Goal: Task Accomplishment & Management: Use online tool/utility

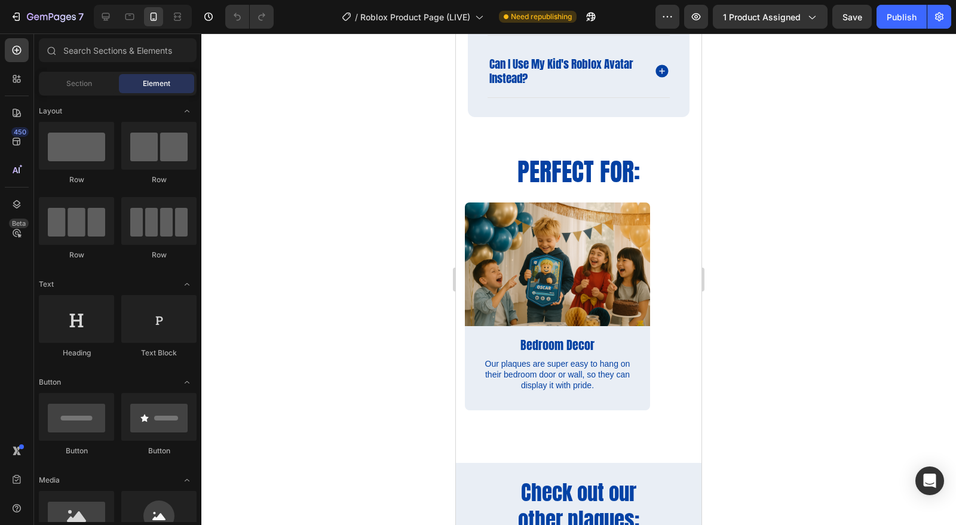
scroll to position [1704, 0]
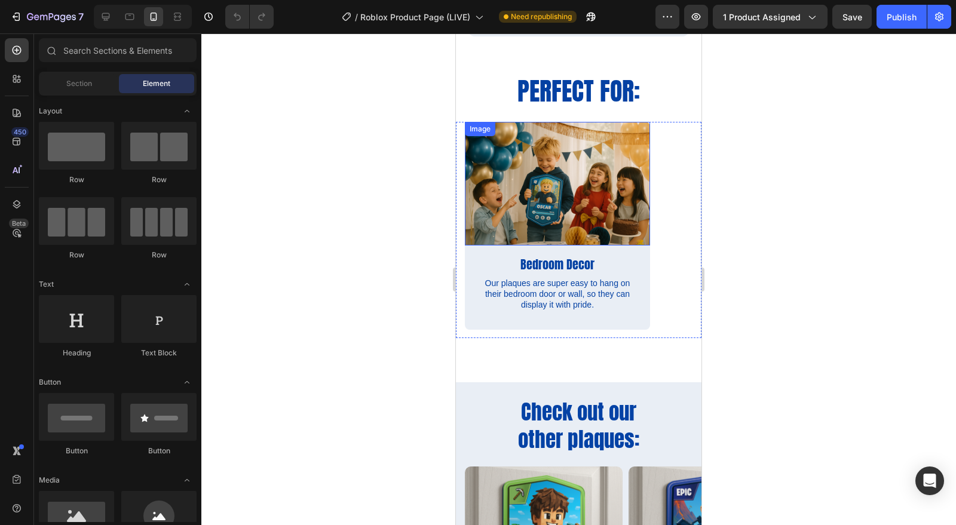
click at [553, 180] on img at bounding box center [557, 184] width 185 height 124
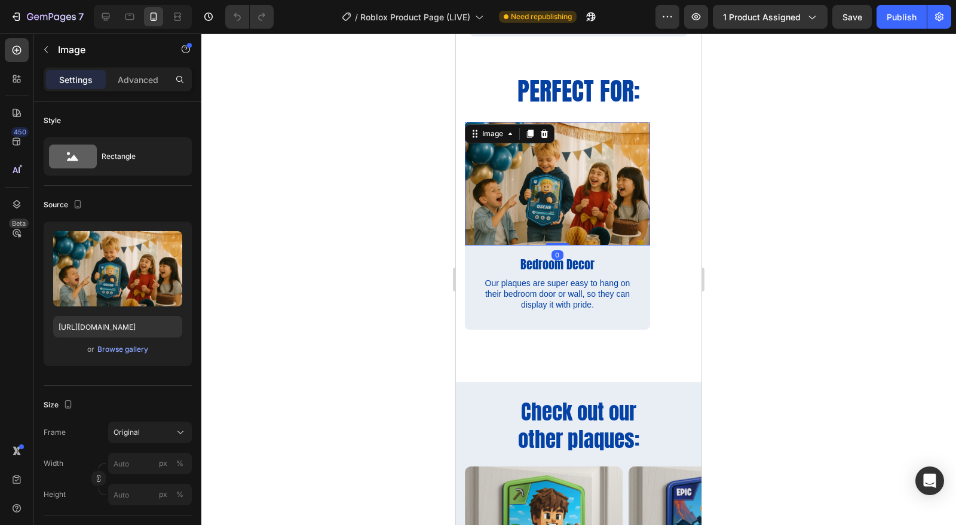
click at [121, 352] on div "Browse gallery" at bounding box center [122, 349] width 51 height 11
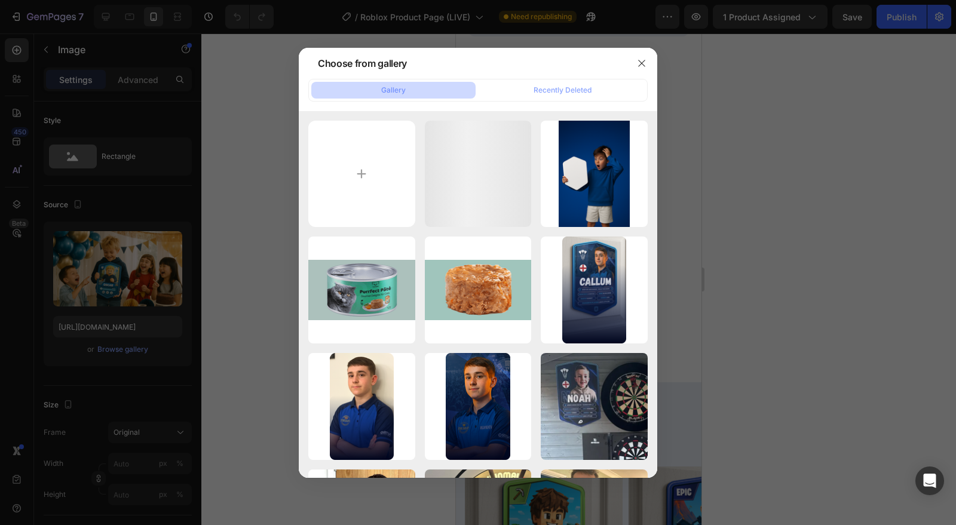
click at [369, 184] on input "file" at bounding box center [361, 174] width 107 height 107
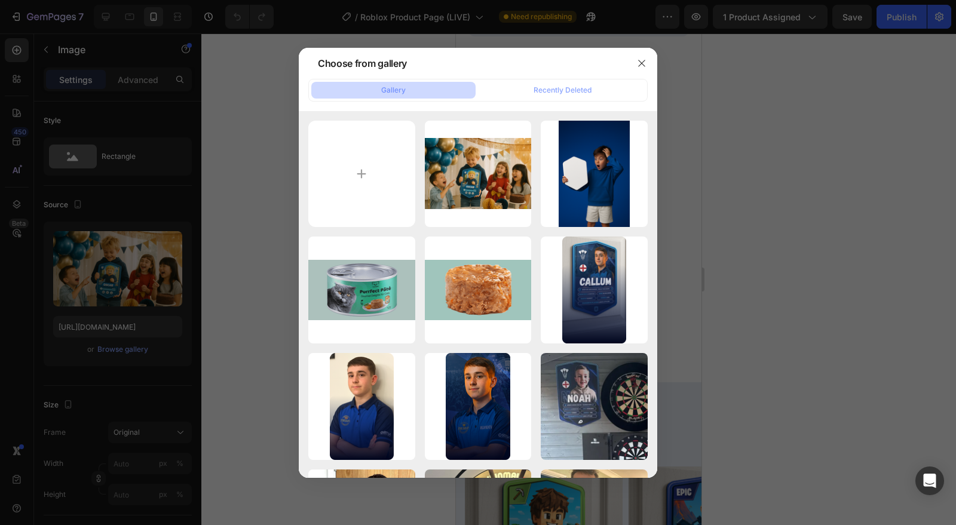
type input "C:\fakepath\bedroom door.png"
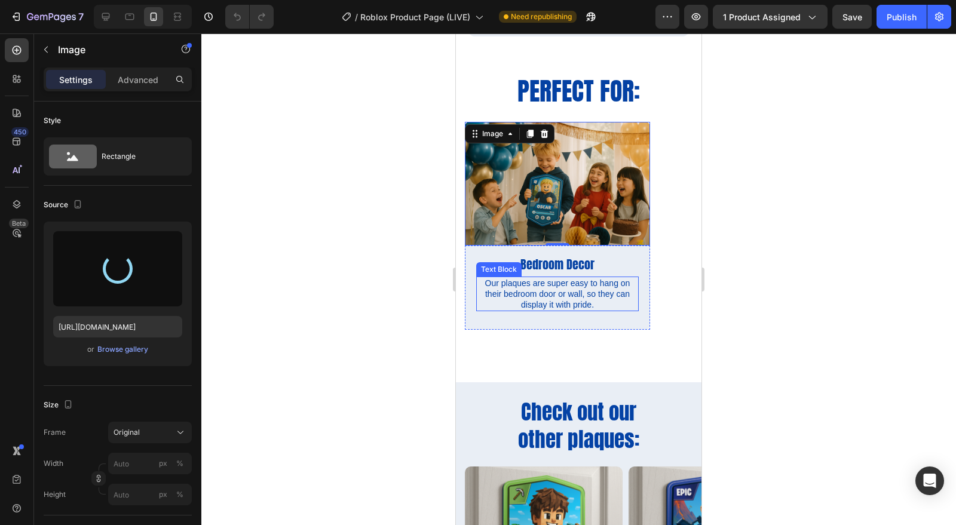
type input "[URL][DOMAIN_NAME]"
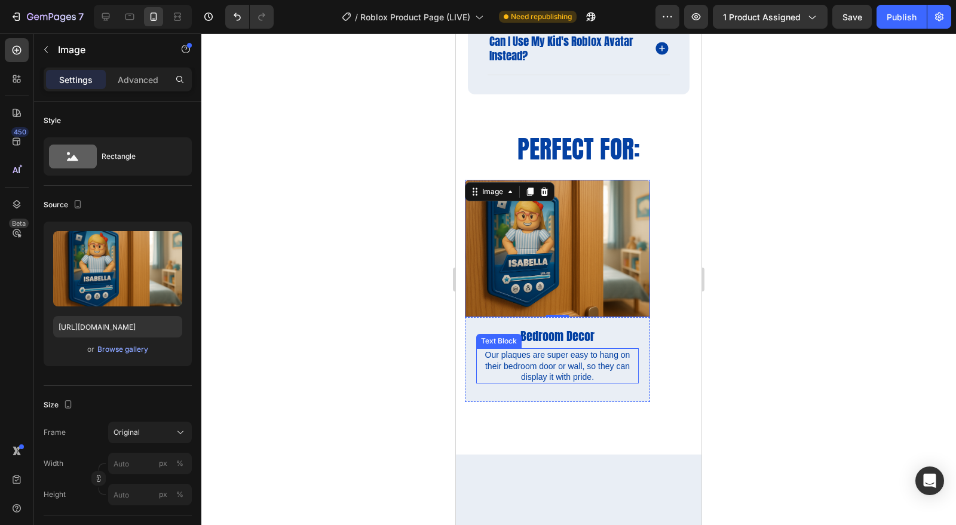
scroll to position [1380, 0]
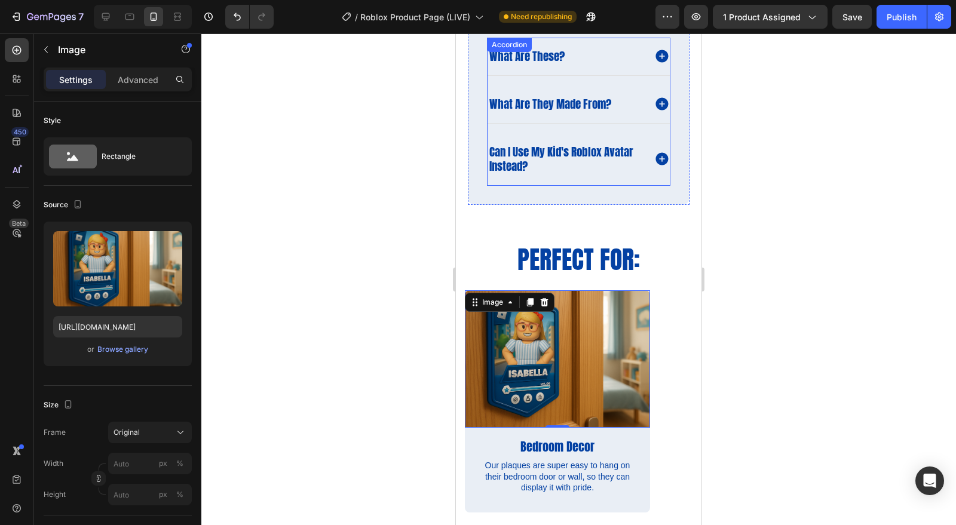
click at [655, 160] on icon at bounding box center [661, 159] width 13 height 13
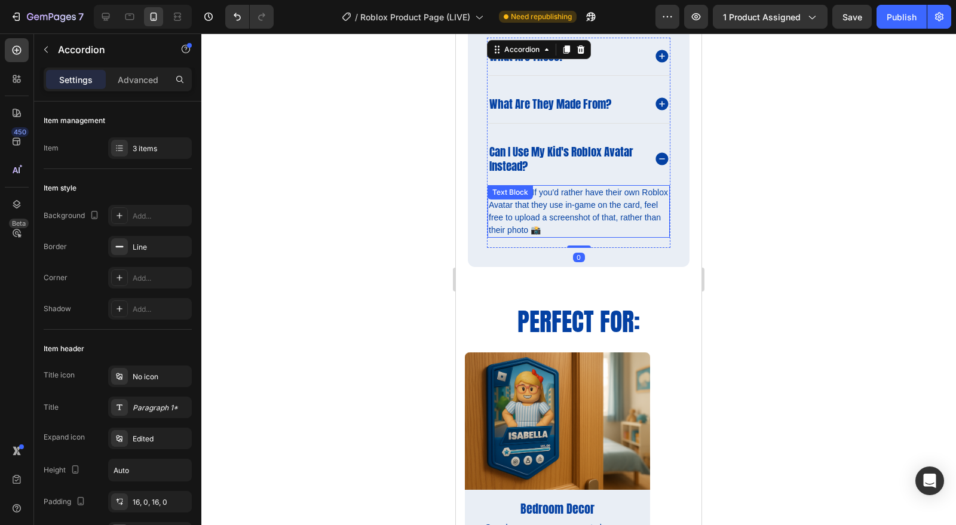
click at [496, 216] on p "Absolutely! If you'd rather have their own Roblox Avatar that they use in-game …" at bounding box center [579, 211] width 180 height 50
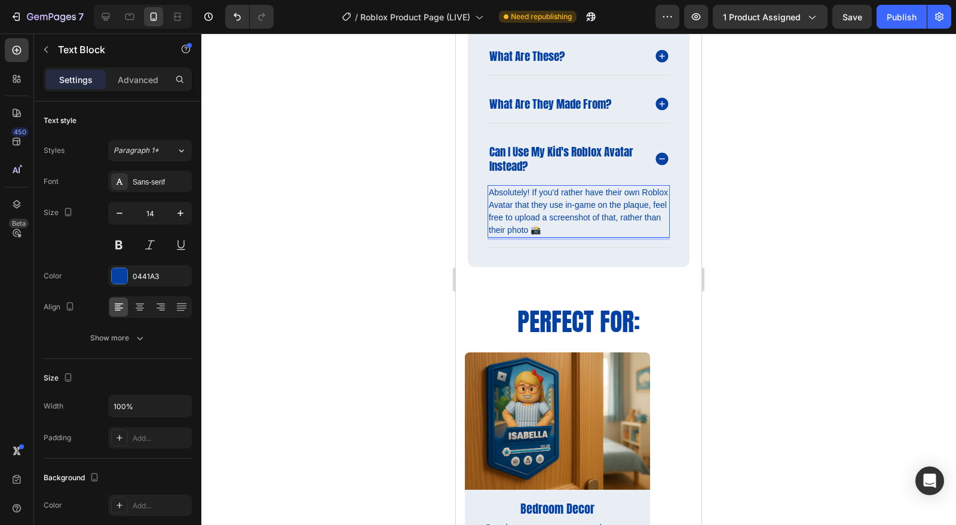
click at [870, 241] on div at bounding box center [578, 279] width 755 height 492
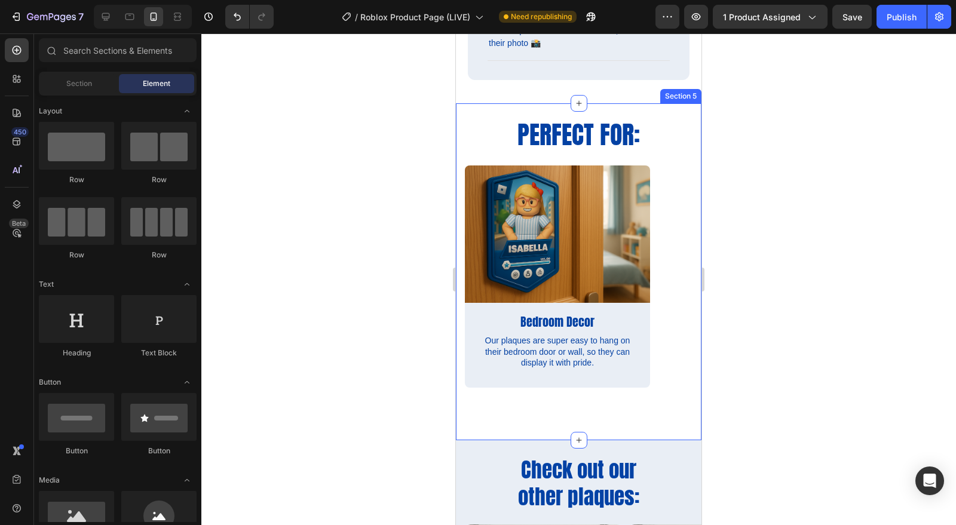
scroll to position [1568, 0]
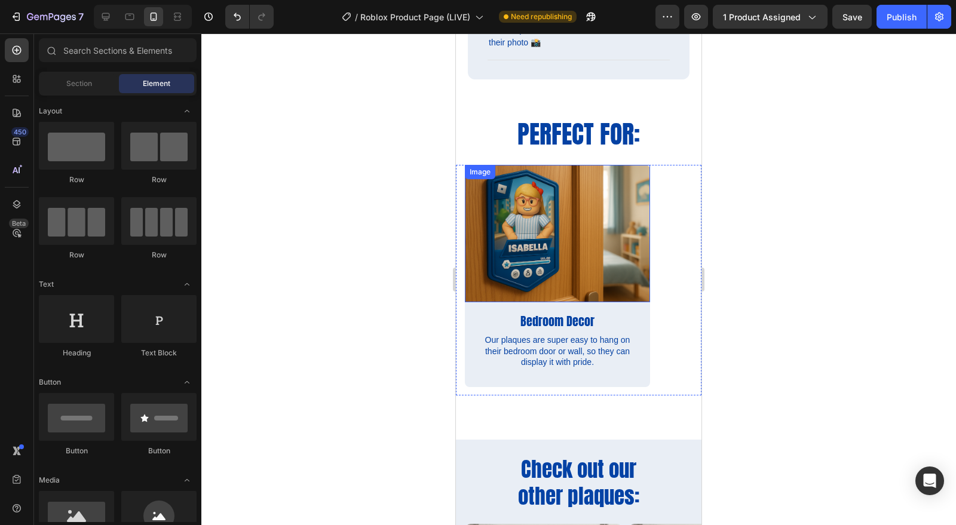
click at [541, 221] on img at bounding box center [557, 233] width 185 height 137
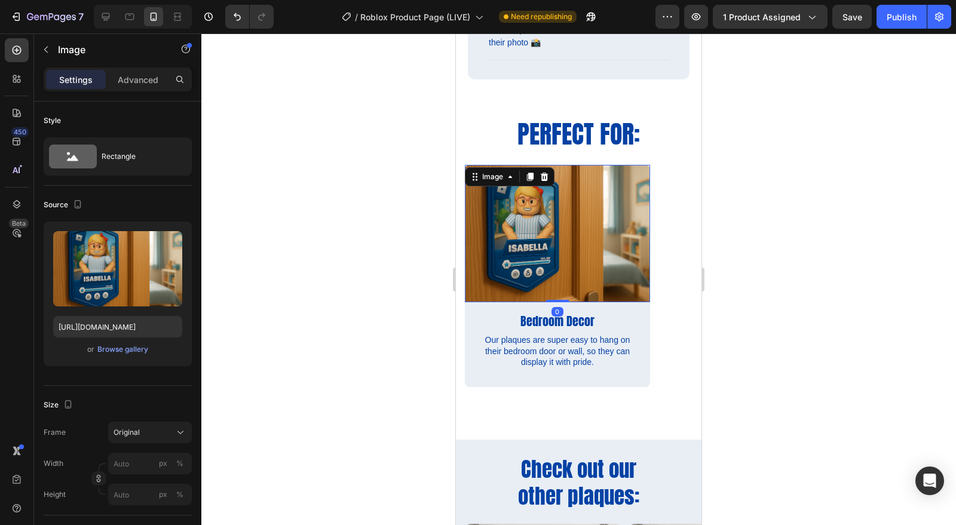
click at [134, 344] on div "Browse gallery" at bounding box center [122, 349] width 51 height 11
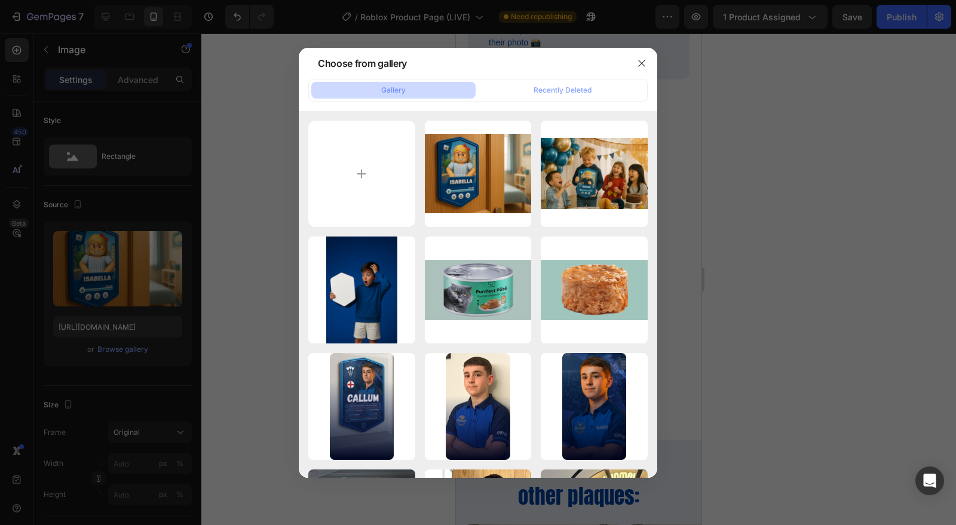
click at [356, 143] on input "file" at bounding box center [361, 174] width 107 height 107
type input "C:\fakepath\bedroom door.png"
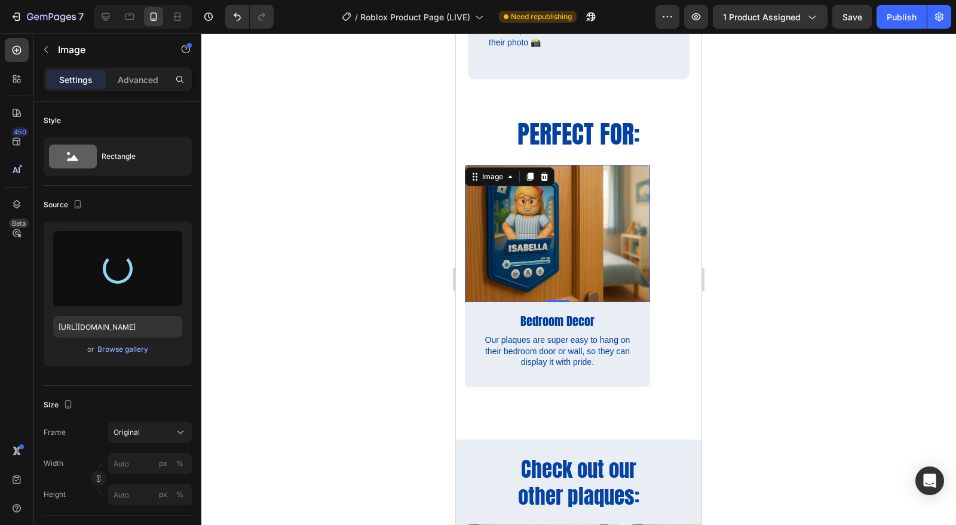
type input "[URL][DOMAIN_NAME]"
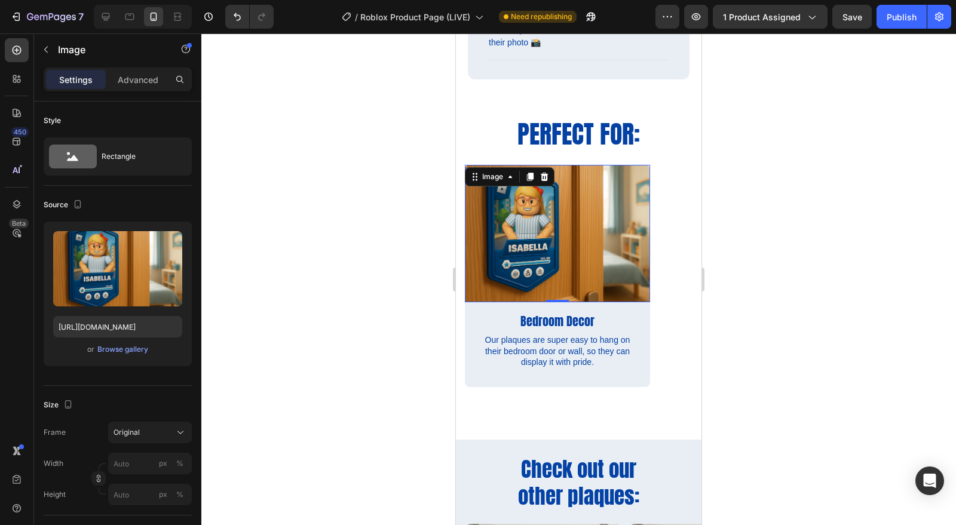
click at [786, 339] on div at bounding box center [578, 279] width 755 height 492
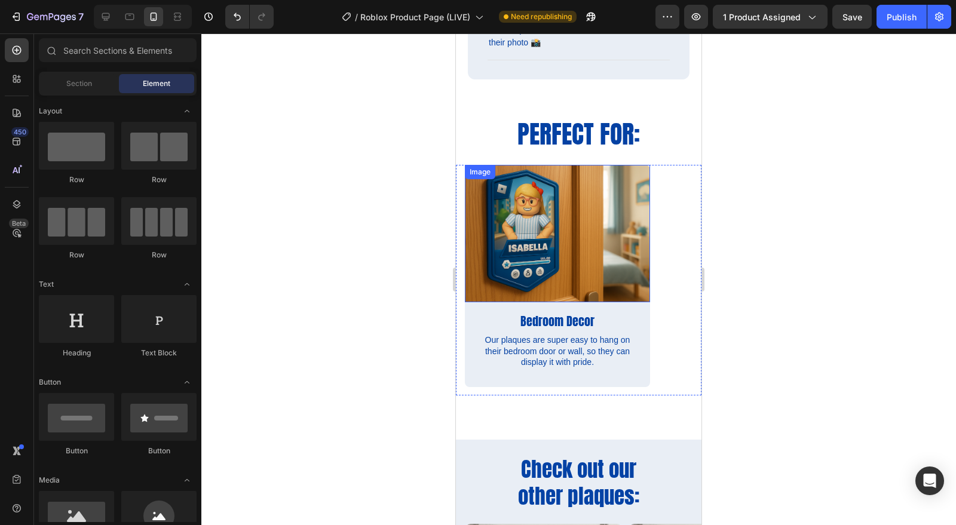
click at [604, 269] on img at bounding box center [557, 233] width 185 height 137
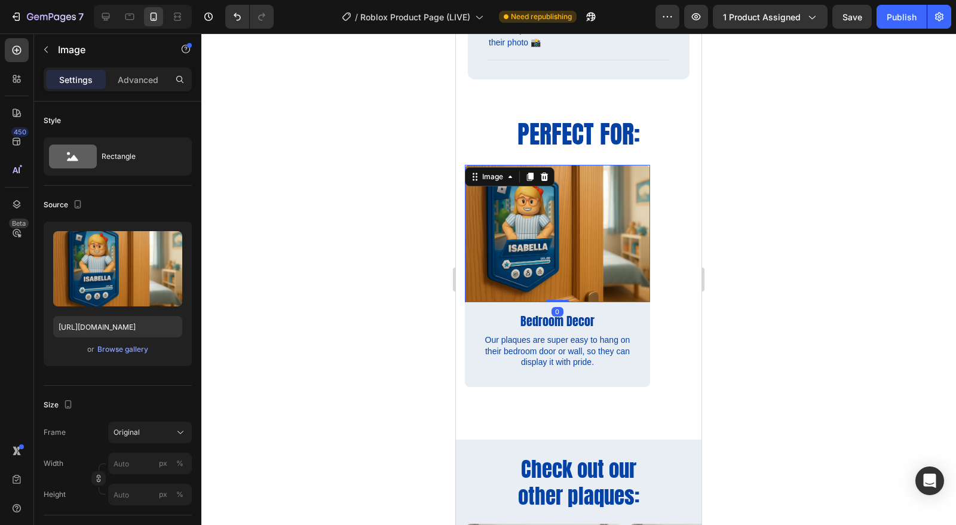
click at [127, 348] on div "Browse gallery" at bounding box center [122, 349] width 51 height 11
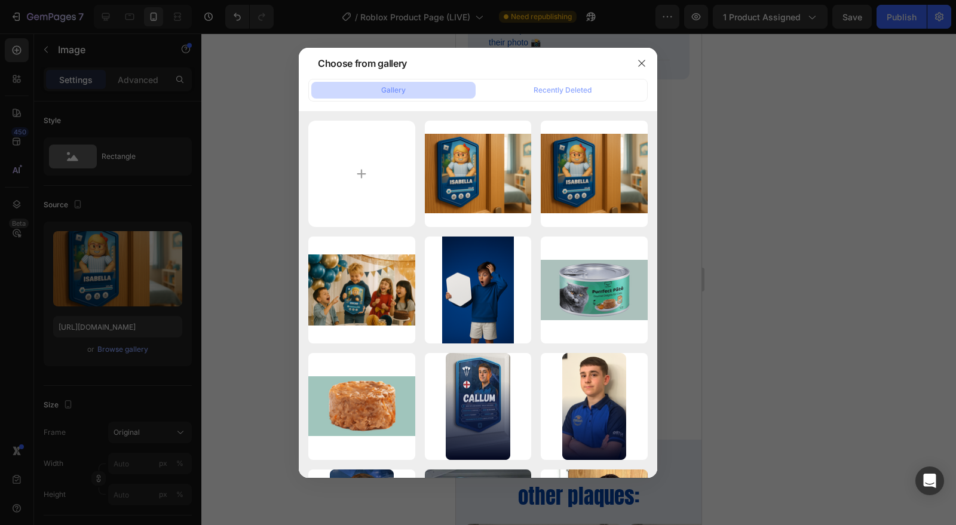
click at [802, 298] on div at bounding box center [478, 262] width 956 height 525
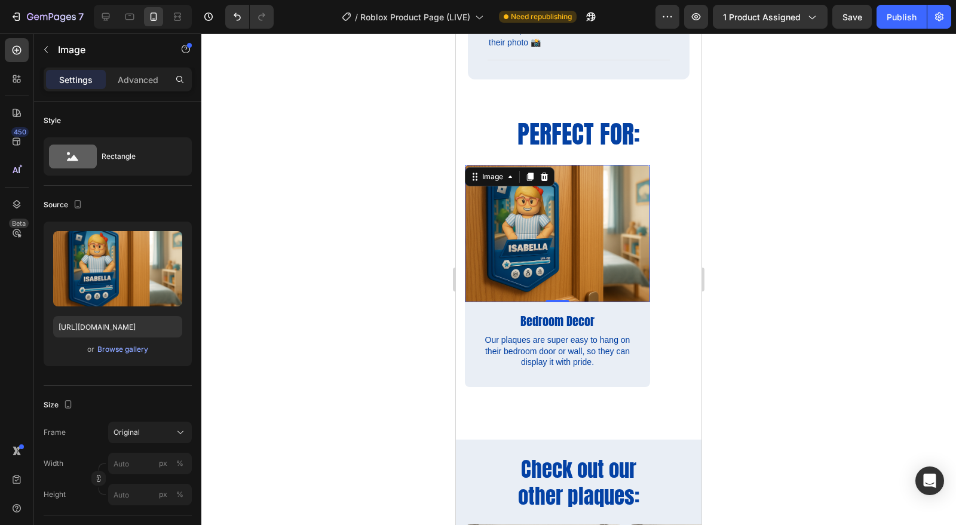
click at [819, 368] on div at bounding box center [578, 279] width 755 height 492
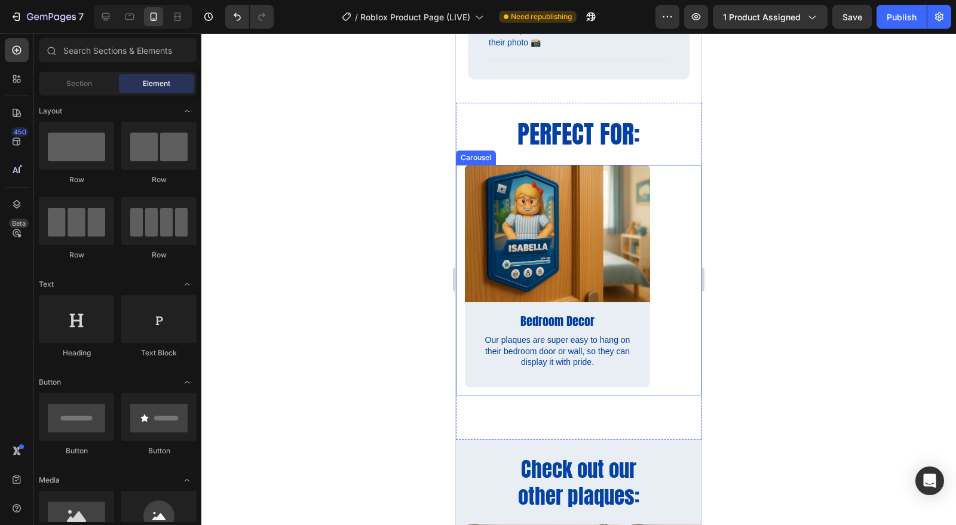
click at [461, 278] on div "Image Bedroom Decor Text Block Our plaques are super easy to hang on their bedr…" at bounding box center [579, 280] width 246 height 231
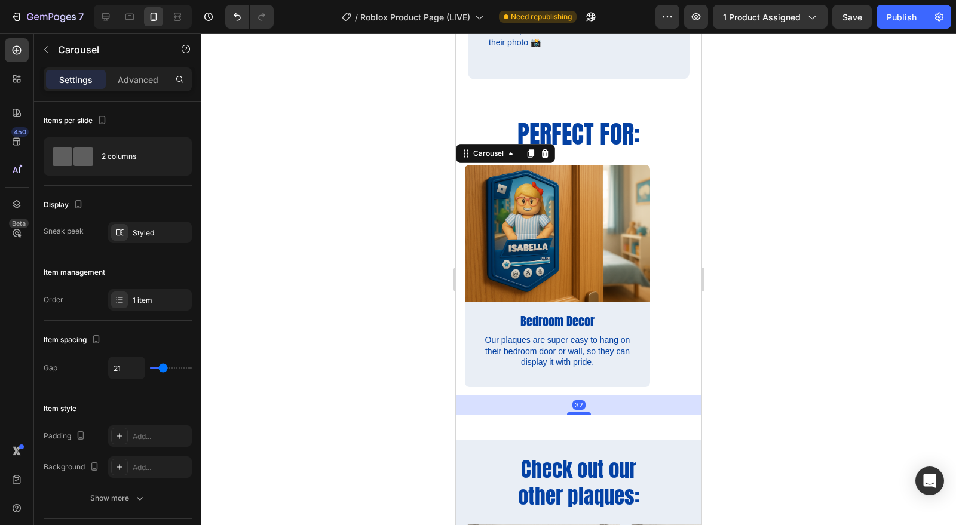
click at [139, 289] on div "1 item" at bounding box center [150, 300] width 84 height 22
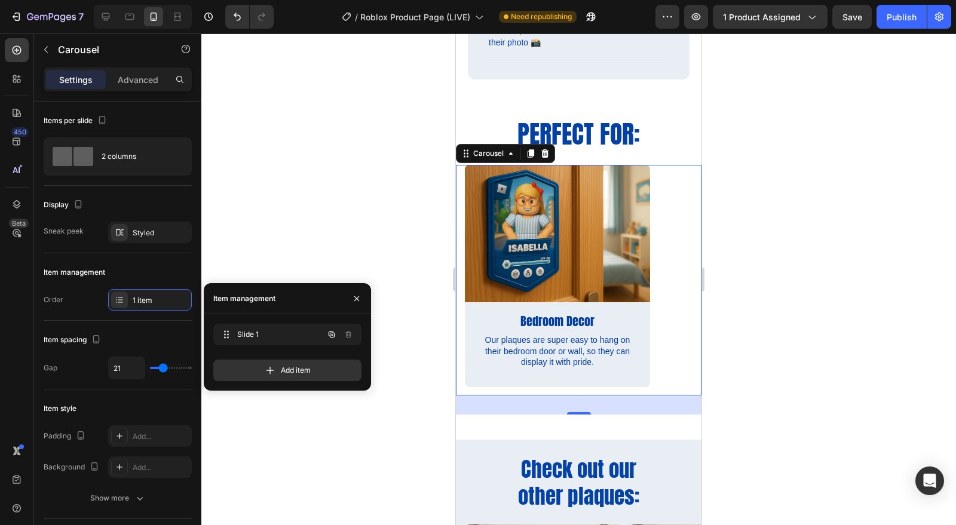
click at [329, 332] on icon "button" at bounding box center [332, 335] width 10 height 10
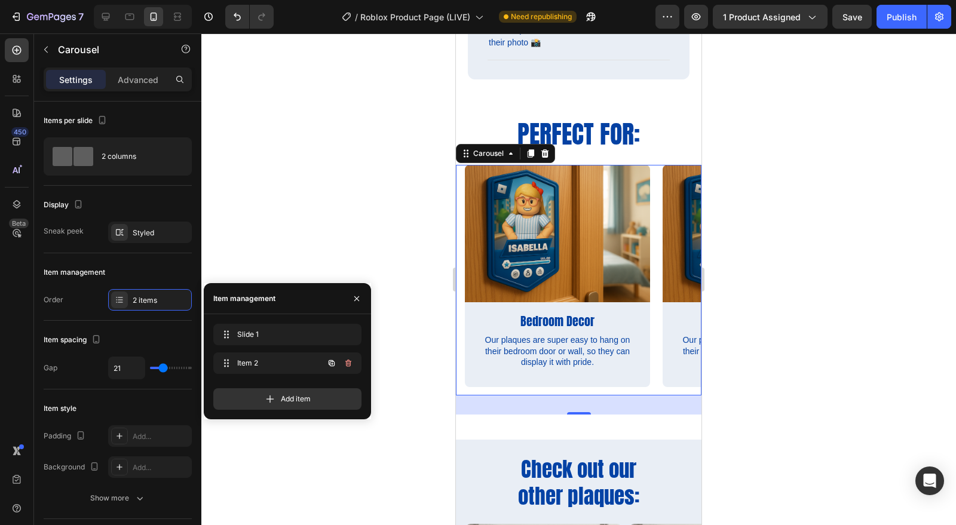
click at [228, 363] on icon at bounding box center [227, 363] width 10 height 10
click at [547, 267] on img at bounding box center [557, 233] width 185 height 137
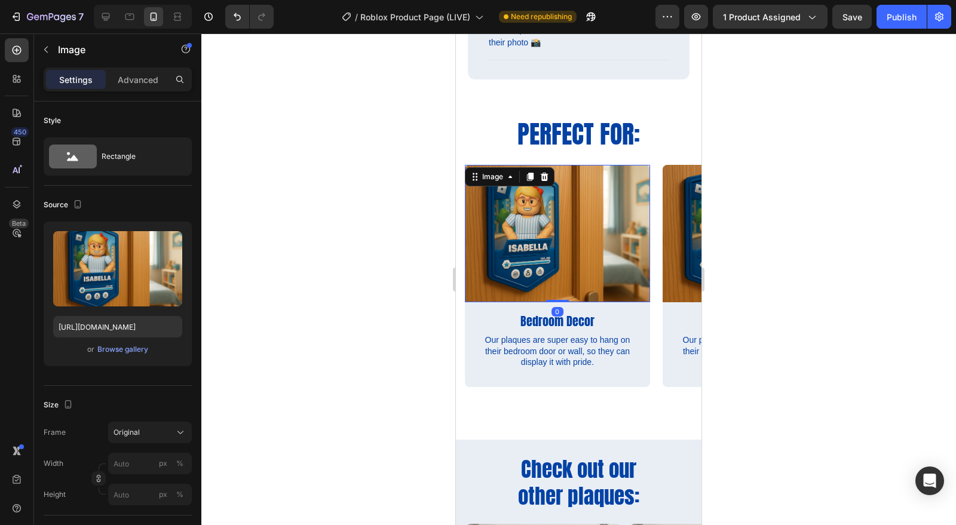
click at [116, 352] on div "Browse gallery" at bounding box center [122, 349] width 51 height 11
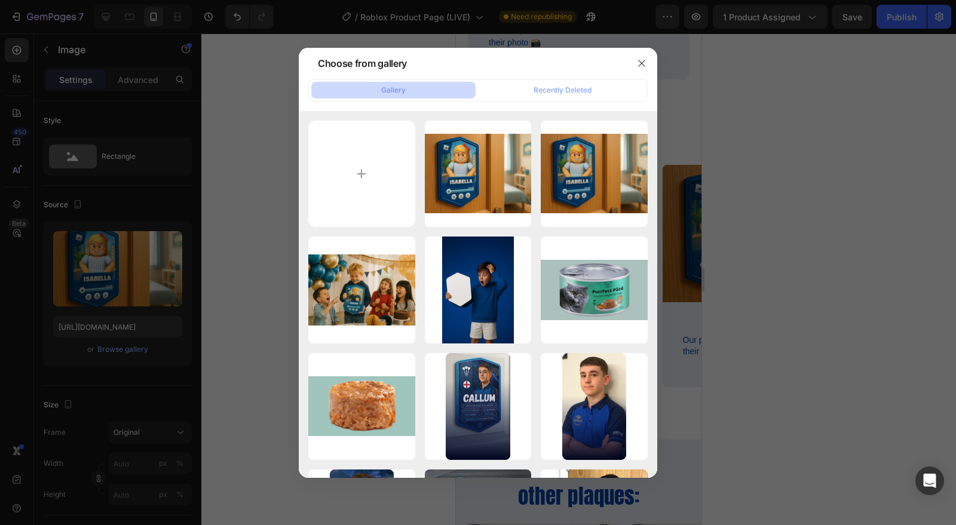
click at [371, 176] on input "file" at bounding box center [361, 174] width 107 height 107
type input "C:\fakepath\Party image.png"
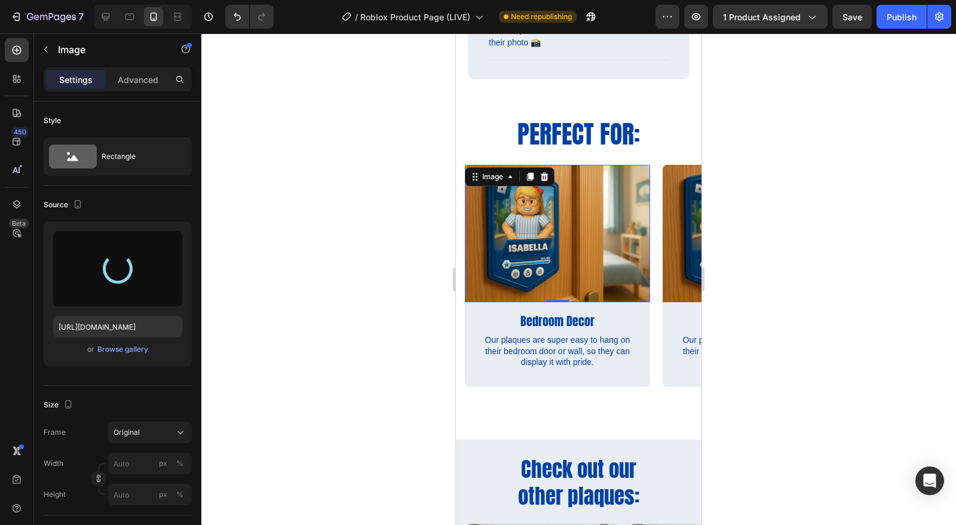
type input "[URL][DOMAIN_NAME]"
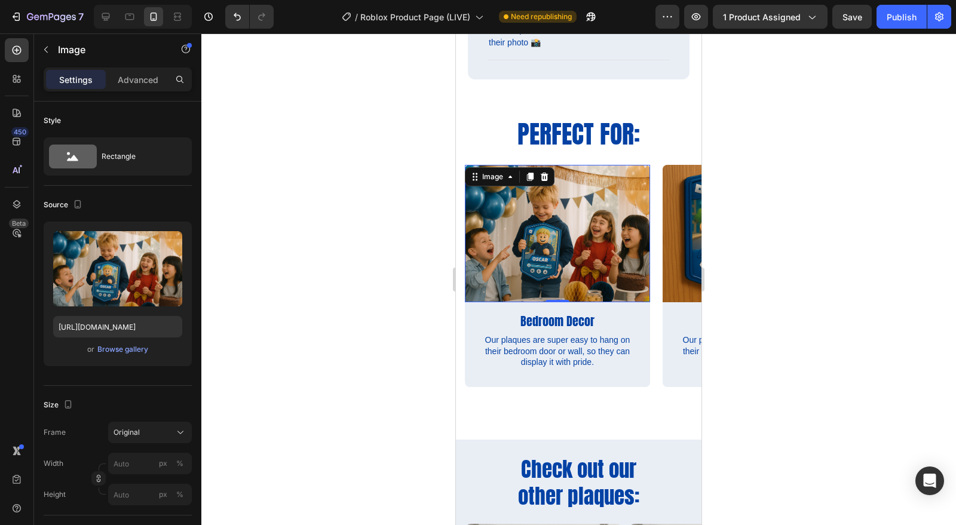
click at [772, 292] on div at bounding box center [578, 279] width 755 height 492
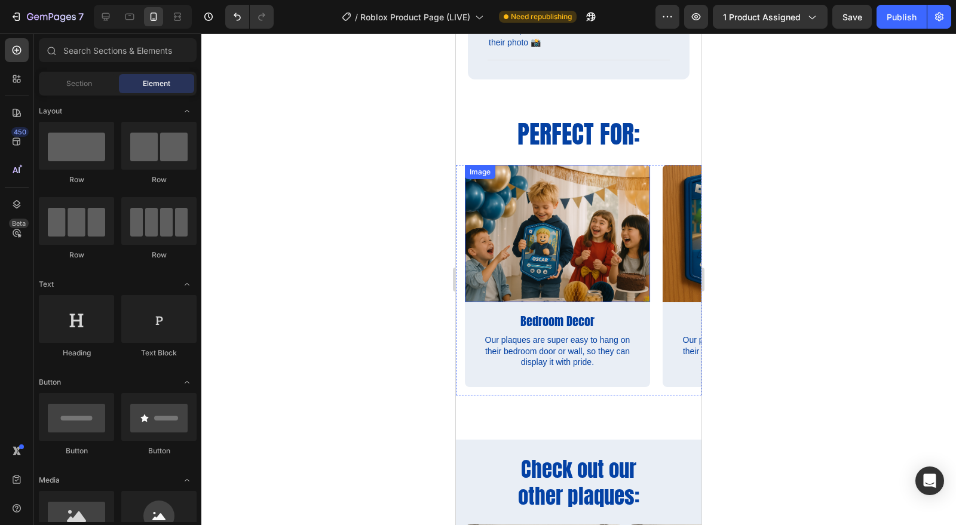
click at [540, 239] on img at bounding box center [557, 233] width 185 height 137
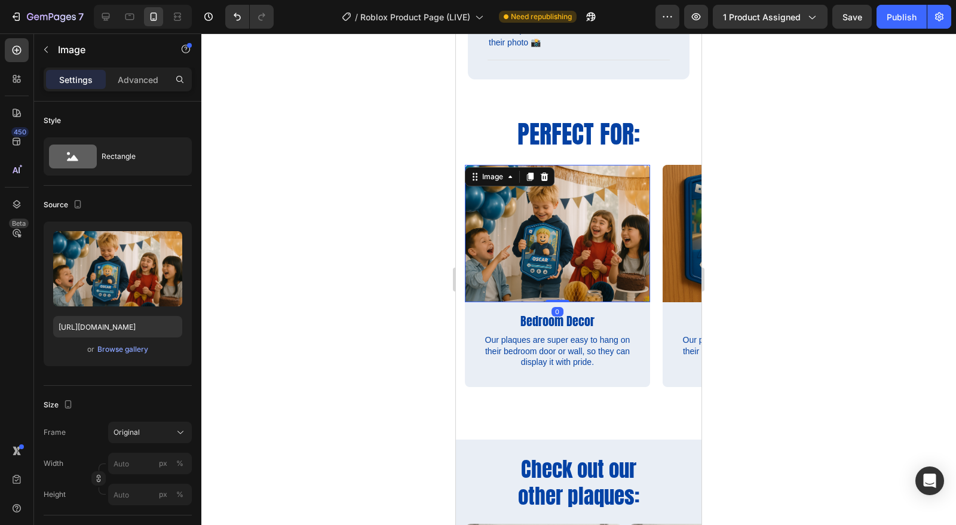
click at [132, 351] on div "Browse gallery" at bounding box center [122, 349] width 51 height 11
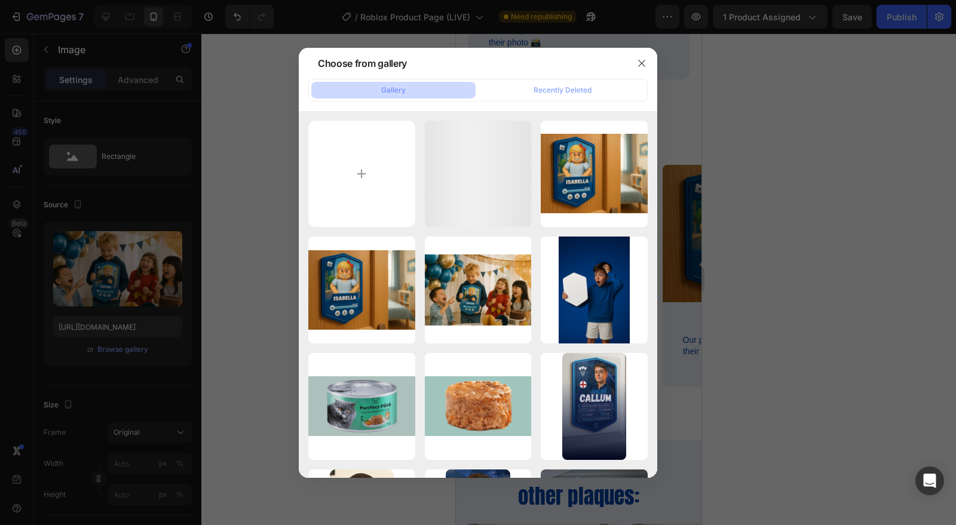
click at [360, 151] on input "file" at bounding box center [361, 174] width 107 height 107
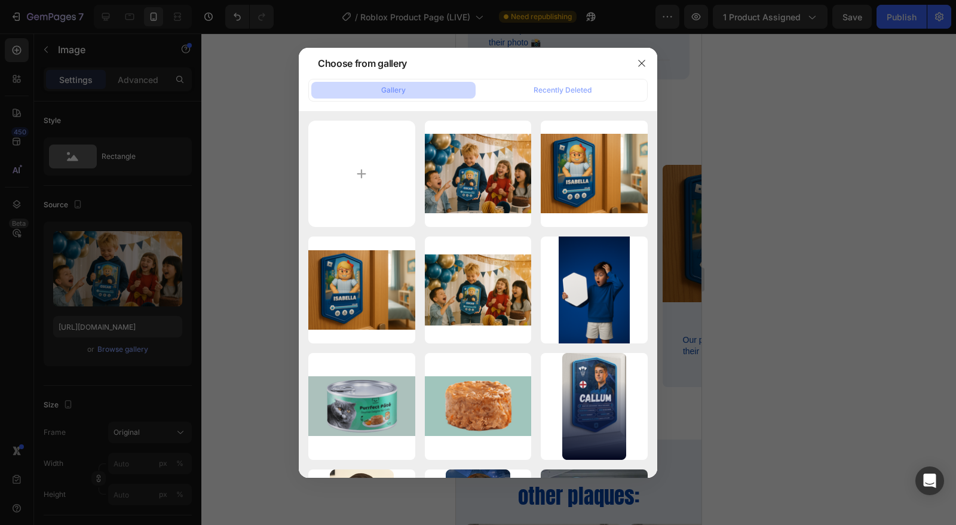
type input "C:\fakepath\party birthday.png"
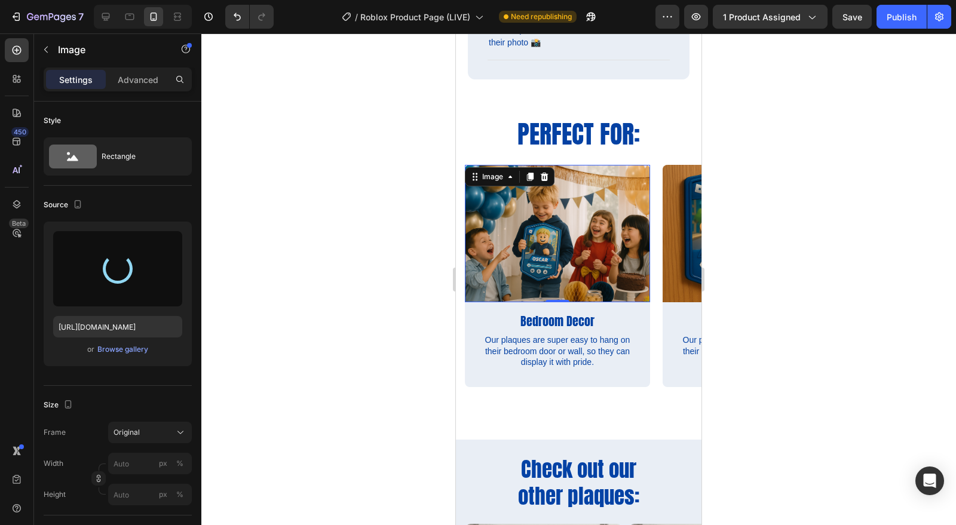
type input "[URL][DOMAIN_NAME]"
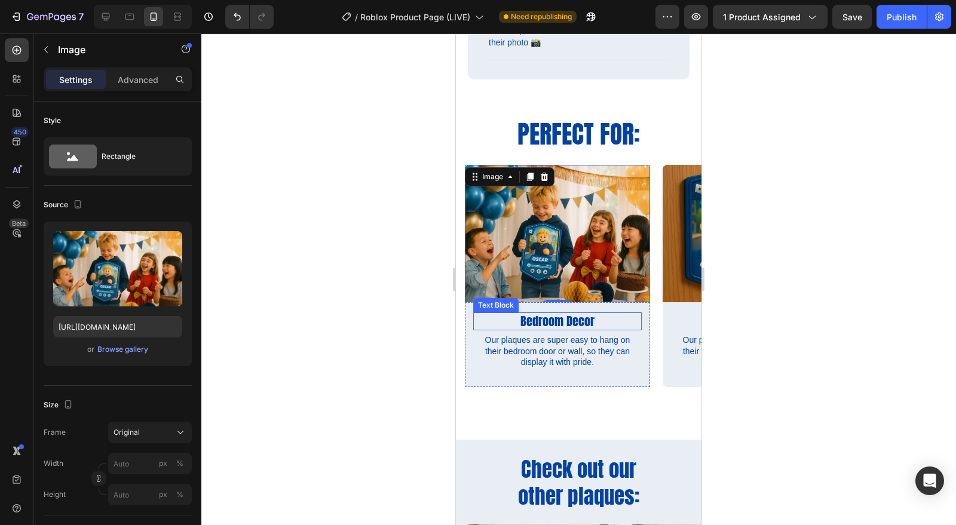
click at [551, 320] on p "Bedroom Decor" at bounding box center [557, 322] width 166 height 16
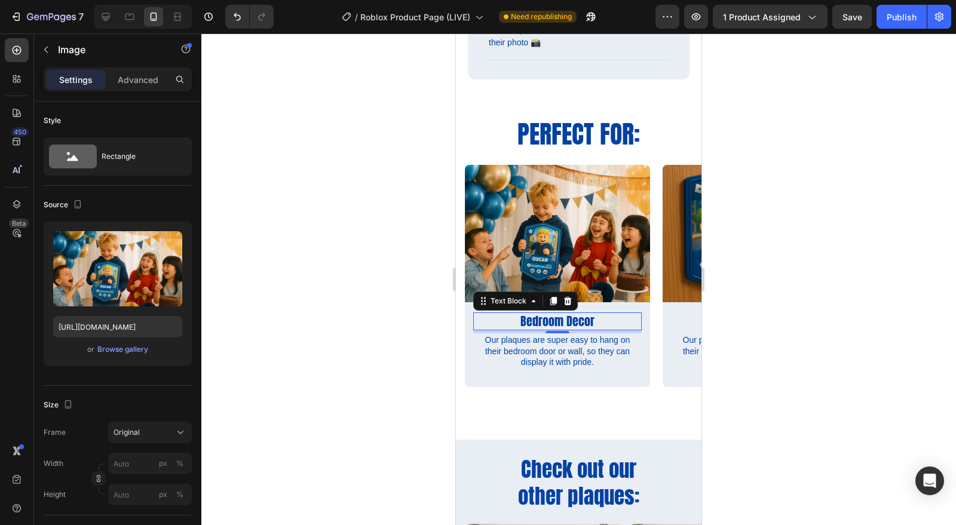
click at [551, 320] on p "Bedroom Decor" at bounding box center [557, 322] width 166 height 16
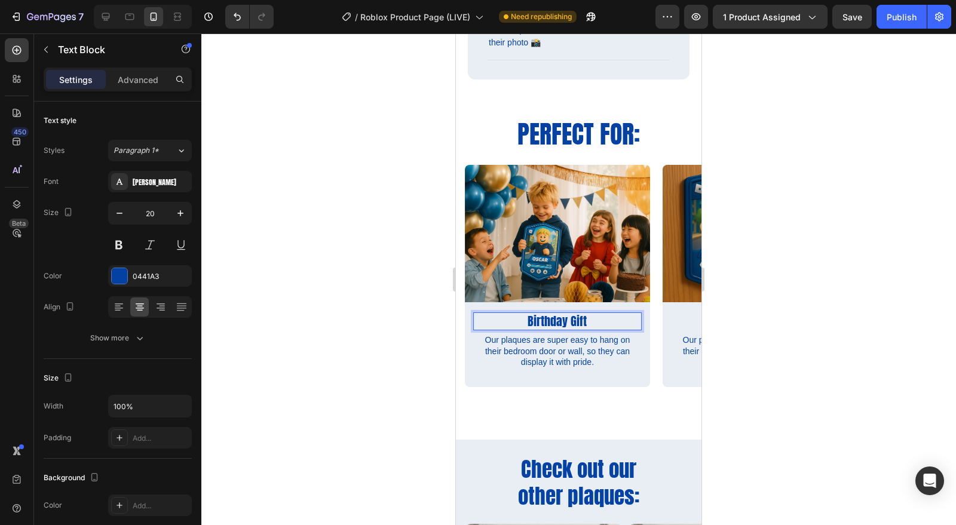
click at [794, 354] on div at bounding box center [578, 279] width 755 height 492
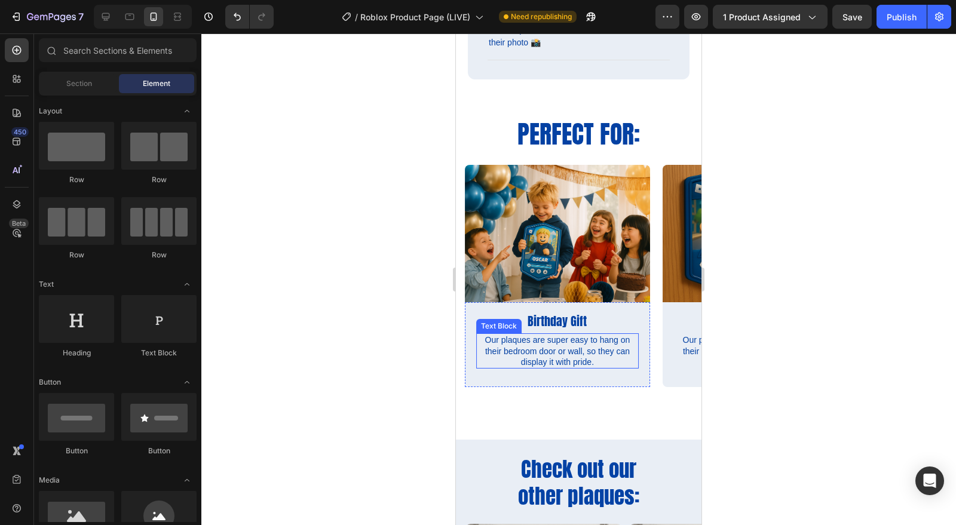
click at [557, 354] on p "Our plaques are super easy to hang on their bedroom door or wall, so they can d…" at bounding box center [557, 351] width 160 height 33
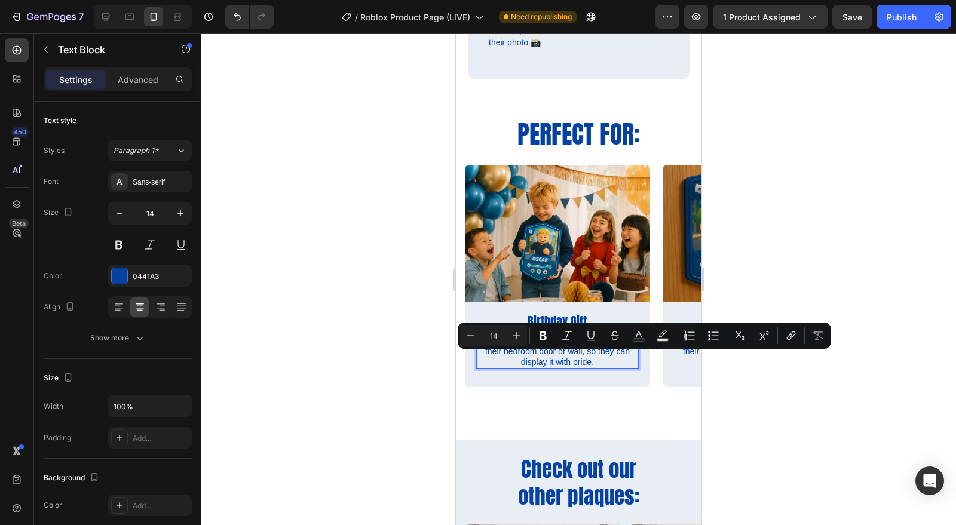
click at [590, 363] on p "Our plaques are super easy to hang on their bedroom door or wall, so they can d…" at bounding box center [557, 351] width 160 height 33
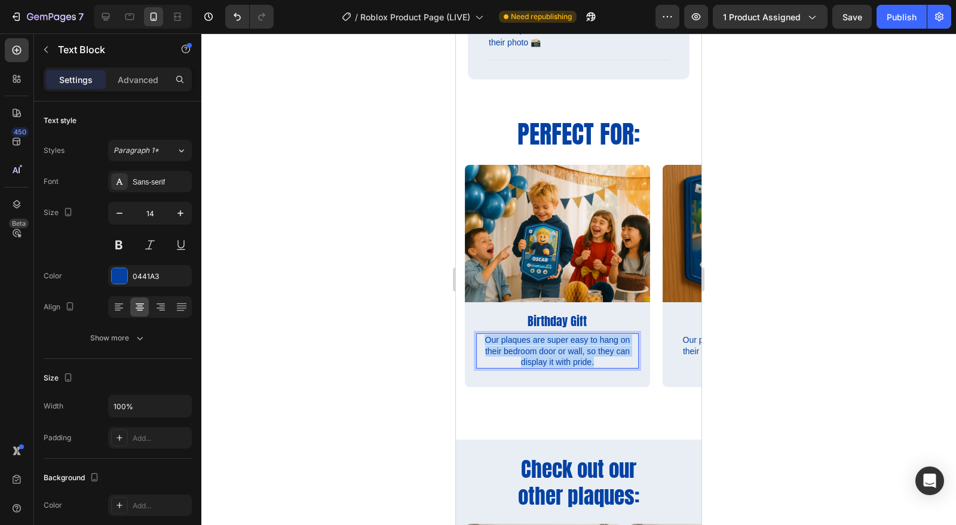
drag, startPoint x: 596, startPoint y: 359, endPoint x: 480, endPoint y: 341, distance: 117.3
click at [480, 341] on p "Our plaques are super easy to hang on their bedroom door or wall, so they can d…" at bounding box center [557, 351] width 160 height 33
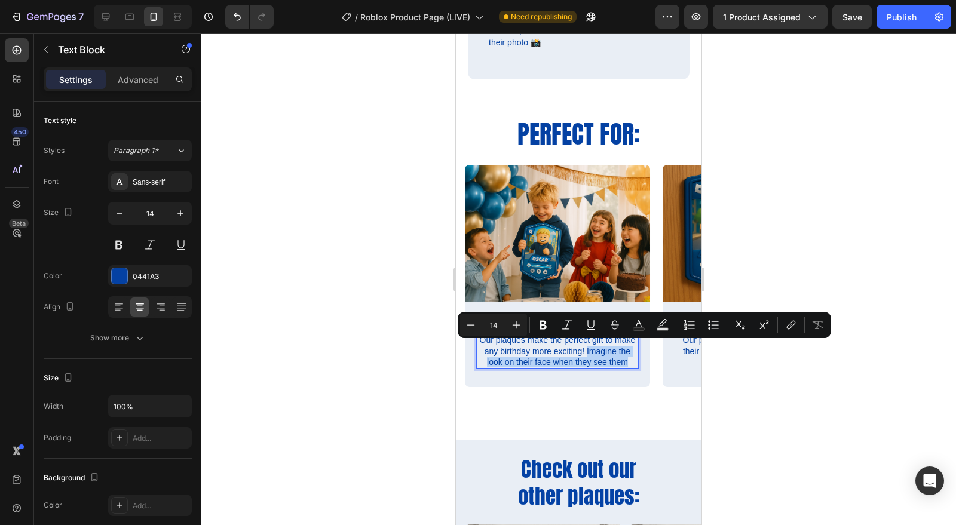
drag, startPoint x: 628, startPoint y: 359, endPoint x: 587, endPoint y: 346, distance: 43.8
click at [587, 346] on p "Our plaques make the perfect gift to make any birthday more exciting! Imagine t…" at bounding box center [557, 351] width 160 height 33
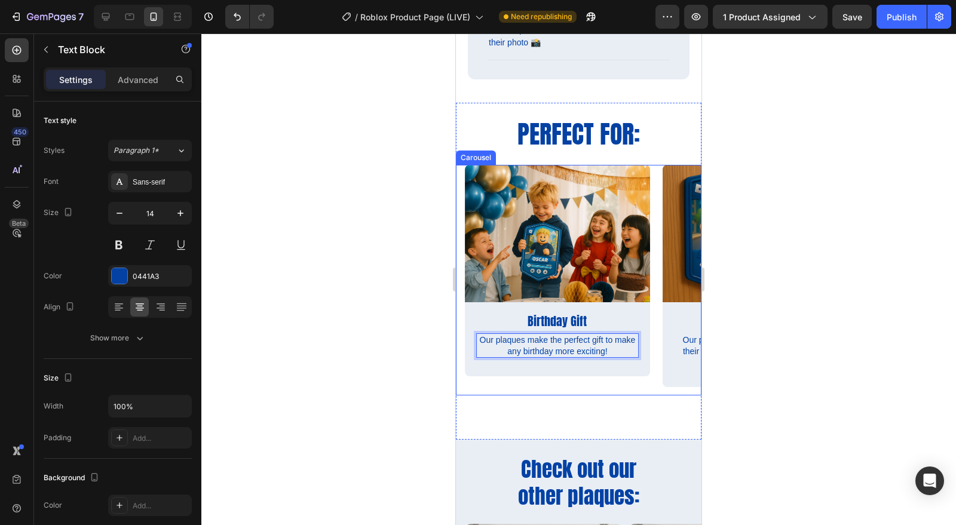
click at [474, 378] on div "Image Birthday Gift Text Block Our plaques make the perfect gift to make any bi…" at bounding box center [557, 280] width 185 height 231
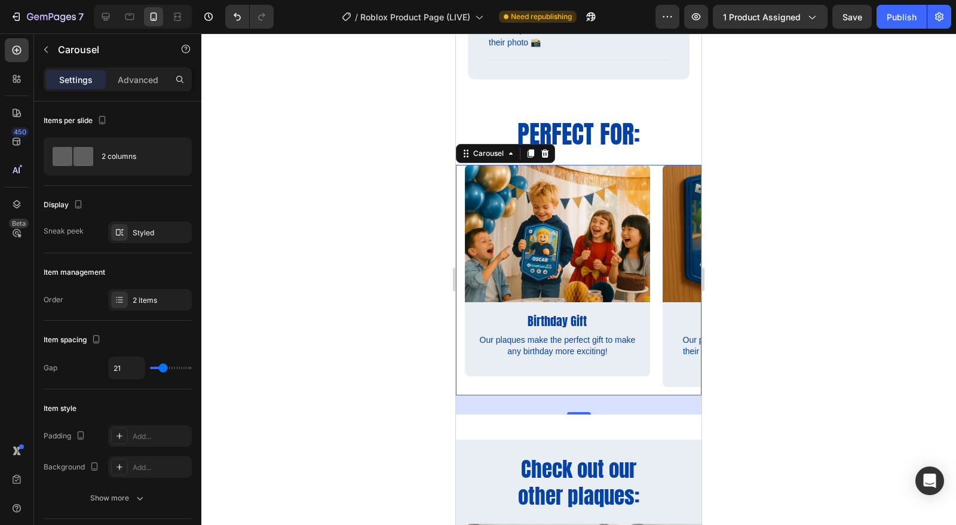
click at [120, 297] on icon at bounding box center [120, 297] width 5 height 1
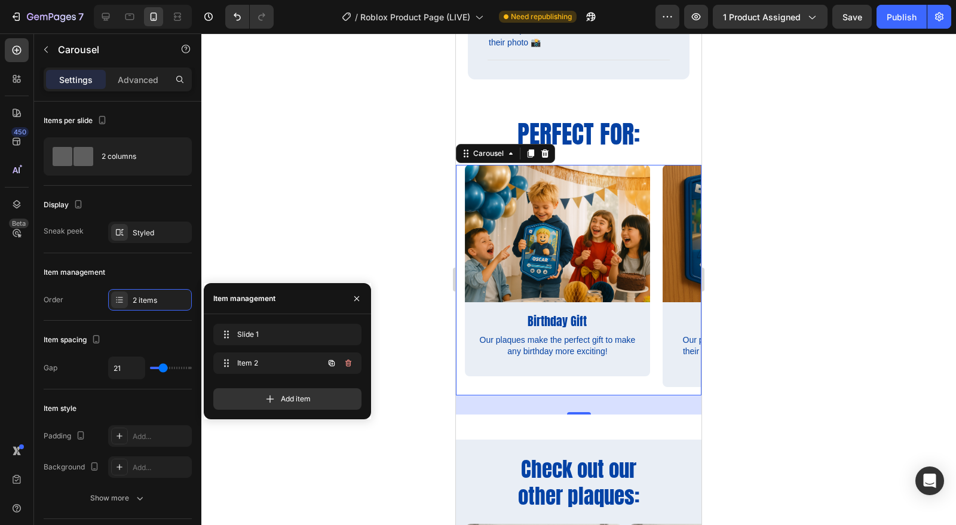
click at [225, 362] on icon at bounding box center [227, 363] width 10 height 10
click at [226, 333] on icon at bounding box center [227, 332] width 2 height 2
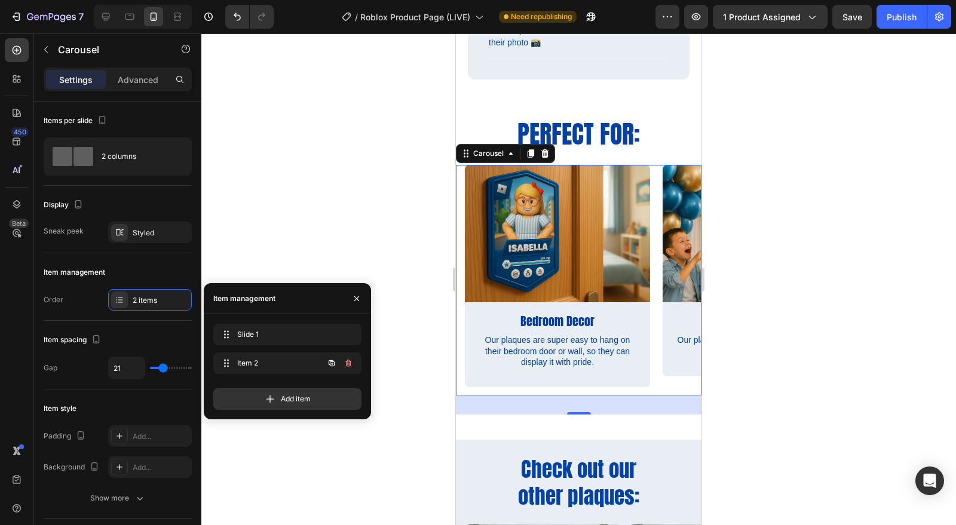
click at [224, 359] on icon at bounding box center [227, 363] width 10 height 10
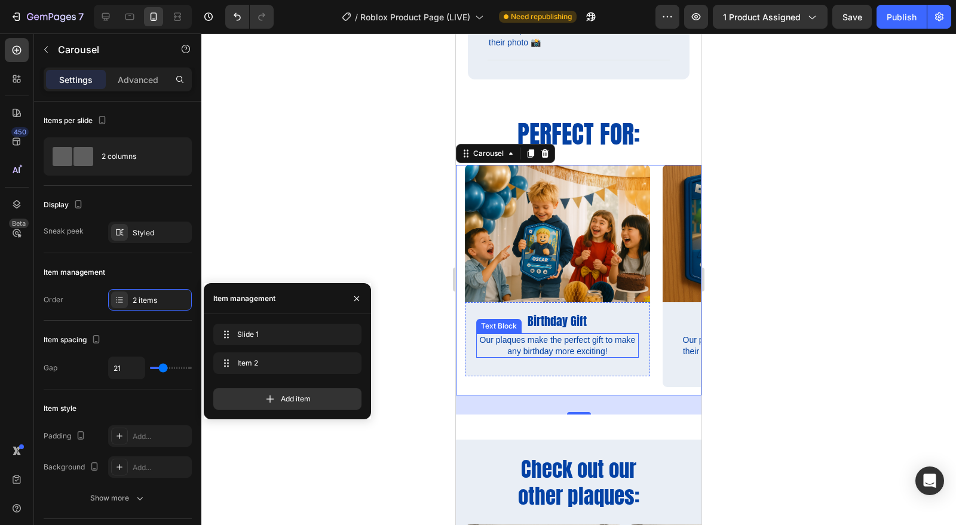
click at [616, 347] on p "Our plaques make the perfect gift to make any birthday more exciting!" at bounding box center [557, 346] width 160 height 22
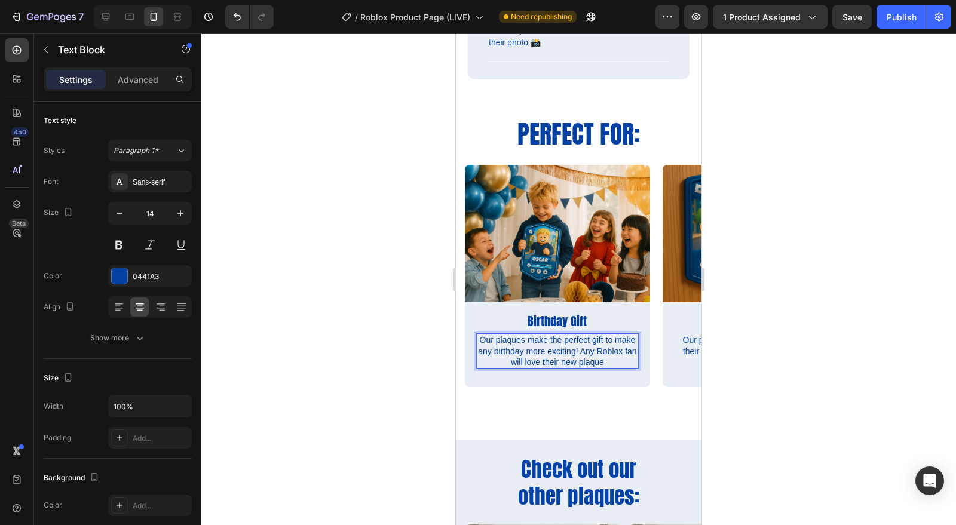
click at [839, 379] on div at bounding box center [578, 279] width 755 height 492
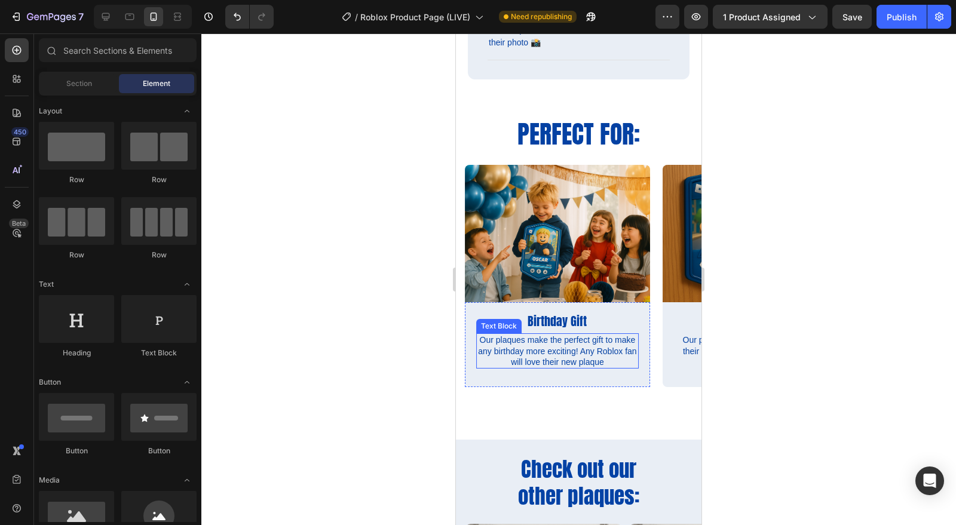
click at [612, 358] on p "Our plaques make the perfect gift to make any birthday more exciting! Any Roblo…" at bounding box center [557, 351] width 160 height 33
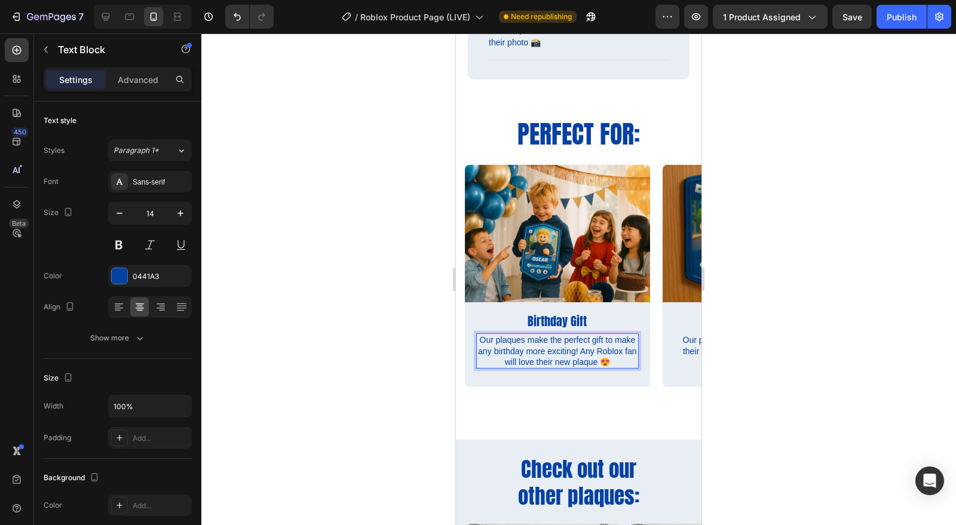
click at [724, 419] on div at bounding box center [578, 279] width 755 height 492
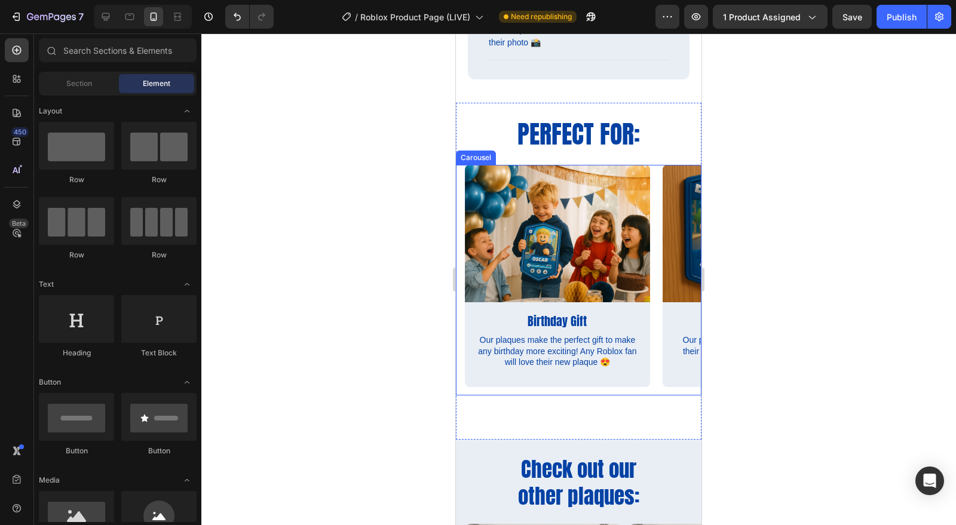
click at [460, 213] on div "Image Bedroom Decor Text Block Our plaques are super easy to hang on their bedr…" at bounding box center [579, 280] width 246 height 231
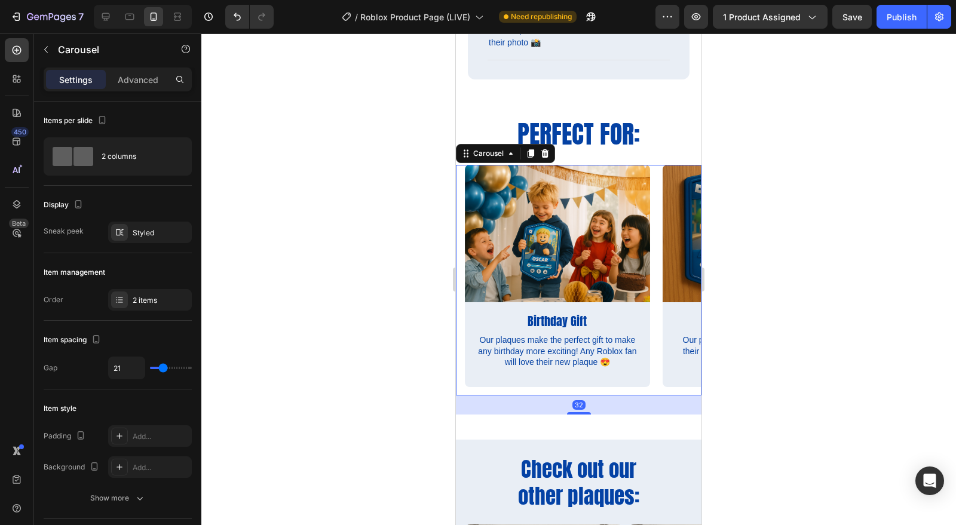
click at [121, 295] on icon at bounding box center [120, 300] width 10 height 10
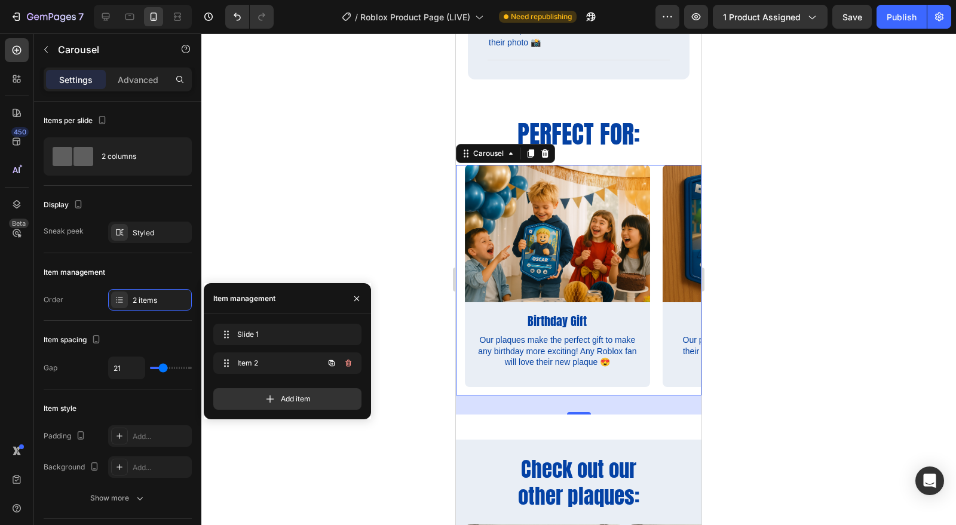
click at [334, 363] on icon "button" at bounding box center [332, 363] width 6 height 6
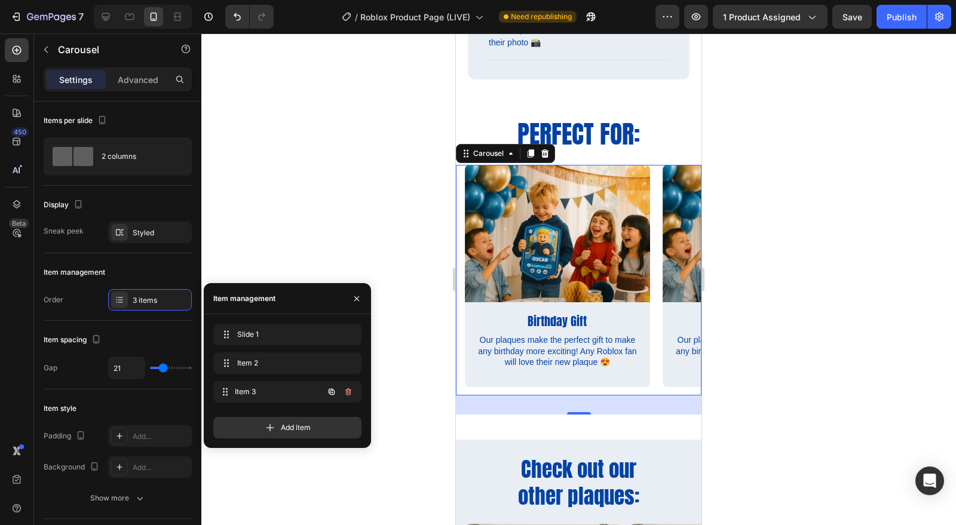
click at [241, 393] on span "Item 3" at bounding box center [279, 392] width 88 height 11
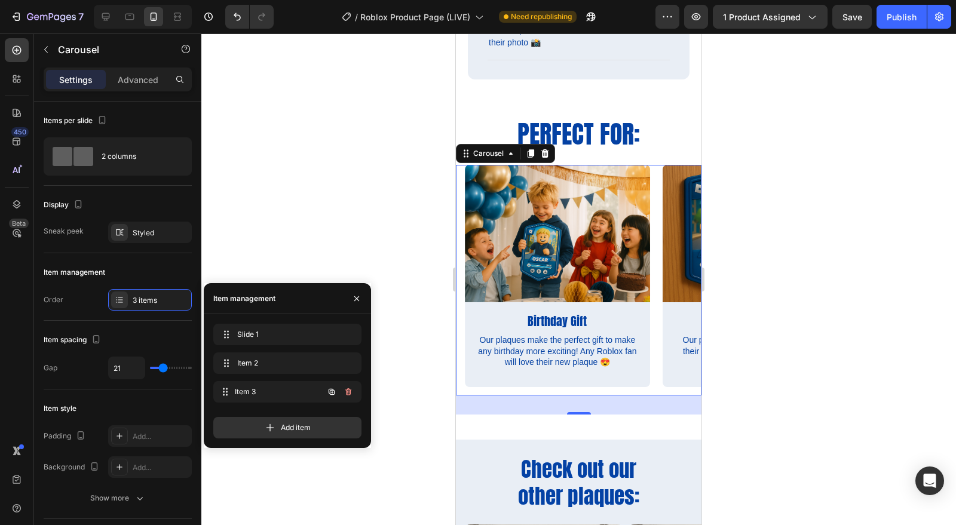
click at [244, 391] on span "Item 3" at bounding box center [279, 392] width 88 height 11
click at [233, 393] on div "Item 3 Item 3" at bounding box center [270, 392] width 105 height 17
click at [573, 314] on p "Birthday Gift" at bounding box center [557, 322] width 166 height 16
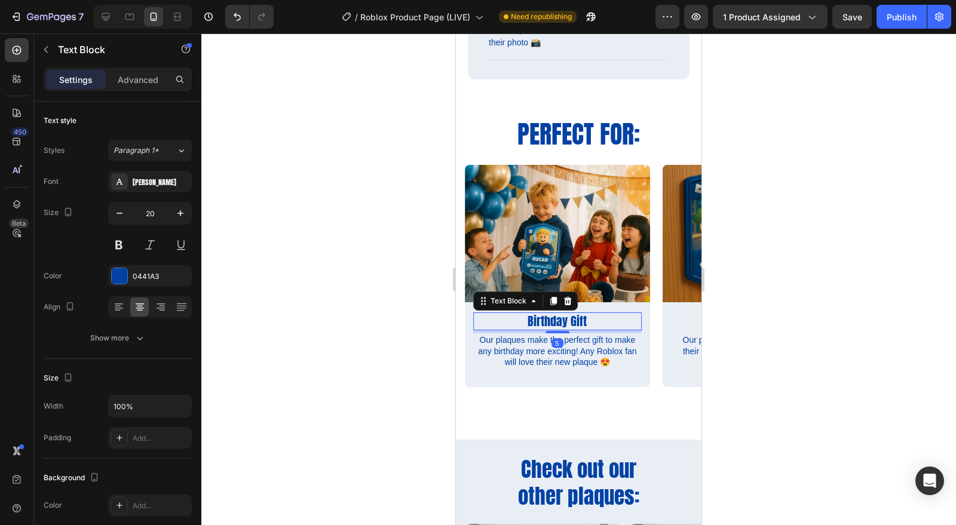
click at [569, 318] on p "Birthday Gift" at bounding box center [557, 322] width 166 height 16
click at [853, 276] on div at bounding box center [578, 279] width 755 height 492
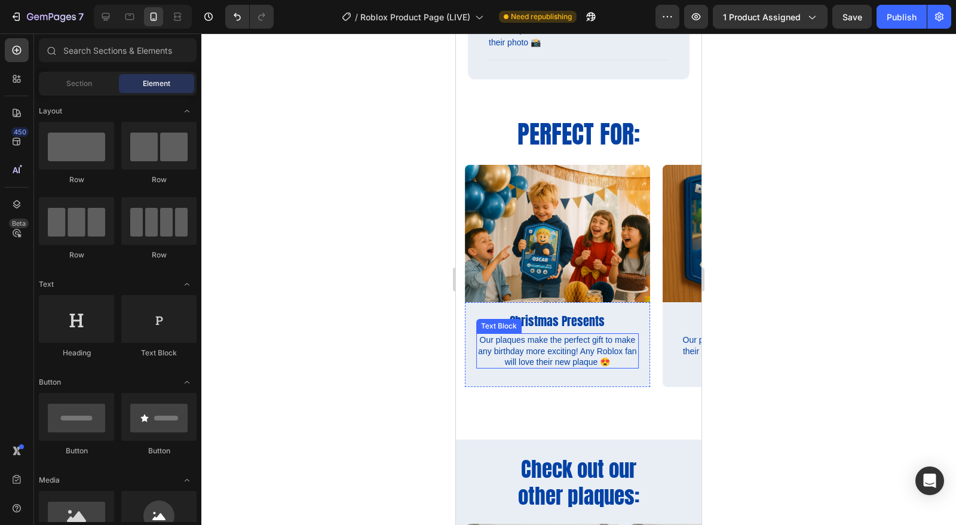
click at [582, 351] on p "Our plaques make the perfect gift to make any birthday more exciting! Any Roblo…" at bounding box center [557, 351] width 160 height 33
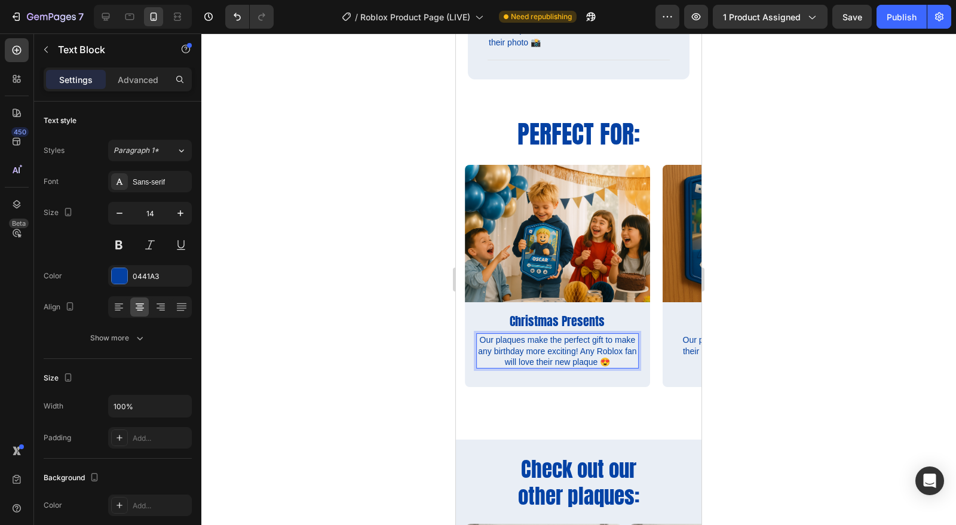
click at [604, 354] on p "Our plaques make the perfect gift to make any birthday more exciting! Any Roblo…" at bounding box center [557, 351] width 160 height 33
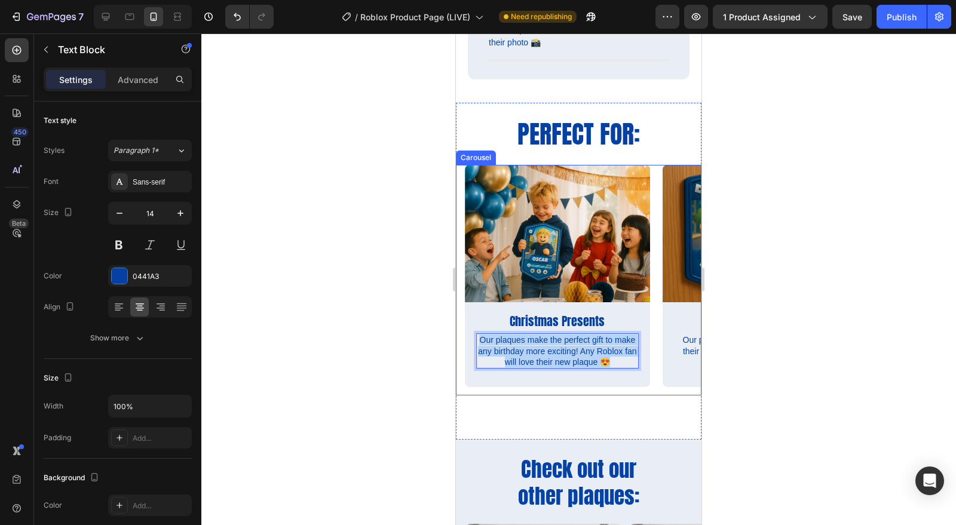
drag, startPoint x: 608, startPoint y: 358, endPoint x: 461, endPoint y: 332, distance: 149.3
click at [461, 332] on div "Image Bedroom Decor Text Block Our plaques are super easy to hang on their bedr…" at bounding box center [579, 280] width 246 height 231
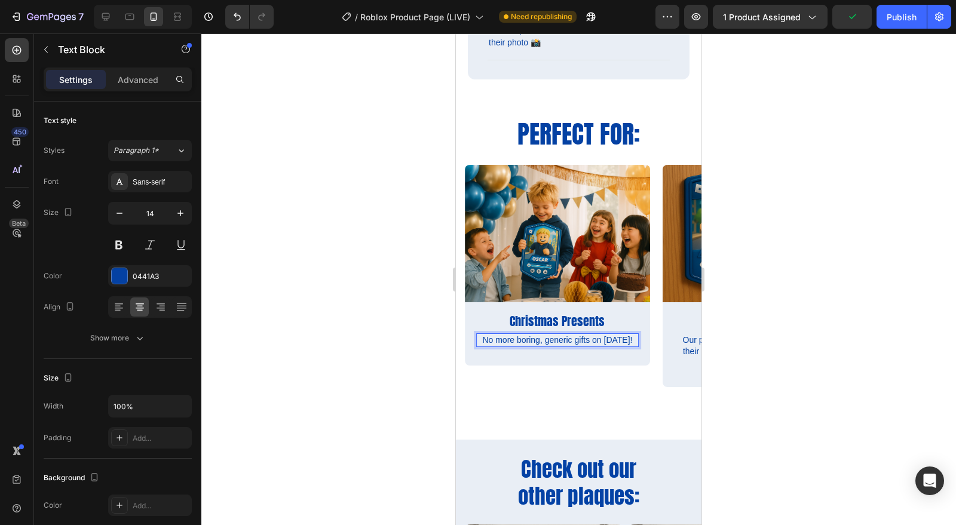
click at [804, 345] on div at bounding box center [578, 279] width 755 height 492
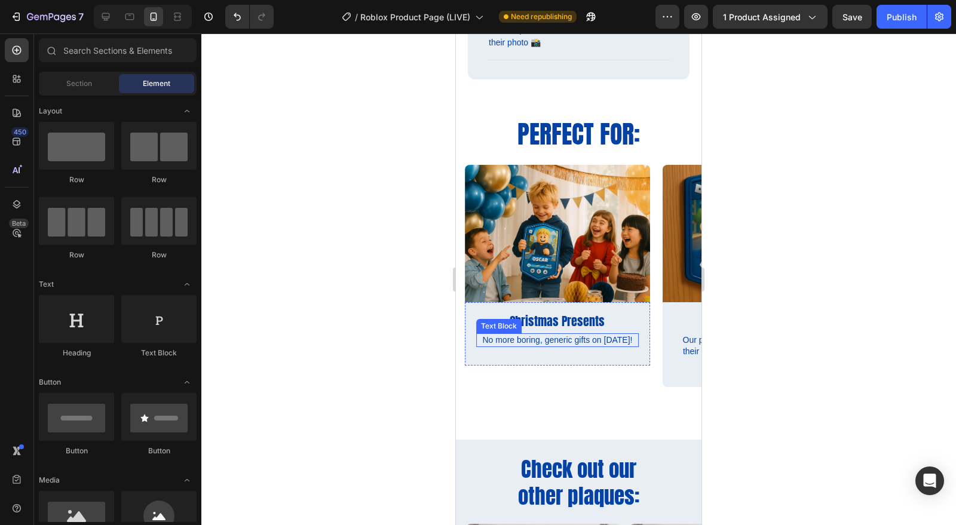
click at [567, 345] on p "No more boring, generic gifts on [DATE]!" at bounding box center [557, 340] width 160 height 11
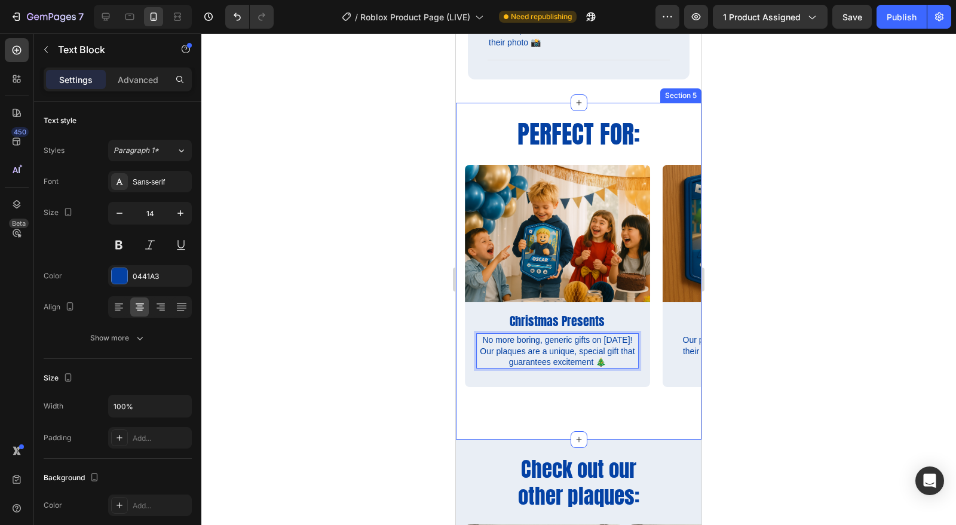
click at [732, 408] on div at bounding box center [578, 279] width 755 height 492
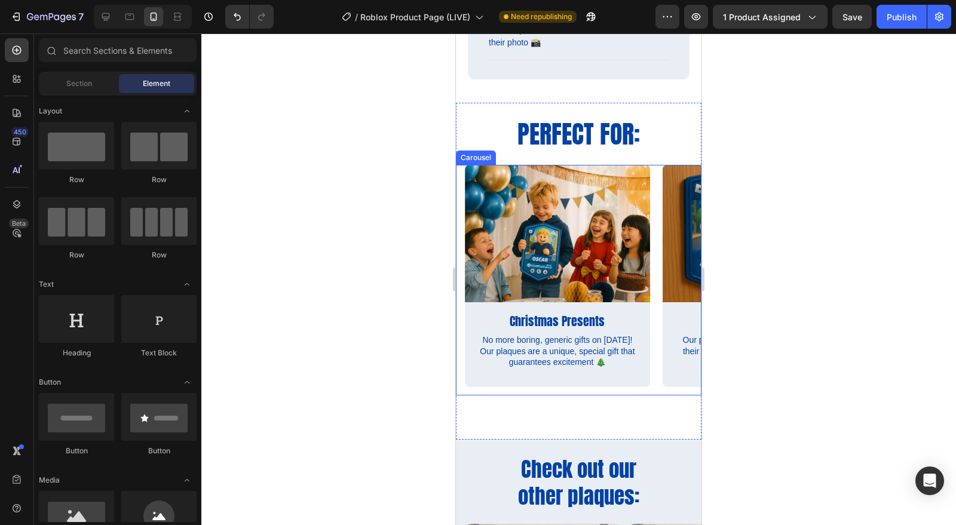
click at [462, 257] on div "Image Bedroom Decor Text Block Our plaques are super easy to hang on their bedr…" at bounding box center [579, 280] width 246 height 231
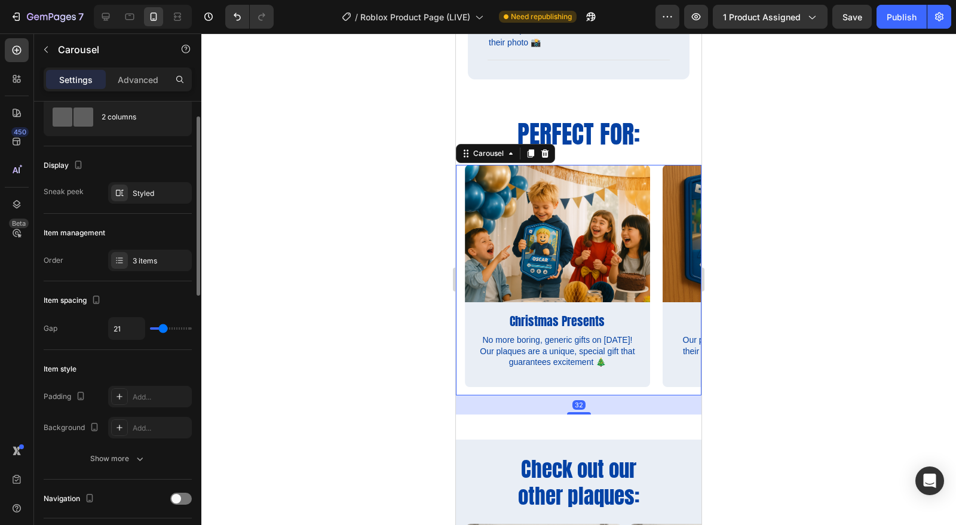
scroll to position [40, 0]
click at [131, 189] on div "Styled" at bounding box center [150, 193] width 84 height 22
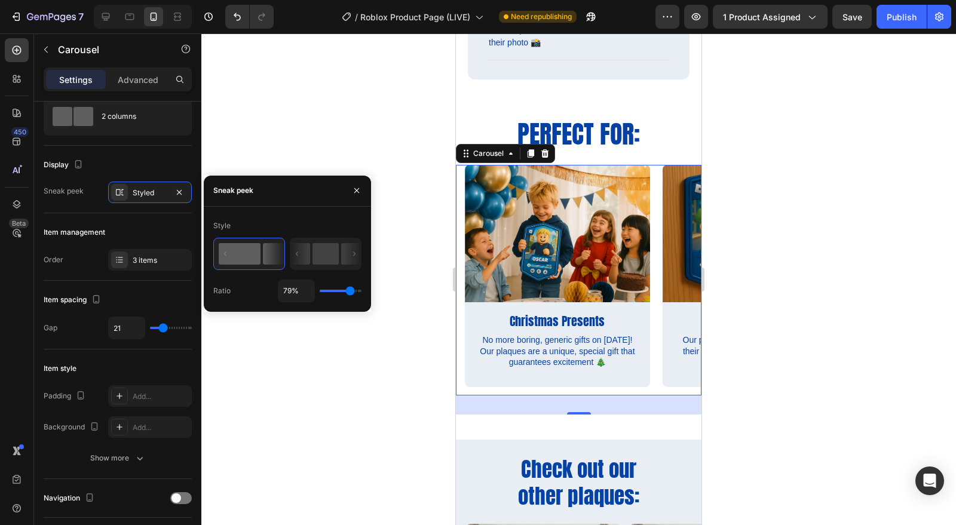
type input "64%"
type input "64"
type input "60%"
type input "60"
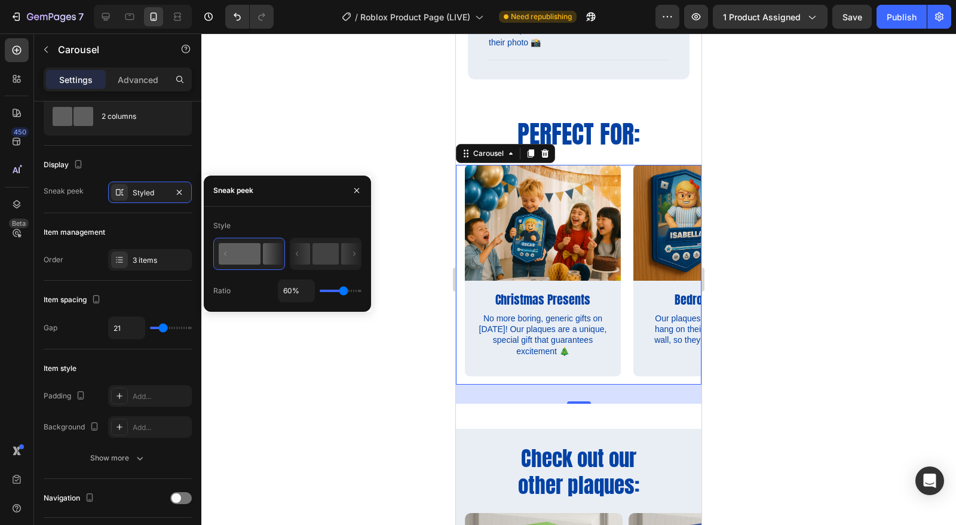
type input "58%"
type input "58"
type input "57%"
type input "57"
type input "56%"
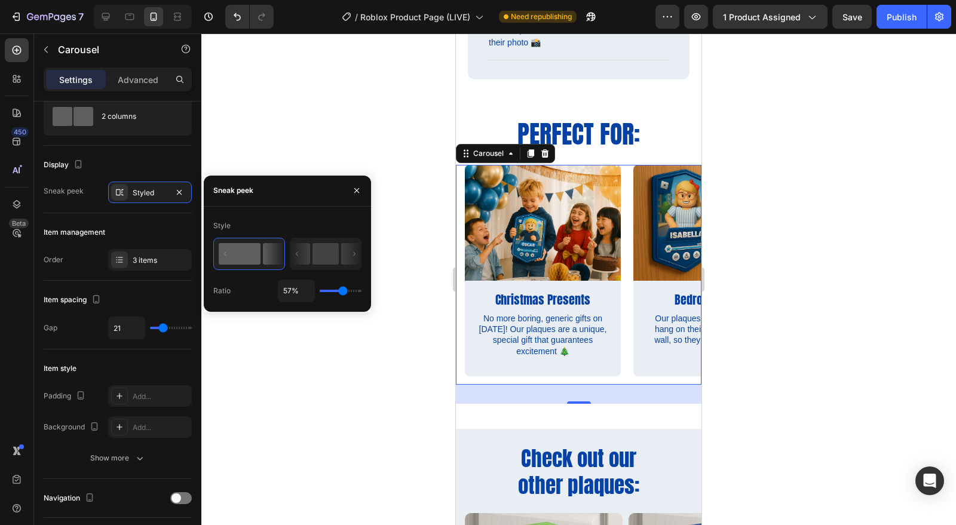
type input "56"
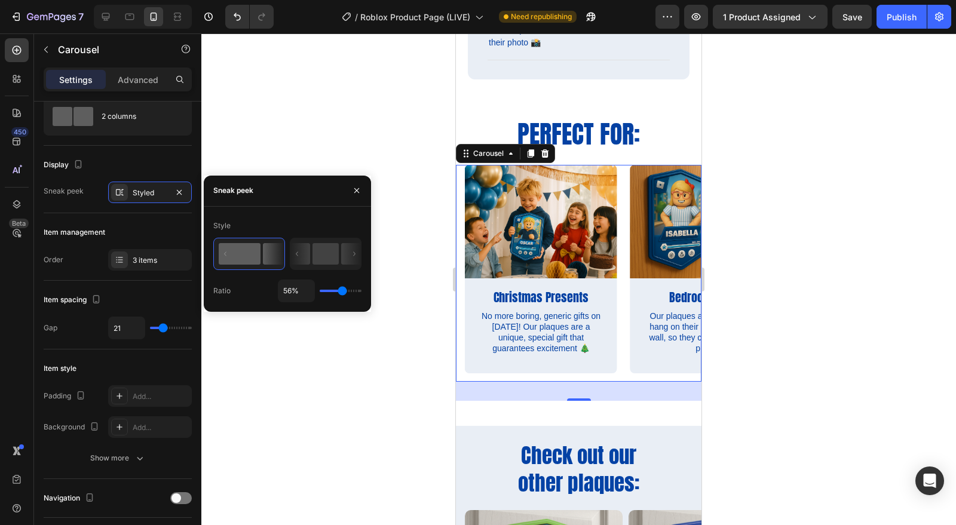
type input "55%"
type input "55"
type input "59%"
type input "59"
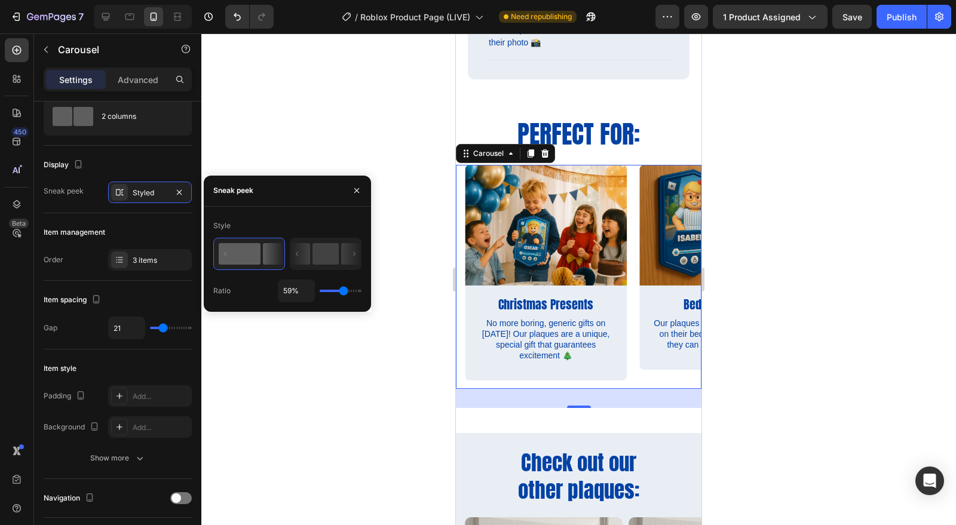
type input "63%"
type input "63"
type input "59%"
type input "59"
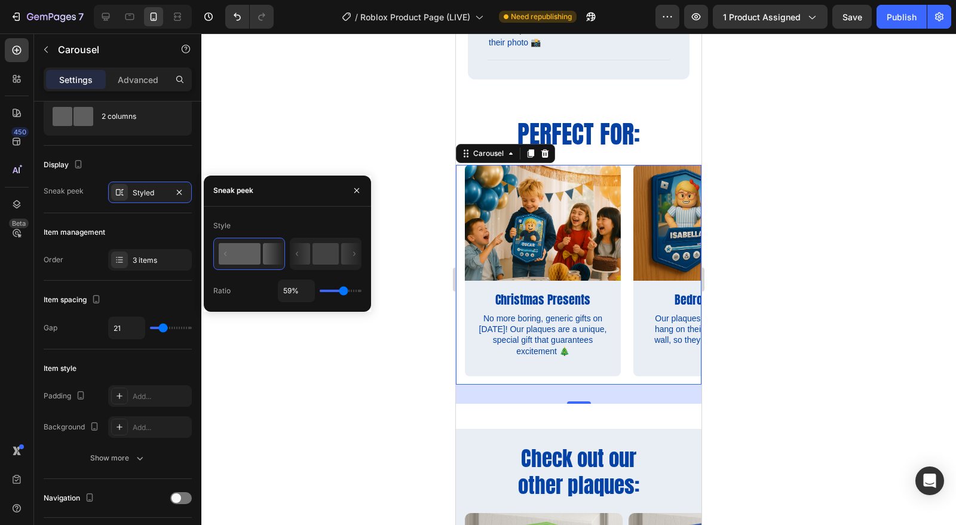
type input "58%"
type input "58"
type input "56%"
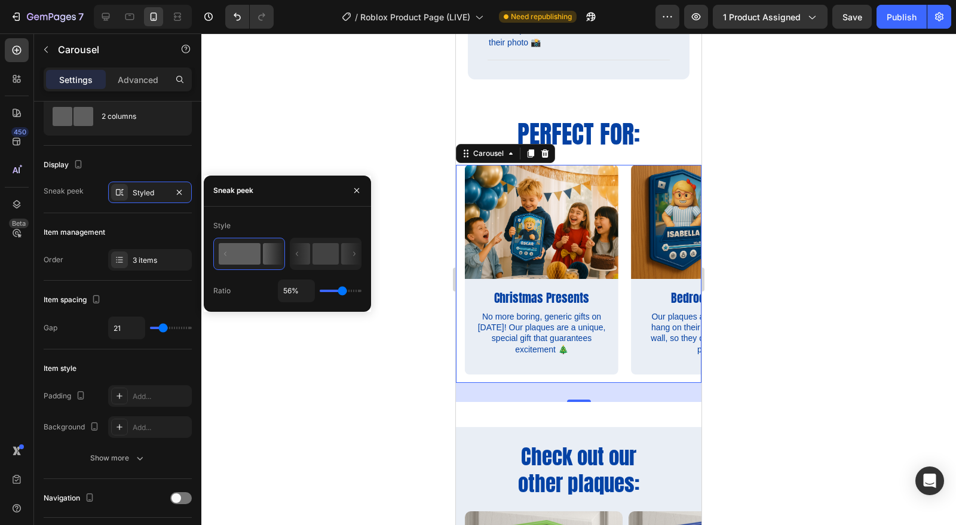
drag, startPoint x: 349, startPoint y: 290, endPoint x: 342, endPoint y: 293, distance: 8.1
type input "56"
click at [342, 292] on input "range" at bounding box center [341, 291] width 42 height 2
click at [805, 379] on div at bounding box center [578, 279] width 755 height 492
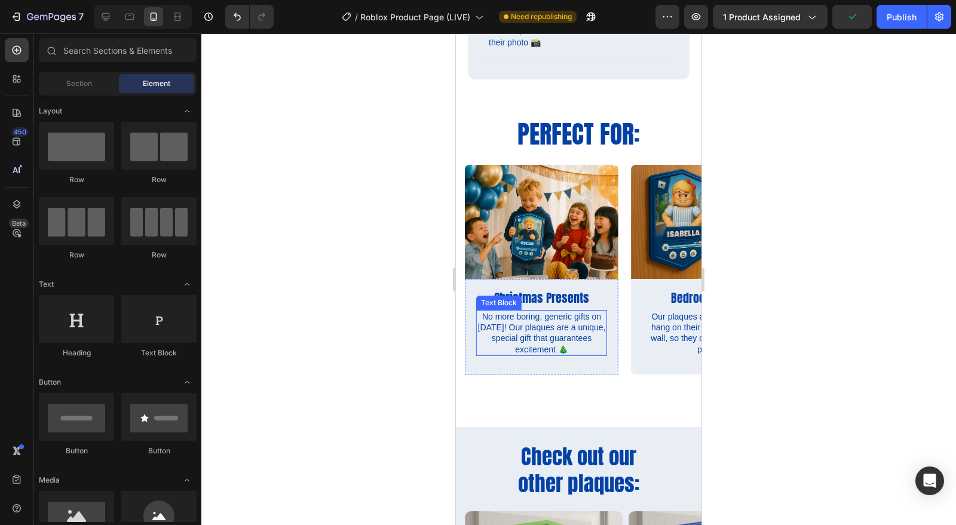
click at [557, 338] on p "No more boring, generic gifts on [DATE]! Our plaques are a unique, special gift…" at bounding box center [541, 333] width 128 height 44
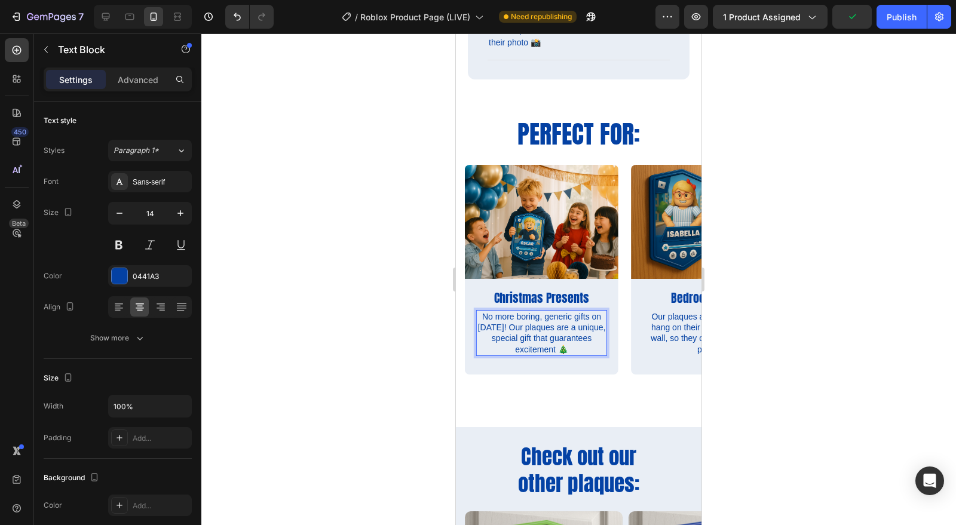
click at [550, 338] on p "No more boring, generic gifts on [DATE]! Our plaques are a unique, special gift…" at bounding box center [541, 333] width 128 height 44
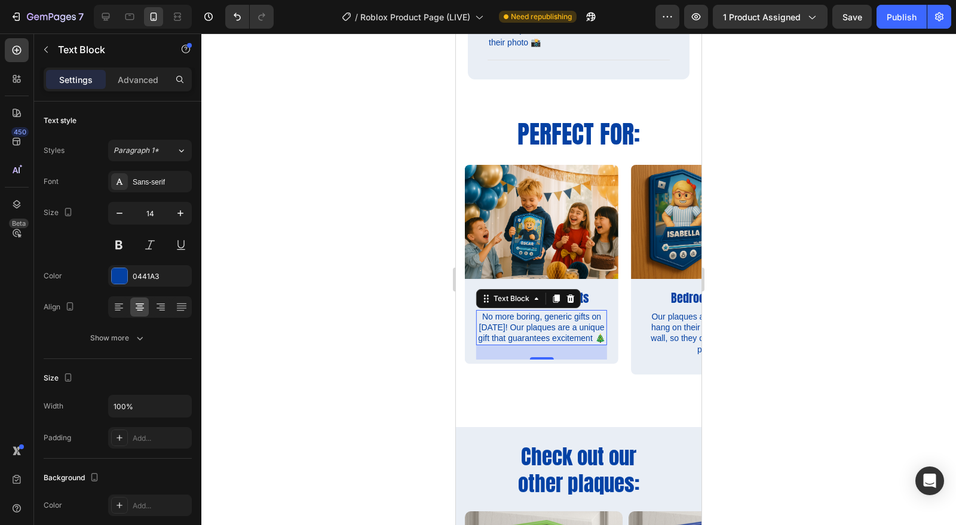
click at [827, 395] on div at bounding box center [578, 279] width 755 height 492
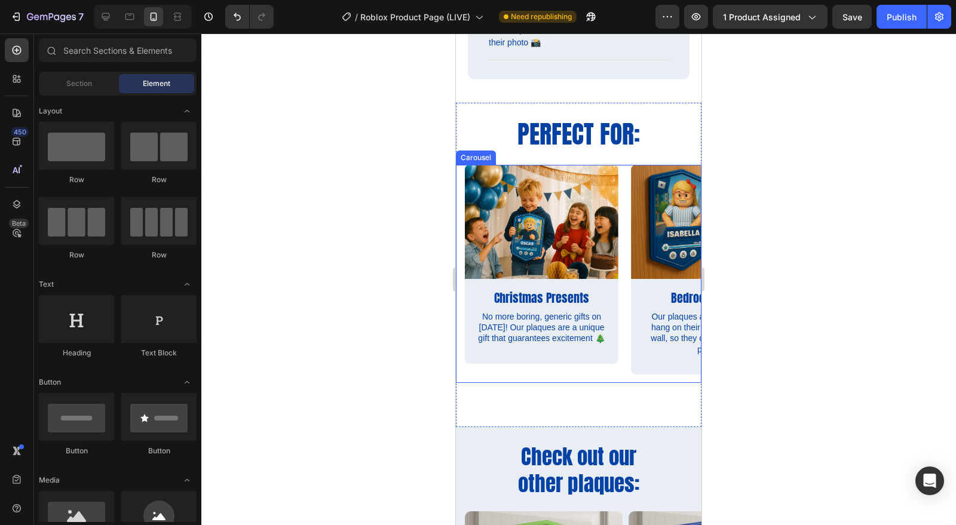
click at [460, 290] on div "Image Bedroom Decor Text Block Our plaques are super easy to hang on their bedr…" at bounding box center [579, 274] width 246 height 218
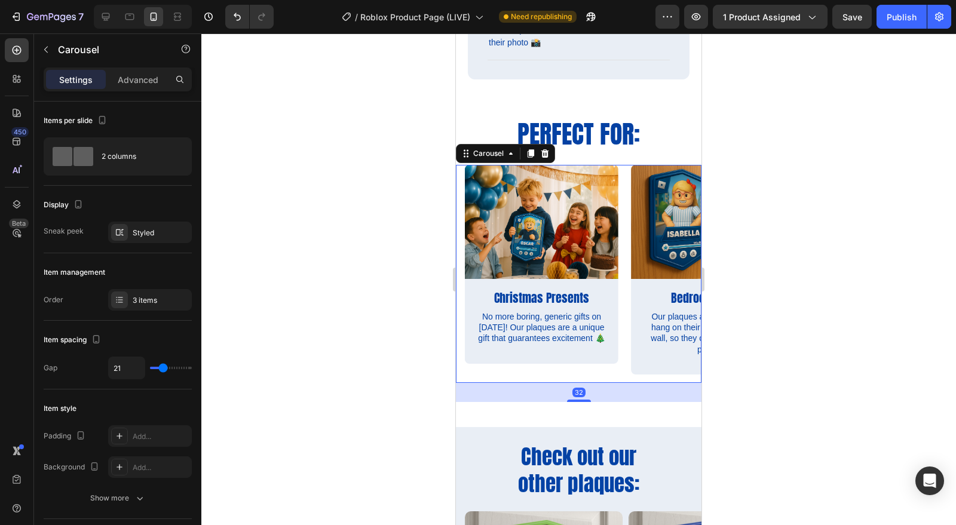
click at [121, 295] on icon at bounding box center [120, 300] width 10 height 10
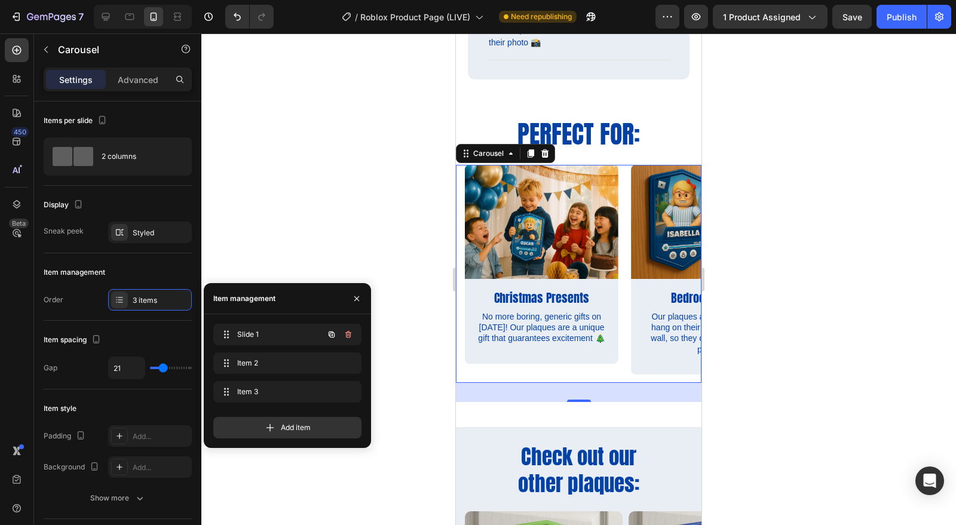
click at [226, 332] on icon at bounding box center [227, 335] width 10 height 10
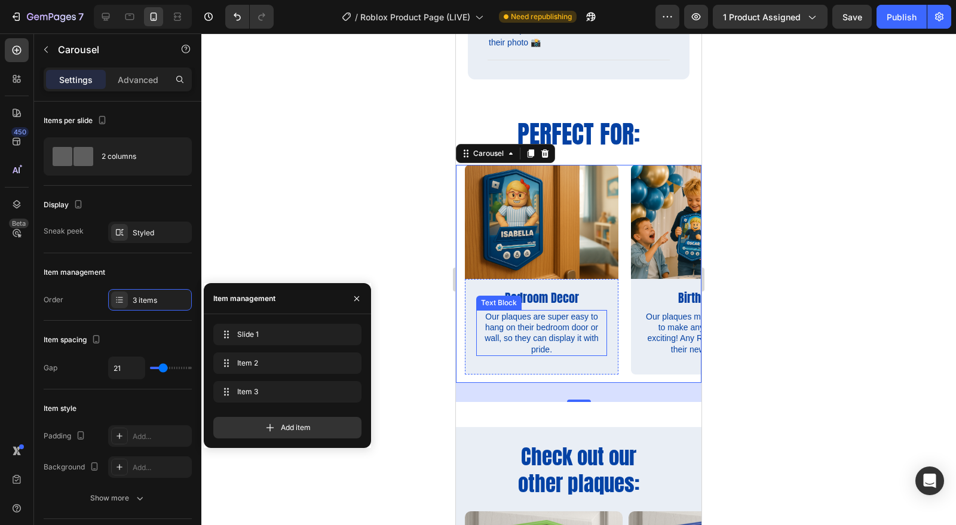
click at [569, 351] on p "Our plaques are super easy to hang on their bedroom door or wall, so they can d…" at bounding box center [541, 333] width 128 height 44
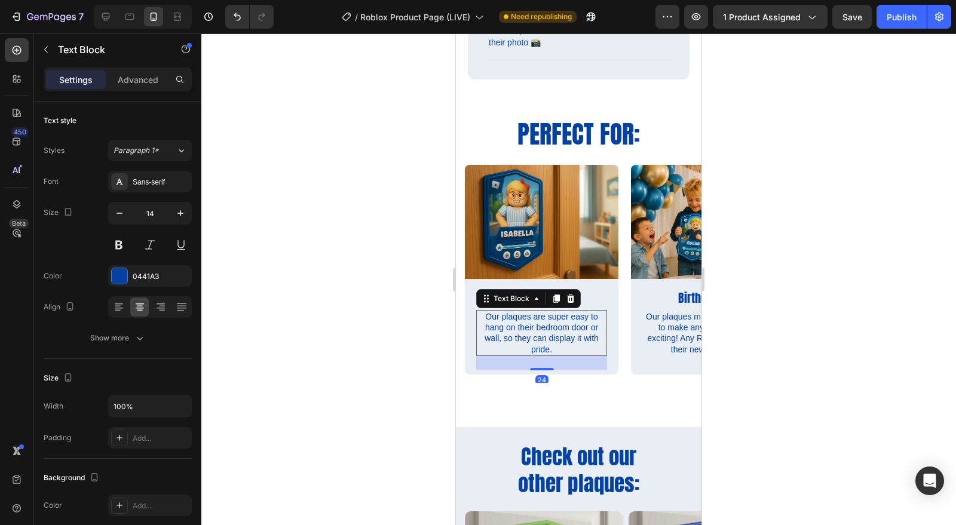
click at [554, 348] on p "Our plaques are super easy to hang on their bedroom door or wall, so they can d…" at bounding box center [541, 333] width 128 height 44
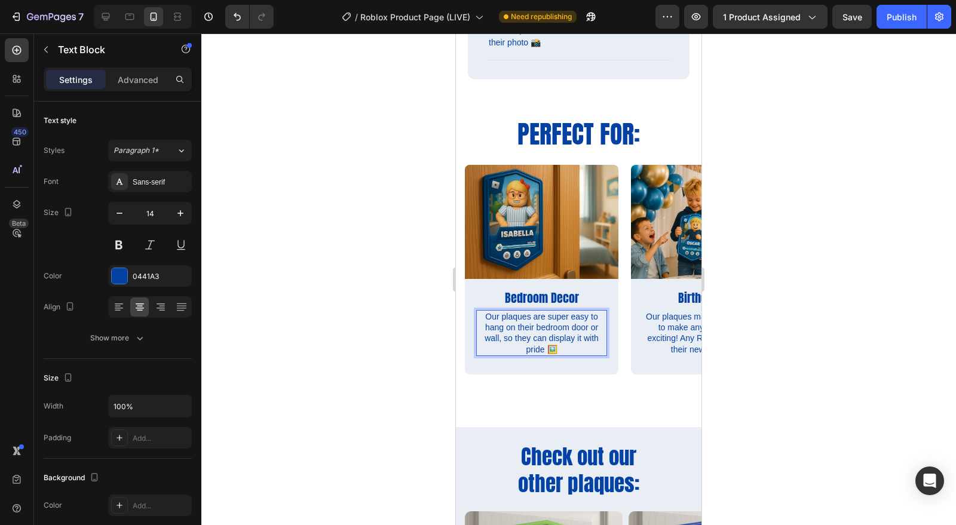
click at [797, 351] on div at bounding box center [578, 279] width 755 height 492
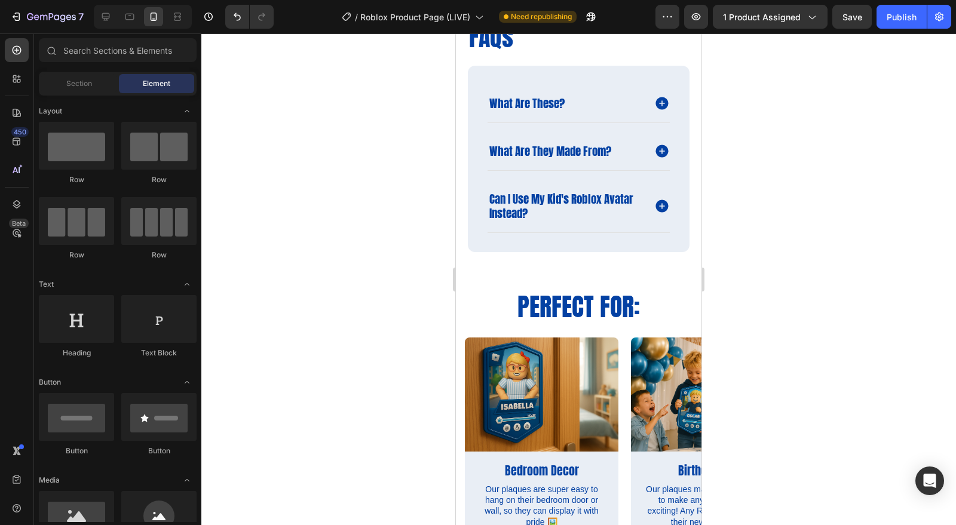
scroll to position [1621, 0]
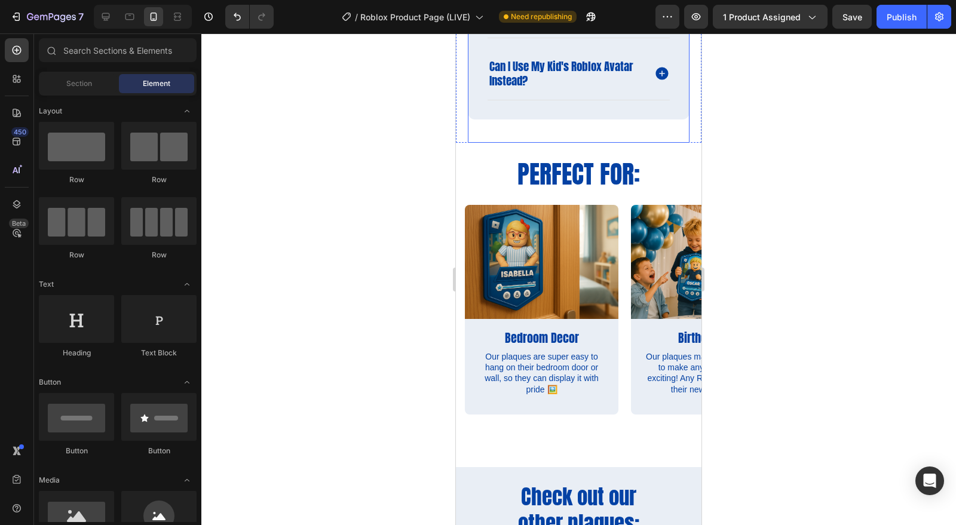
click at [596, 119] on div "FAQs Heading what are these? what are they made from? can i use my kid's roblox…" at bounding box center [579, 15] width 222 height 255
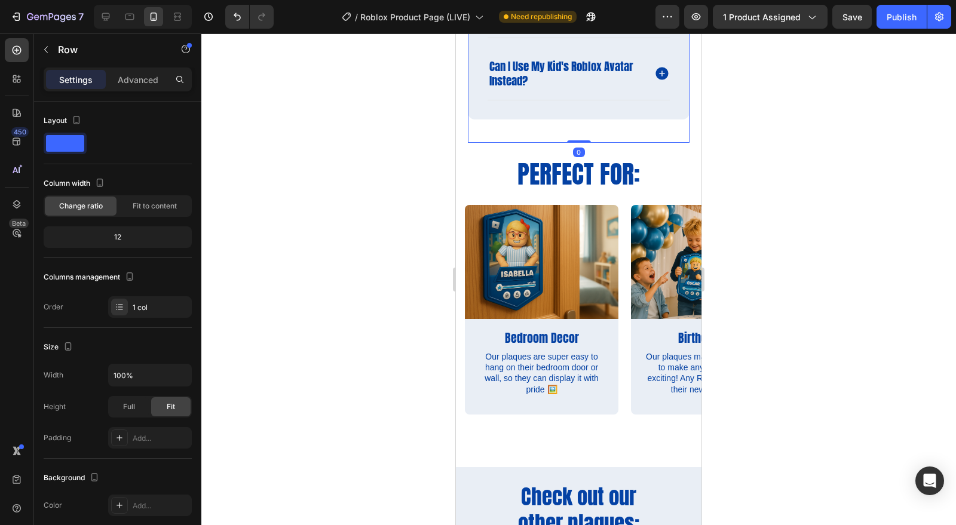
click at [574, 129] on div "FAQs Heading what are these? what are they made from? can i use my kid's roblox…" at bounding box center [579, 15] width 222 height 255
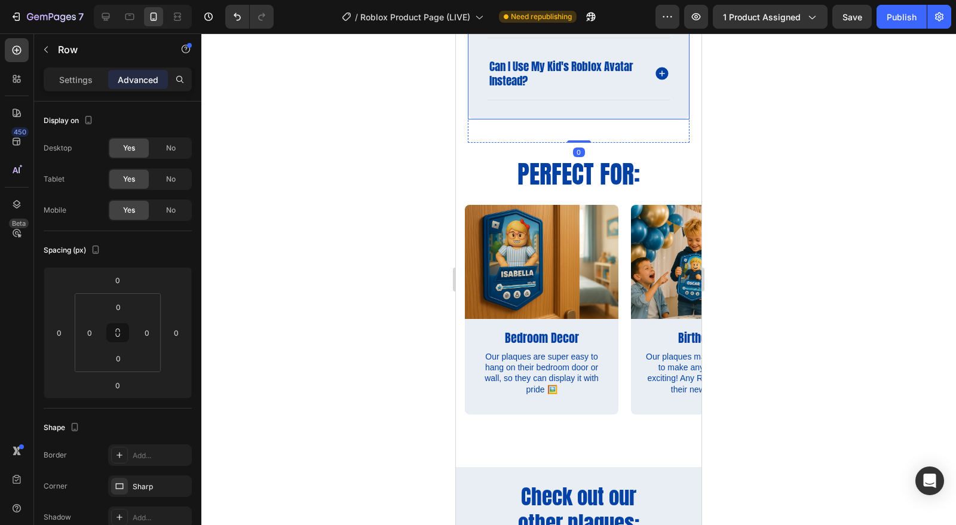
click at [588, 104] on div "what are these? what are they made from? can i use my kid's roblox avatar inste…" at bounding box center [579, 26] width 222 height 186
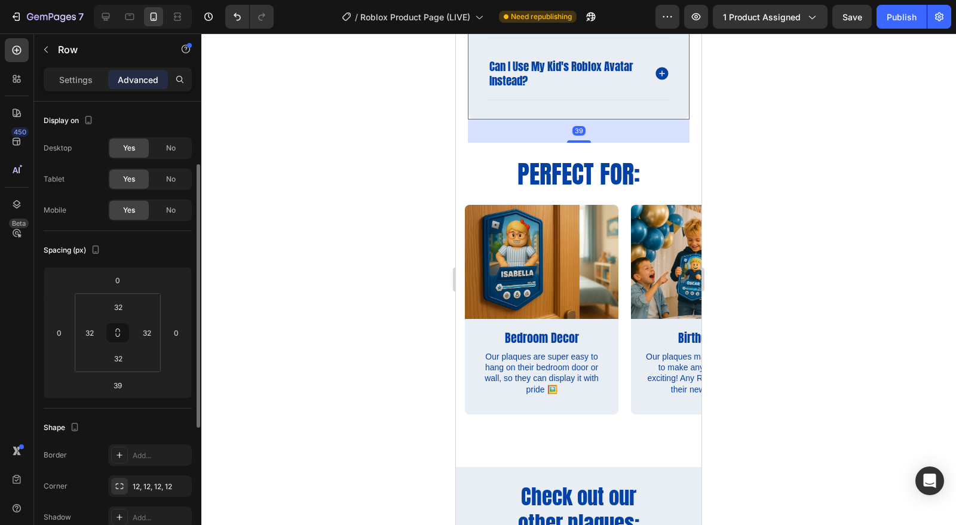
scroll to position [40, 0]
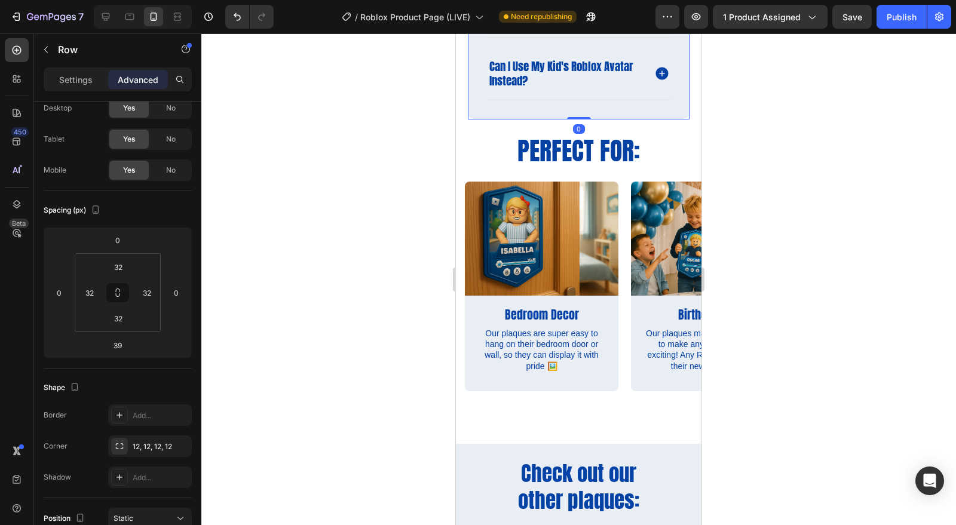
drag, startPoint x: 577, startPoint y: 139, endPoint x: 577, endPoint y: 109, distance: 29.9
click at [577, 109] on div "what are these? what are they made from? can i use my kid's roblox avatar inste…" at bounding box center [579, 26] width 222 height 186
type input "0"
click at [734, 142] on div at bounding box center [578, 279] width 755 height 492
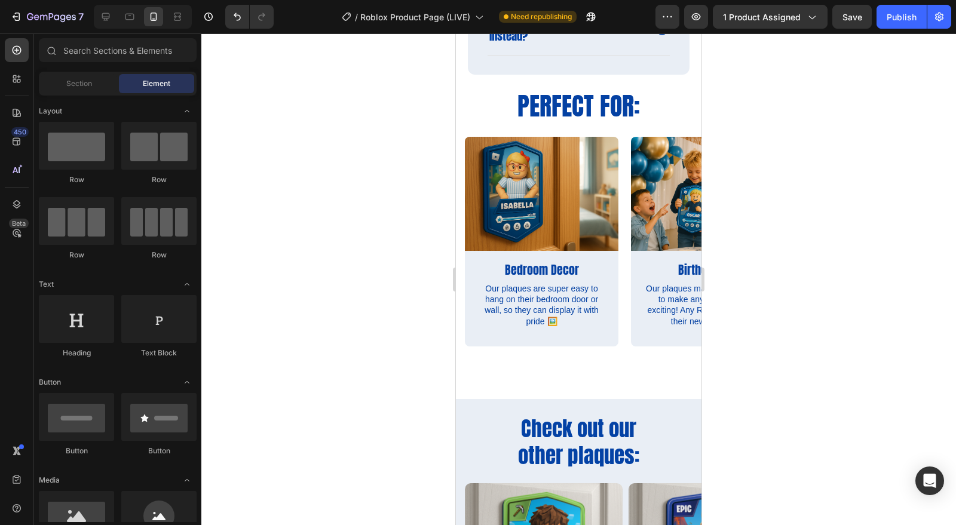
scroll to position [1671, 0]
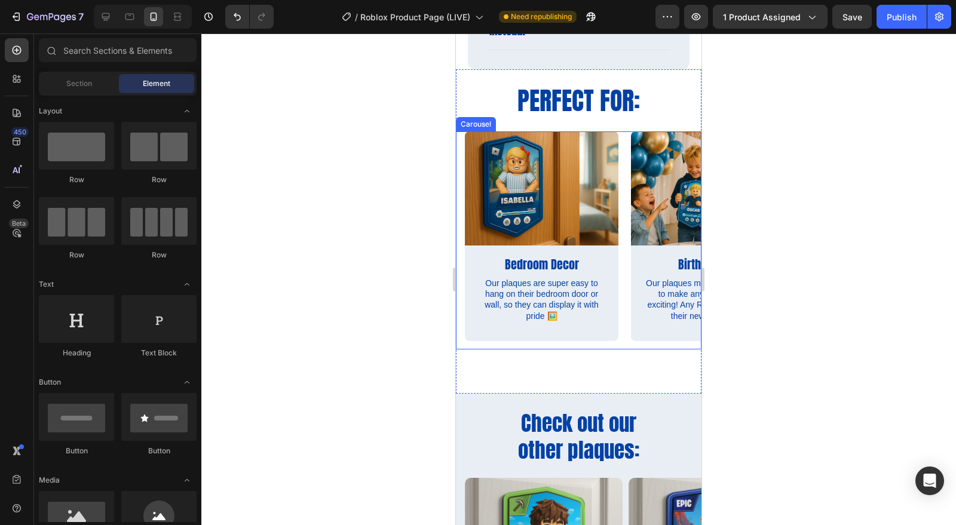
click at [590, 341] on div "Image Bedroom Decor Text Block Our plaques are super easy to hang on their bedr…" at bounding box center [542, 240] width 154 height 218
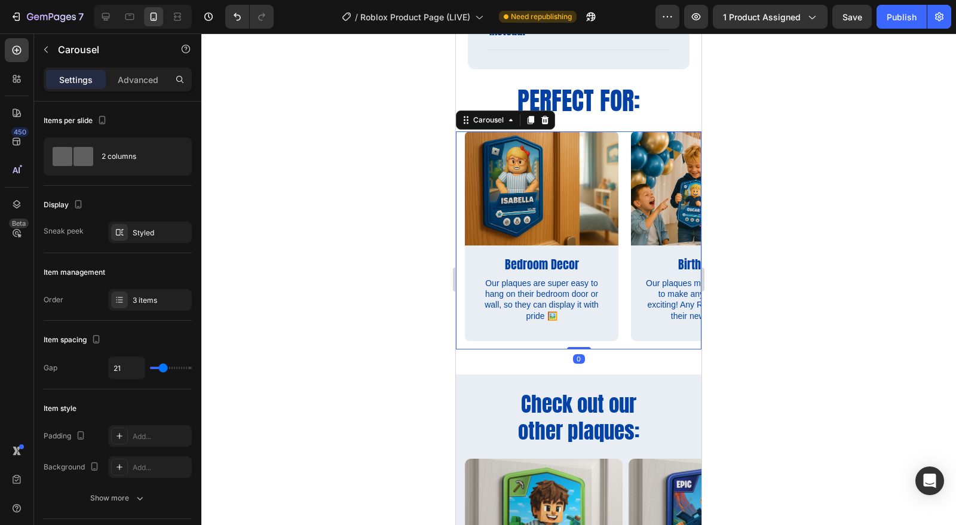
drag, startPoint x: 579, startPoint y: 364, endPoint x: 580, endPoint y: 335, distance: 29.3
click at [580, 335] on div "Image Bedroom Decor Text Block Our plaques are super easy to hang on their bedr…" at bounding box center [579, 240] width 246 height 218
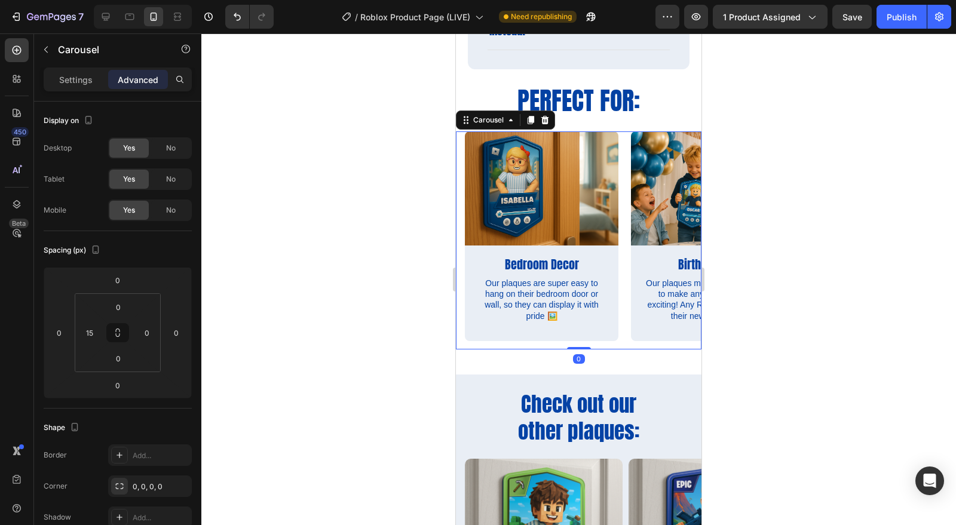
click at [810, 368] on div at bounding box center [578, 279] width 755 height 492
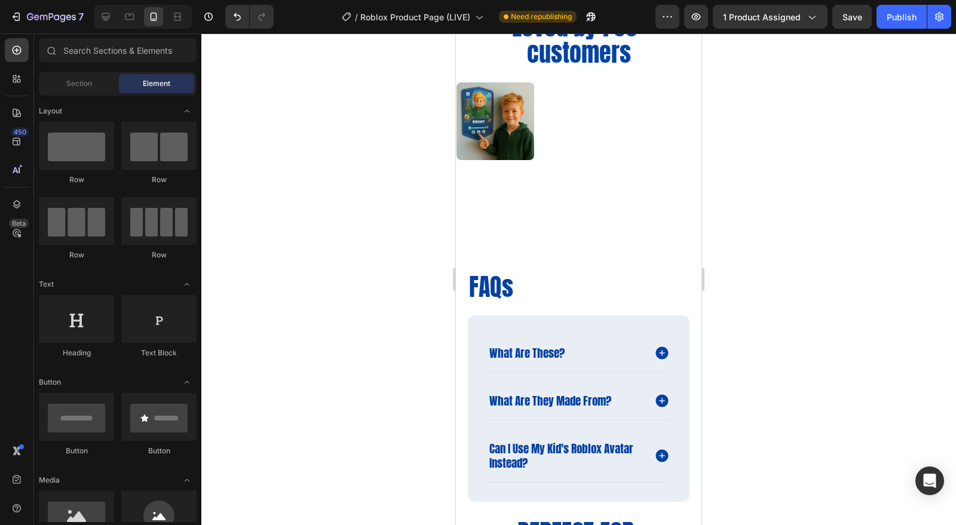
scroll to position [1425, 0]
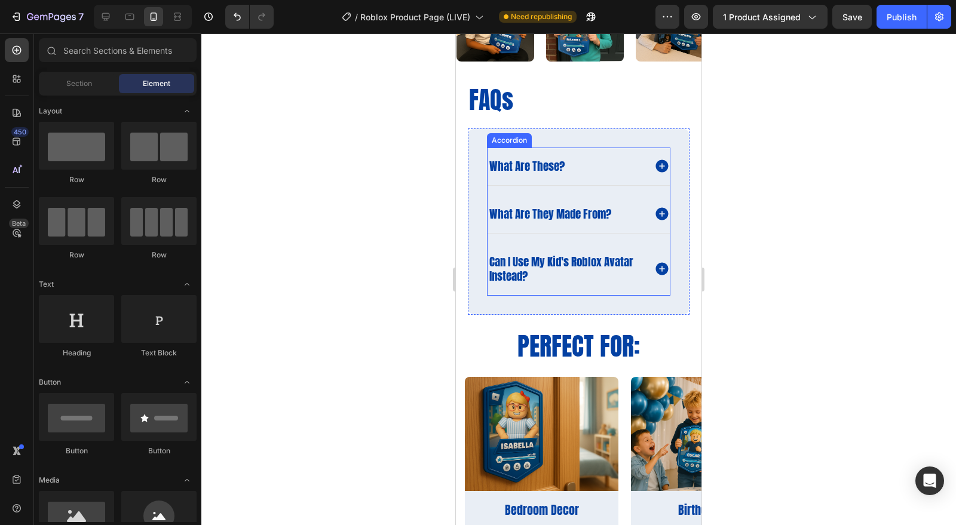
click at [536, 166] on span "what are these?" at bounding box center [526, 166] width 75 height 17
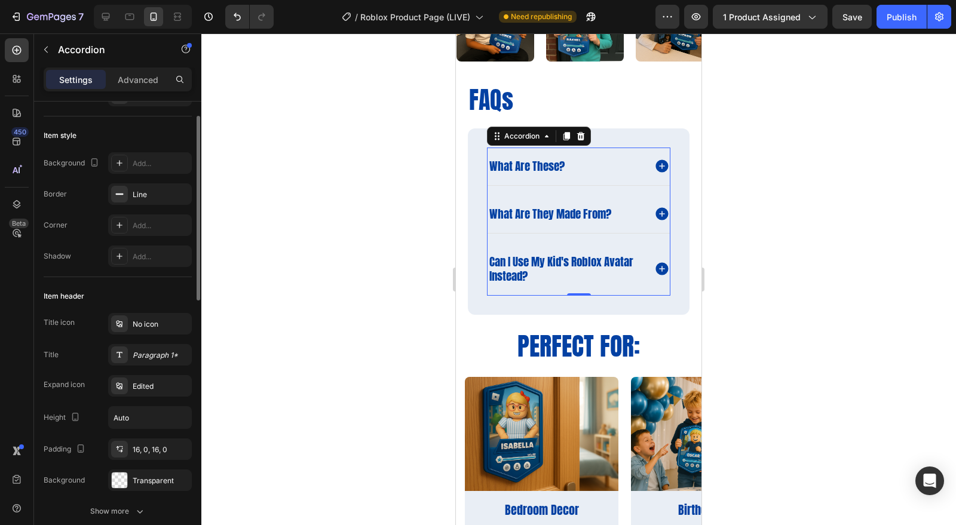
scroll to position [54, 0]
click at [117, 323] on icon at bounding box center [119, 321] width 6 height 7
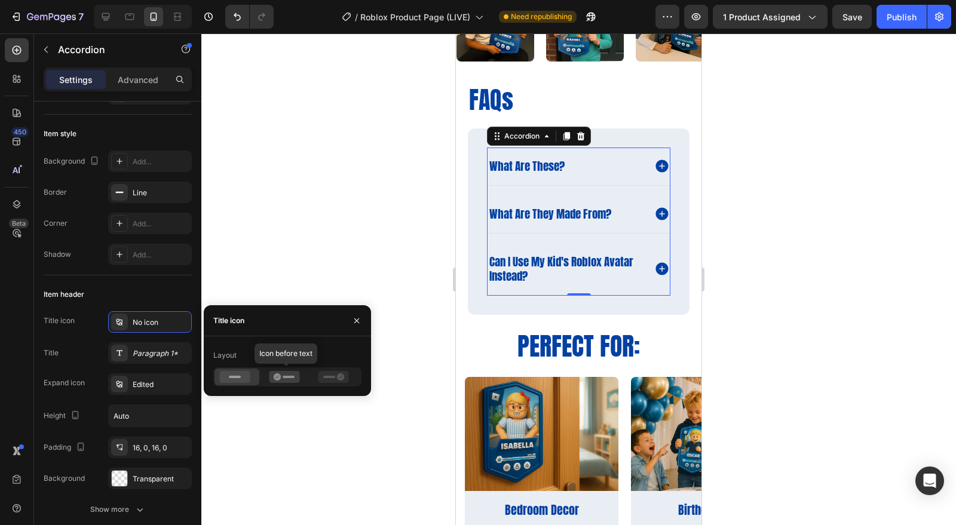
click at [292, 379] on icon at bounding box center [284, 377] width 30 height 12
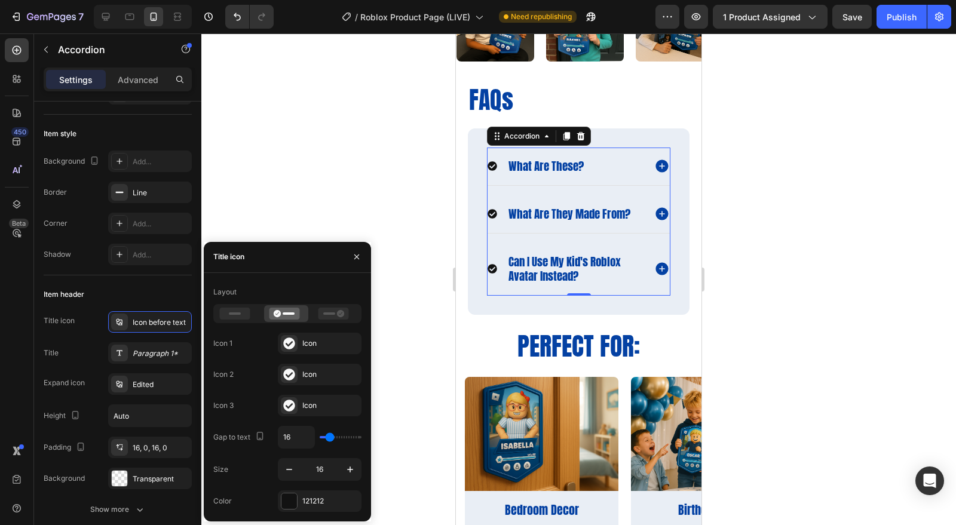
click at [288, 345] on icon at bounding box center [289, 344] width 12 height 12
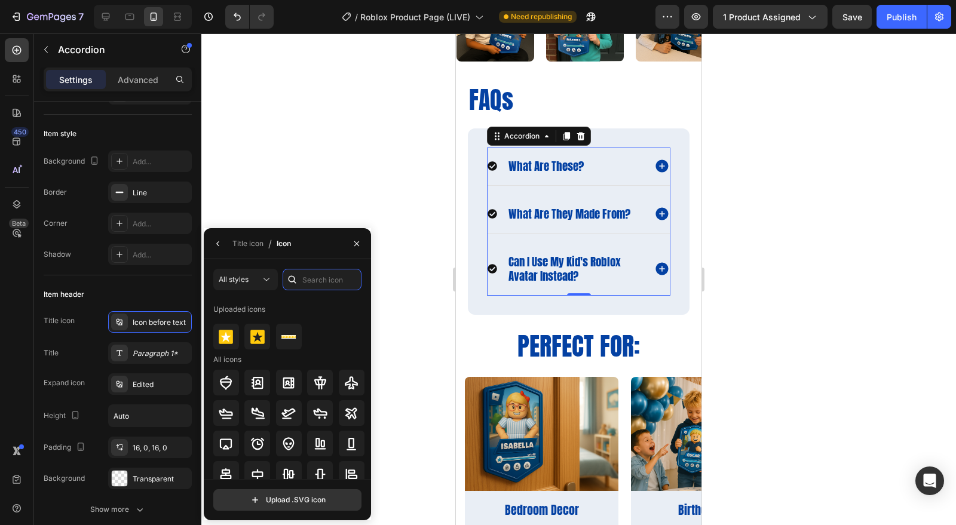
click at [327, 284] on input "text" at bounding box center [322, 280] width 79 height 22
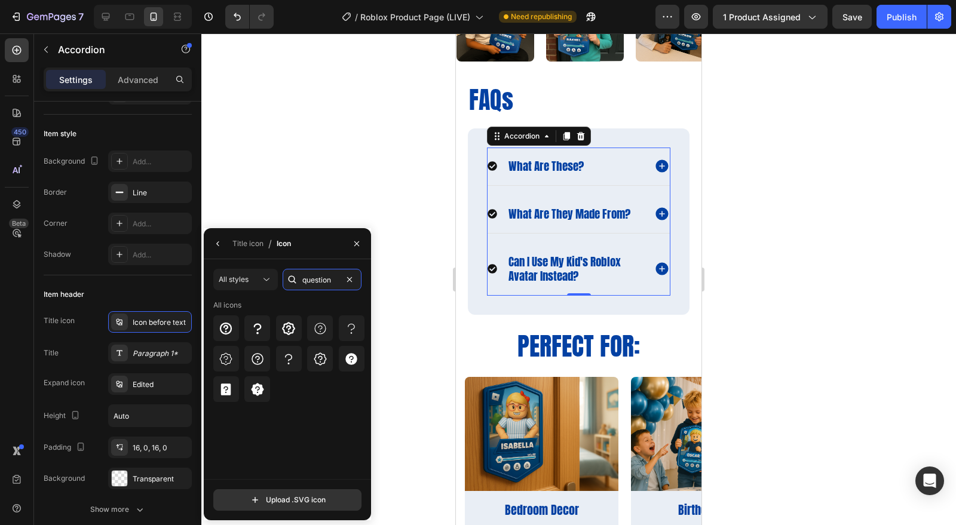
type input "question"
click at [222, 332] on icon at bounding box center [226, 329] width 12 height 12
click at [252, 357] on icon at bounding box center [258, 359] width 12 height 12
click at [233, 324] on div at bounding box center [226, 328] width 26 height 26
click at [218, 245] on icon "button" at bounding box center [217, 243] width 2 height 5
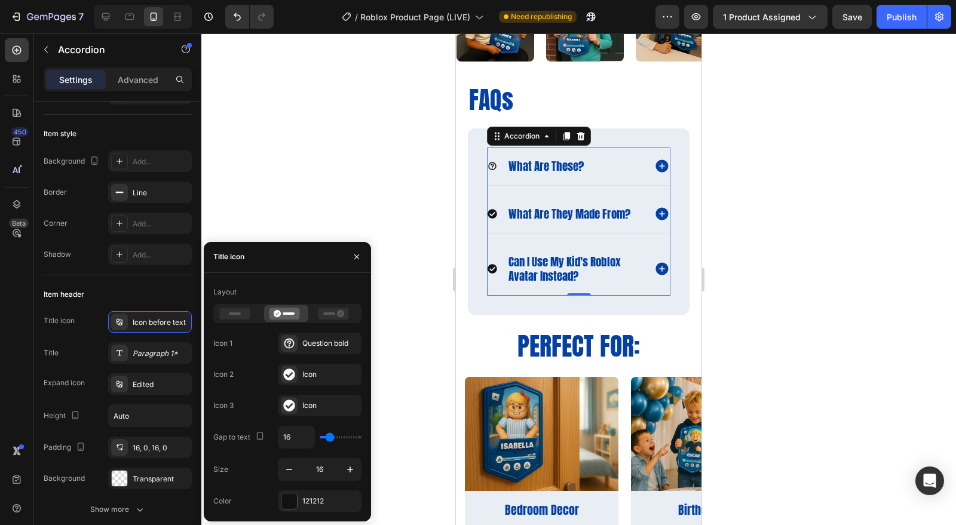
click at [290, 503] on div at bounding box center [289, 501] width 16 height 16
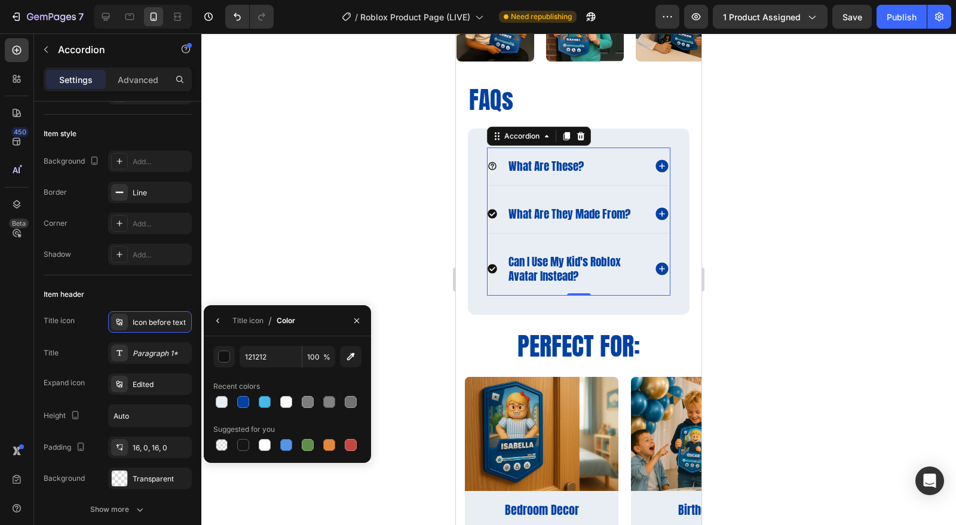
click at [241, 402] on div at bounding box center [243, 402] width 12 height 12
type input "0441A3"
click at [217, 321] on icon "button" at bounding box center [217, 320] width 2 height 5
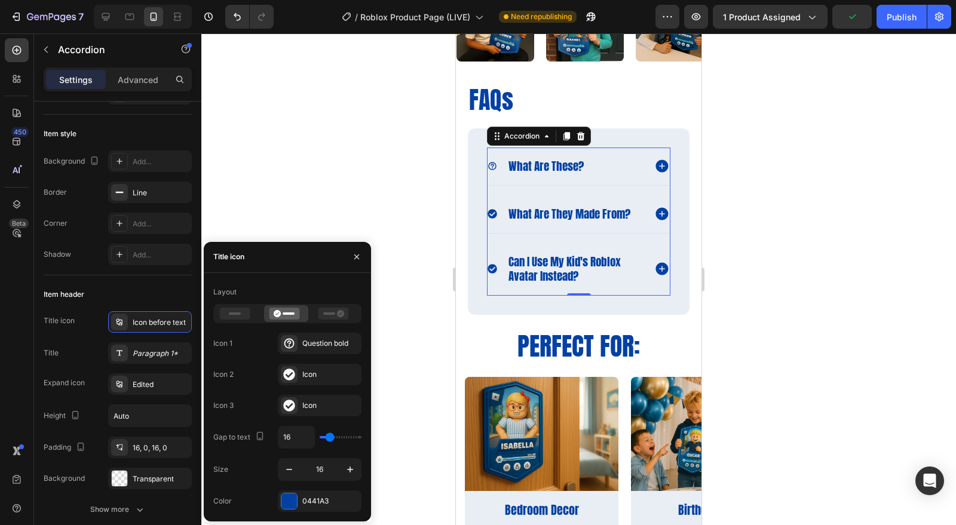
click at [346, 462] on button "button" at bounding box center [350, 470] width 22 height 22
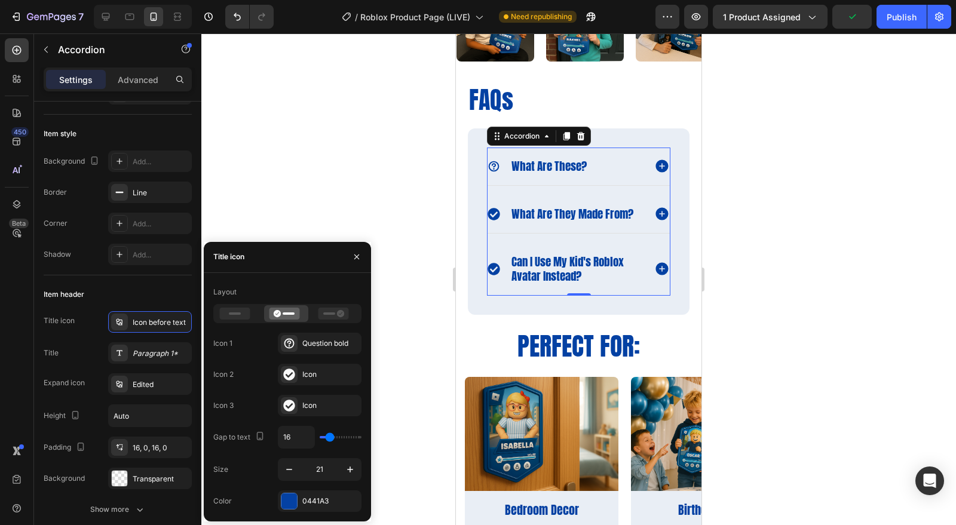
click at [346, 462] on button "button" at bounding box center [350, 470] width 22 height 22
type input "24"
click at [289, 380] on icon at bounding box center [289, 375] width 12 height 12
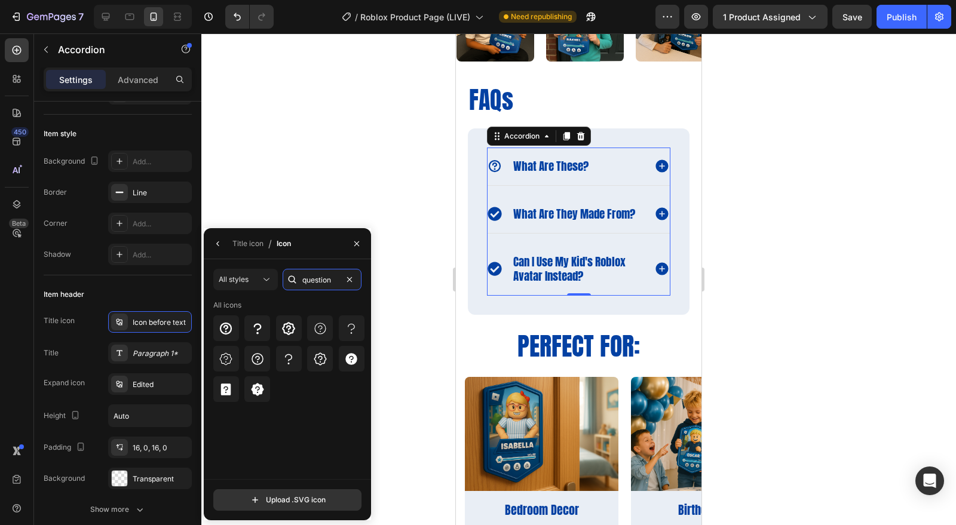
click at [333, 274] on input "question" at bounding box center [322, 280] width 79 height 22
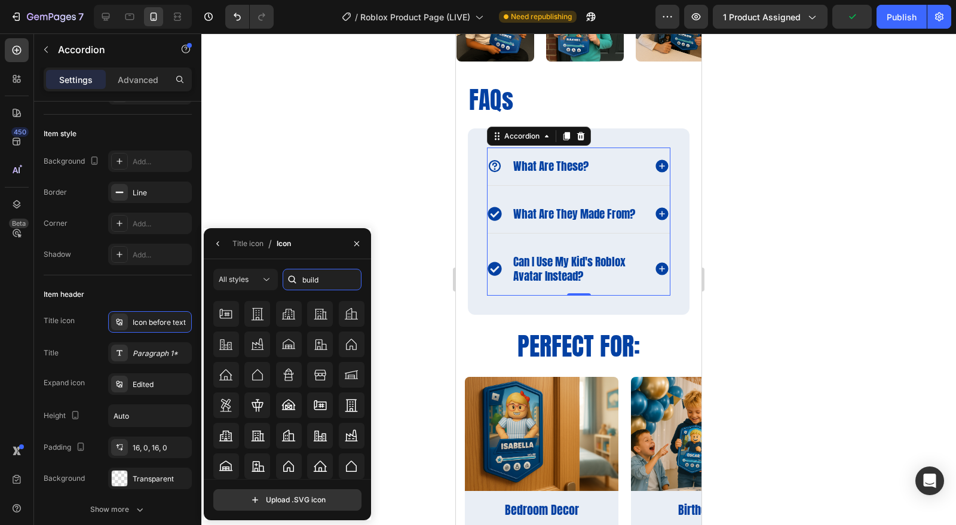
scroll to position [0, 0]
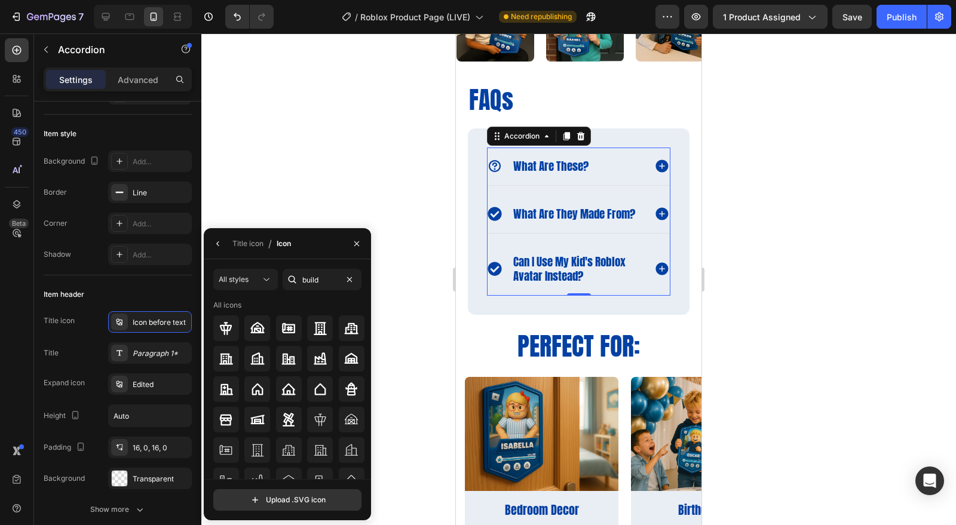
click at [300, 284] on div at bounding box center [292, 280] width 19 height 22
click at [314, 278] on input "build" at bounding box center [322, 280] width 79 height 22
type input "m"
type input "tools"
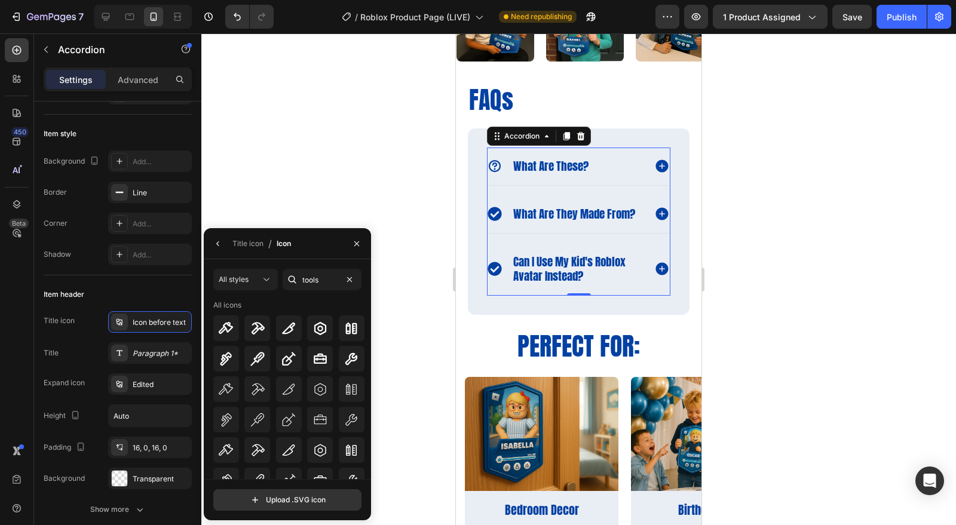
click at [346, 335] on icon at bounding box center [351, 328] width 14 height 14
click at [547, 275] on span "can i use my kid's roblox avatar instead?" at bounding box center [569, 269] width 112 height 32
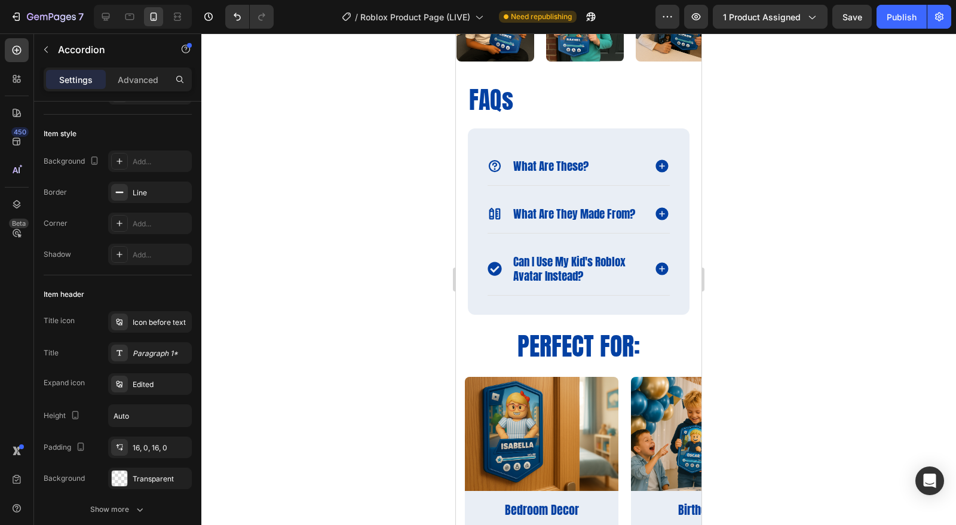
click at [797, 199] on div at bounding box center [578, 279] width 755 height 492
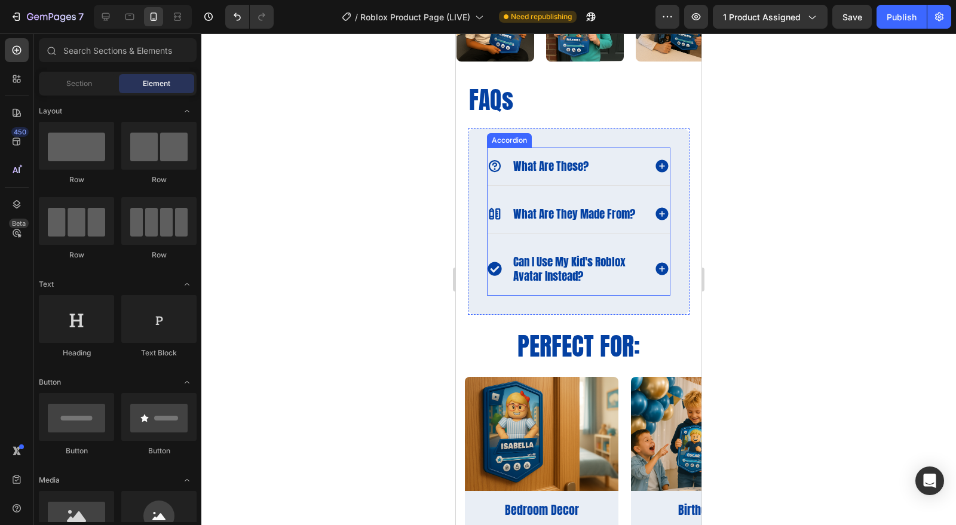
click at [606, 155] on div "what are these?" at bounding box center [578, 167] width 182 height 38
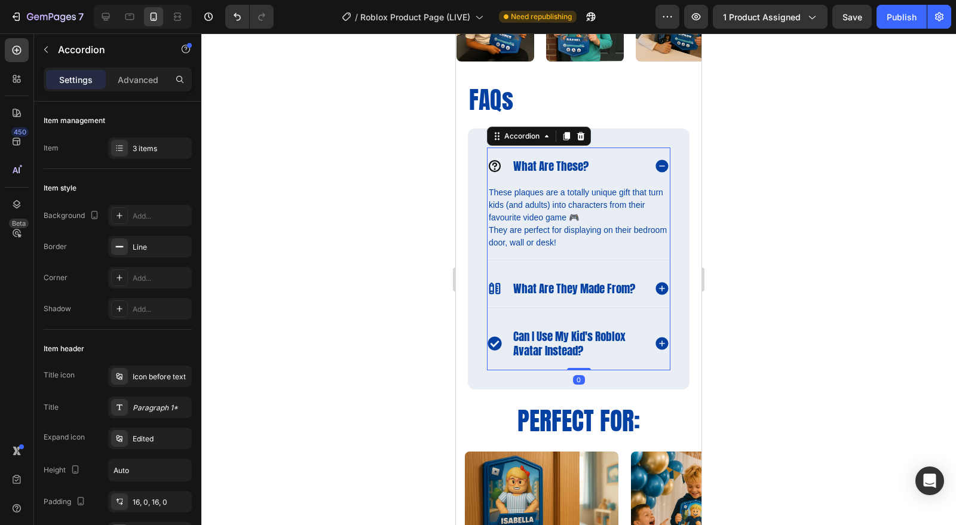
click at [612, 159] on div "what are these?" at bounding box center [565, 166] width 157 height 19
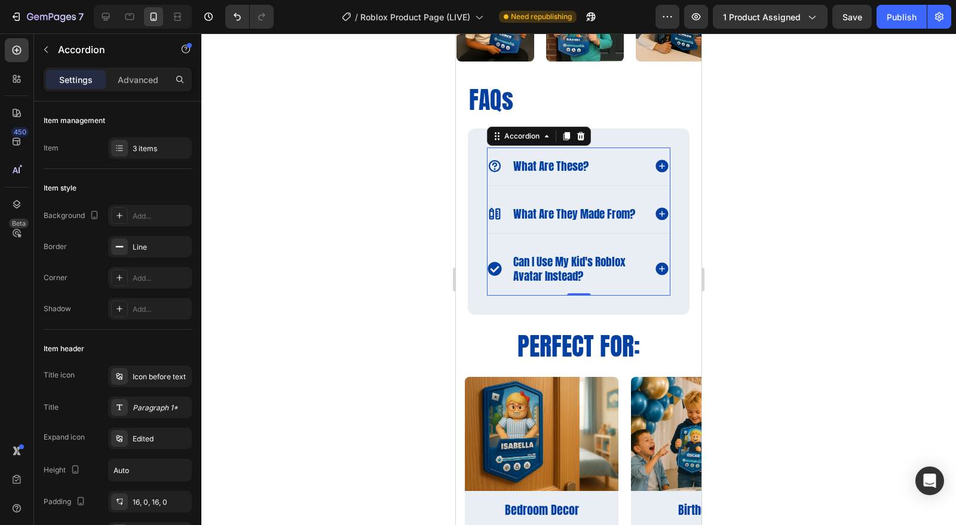
click at [608, 166] on div "what are these?" at bounding box center [565, 166] width 157 height 19
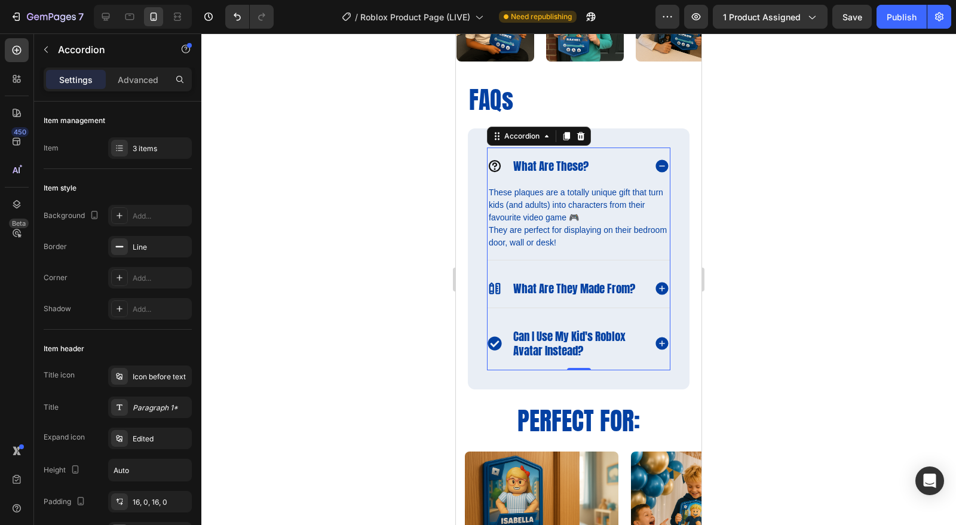
click at [608, 166] on div "what are these?" at bounding box center [565, 166] width 157 height 19
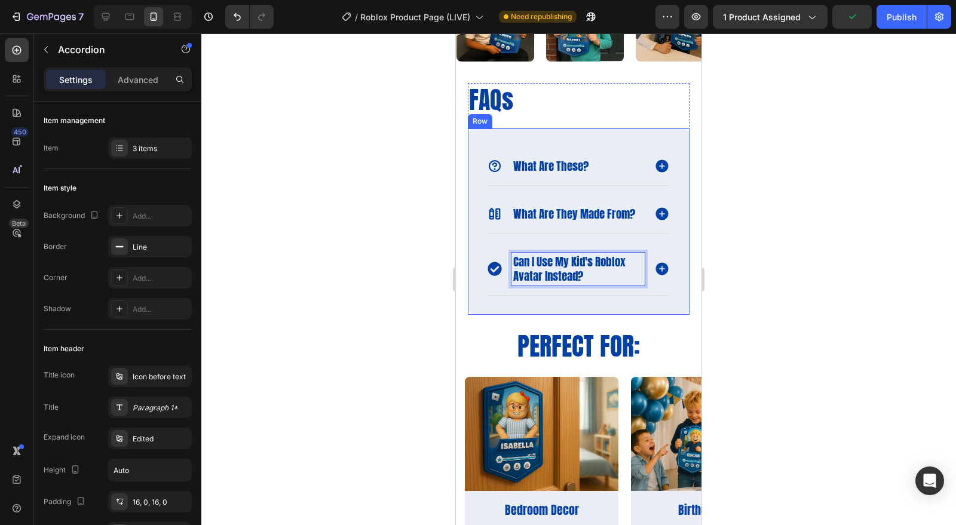
click at [484, 262] on div "what are these? what are they made from? can i use my kid's roblox avatar inste…" at bounding box center [579, 221] width 222 height 186
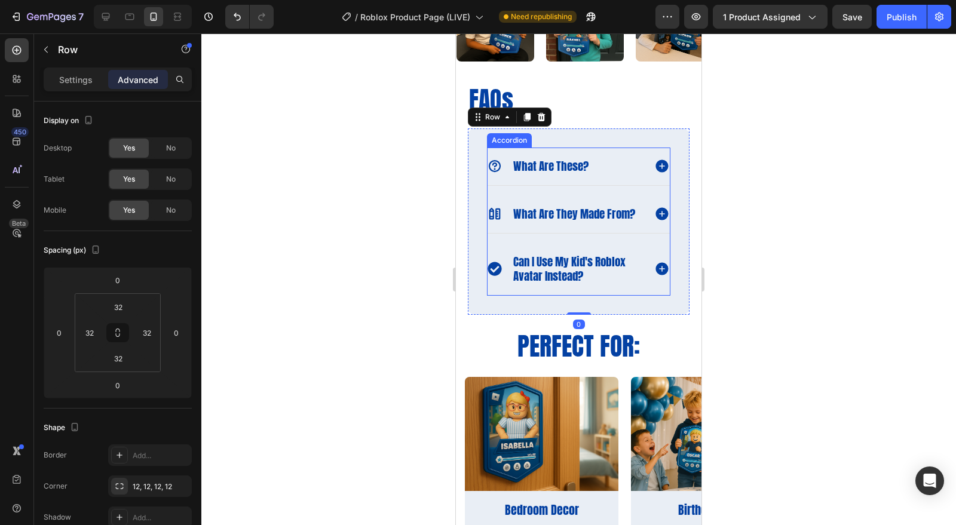
click at [522, 259] on div "can i use my kid's roblox avatar instead?" at bounding box center [578, 269] width 182 height 52
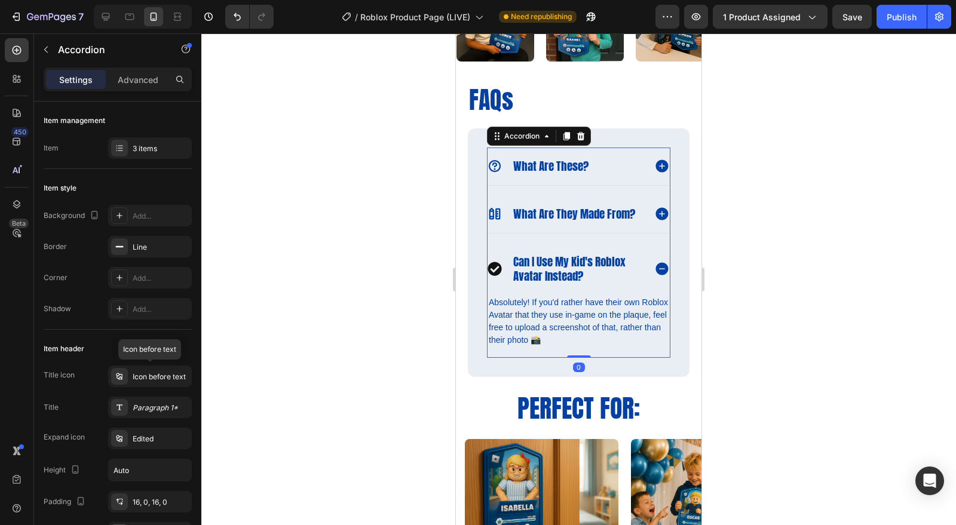
click at [139, 372] on div "Icon before text" at bounding box center [161, 377] width 56 height 11
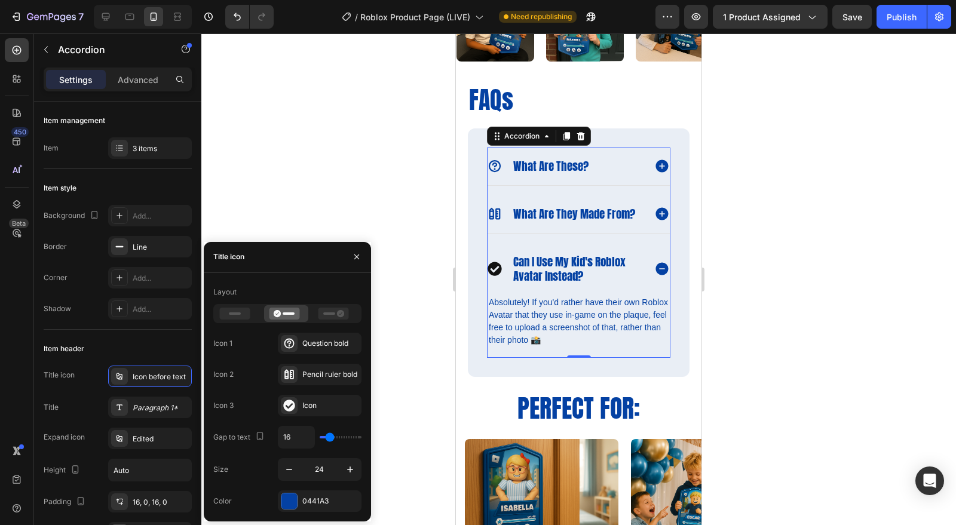
click at [293, 407] on icon at bounding box center [288, 405] width 11 height 11
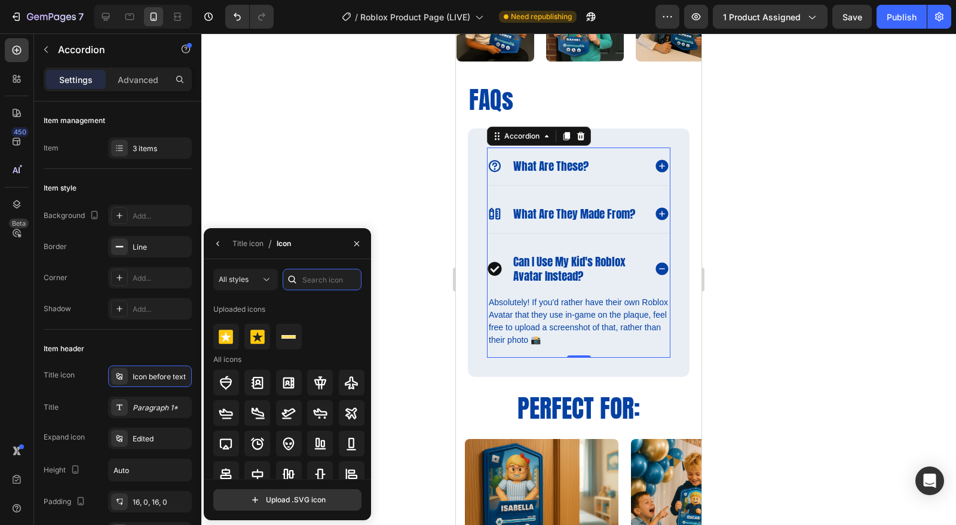
click at [308, 281] on input "text" at bounding box center [322, 280] width 79 height 22
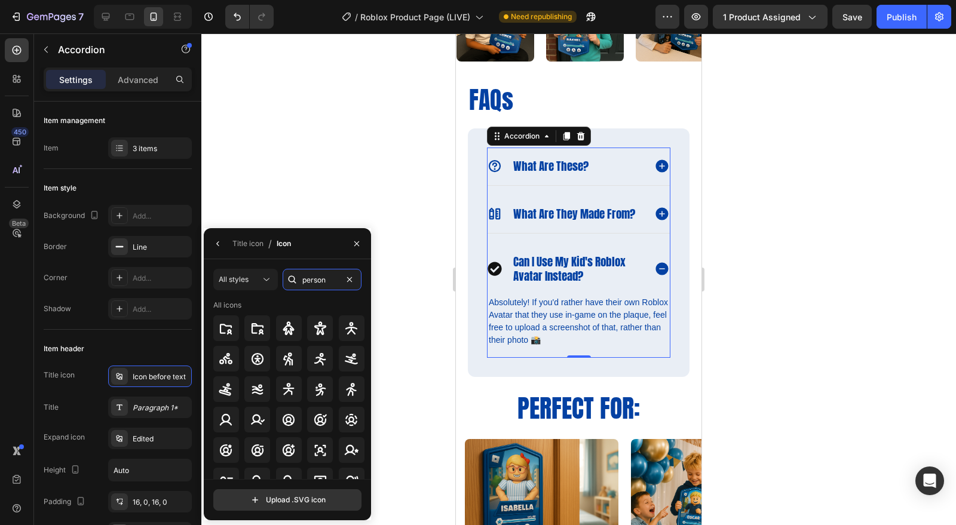
type input "person"
click at [228, 423] on icon at bounding box center [226, 420] width 14 height 14
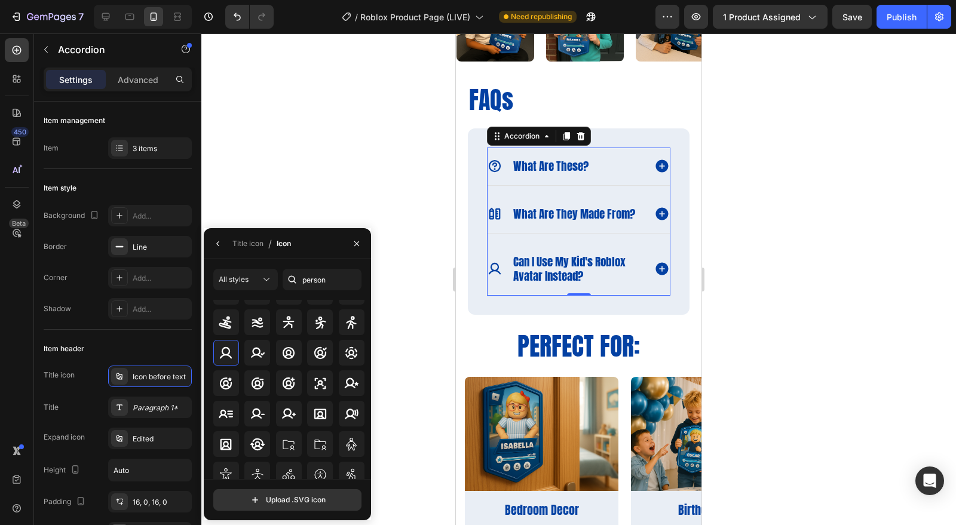
scroll to position [68, 0]
click at [287, 361] on div at bounding box center [289, 352] width 26 height 26
click at [219, 243] on icon "button" at bounding box center [218, 244] width 10 height 10
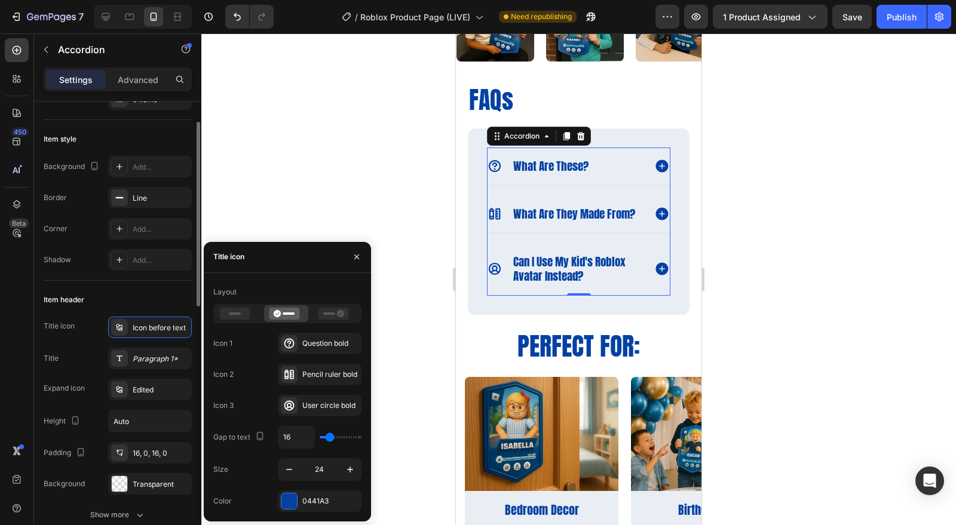
scroll to position [50, 0]
click at [151, 388] on div "Edited" at bounding box center [161, 389] width 56 height 11
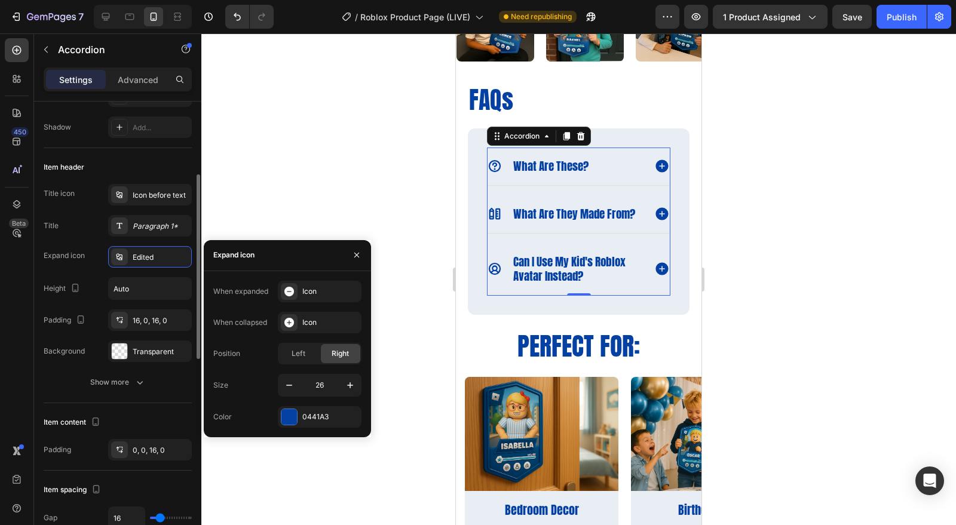
scroll to position [182, 0]
click at [127, 384] on div "Show more" at bounding box center [118, 382] width 56 height 12
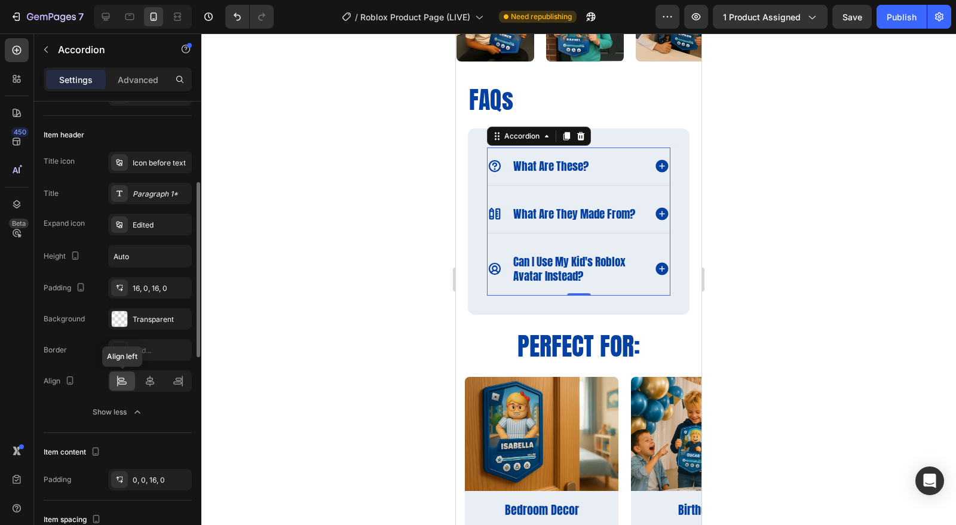
scroll to position [215, 0]
click at [165, 174] on div "Title icon Icon before text Title Paragraph 1* Expand icon Edited Height Auto P…" at bounding box center [118, 240] width 148 height 178
click at [160, 169] on div "Icon before text" at bounding box center [150, 162] width 84 height 22
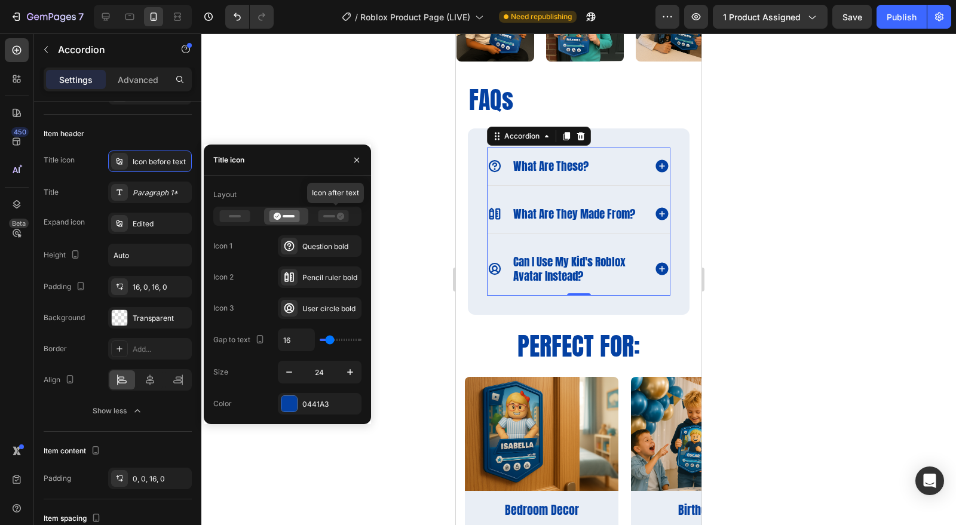
click at [314, 217] on div at bounding box center [335, 216] width 45 height 17
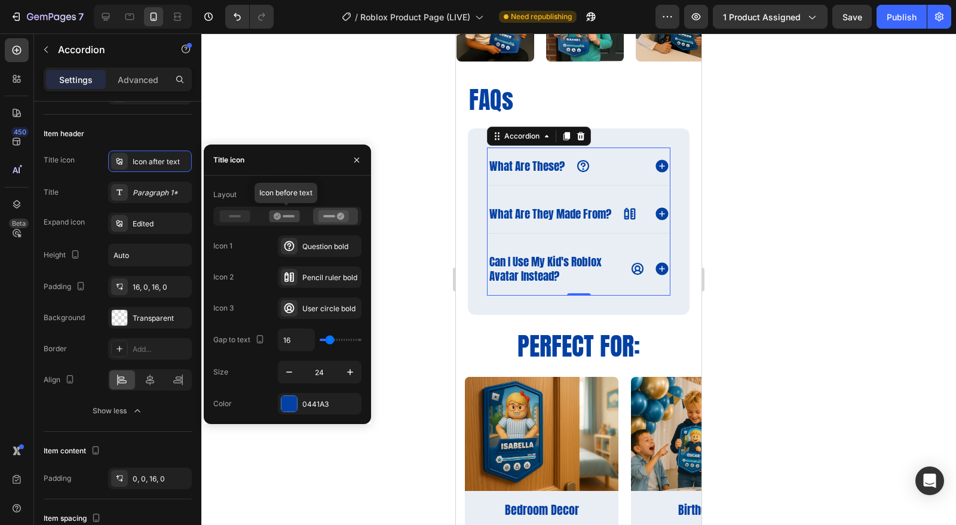
click at [290, 216] on rect at bounding box center [289, 216] width 12 height 2
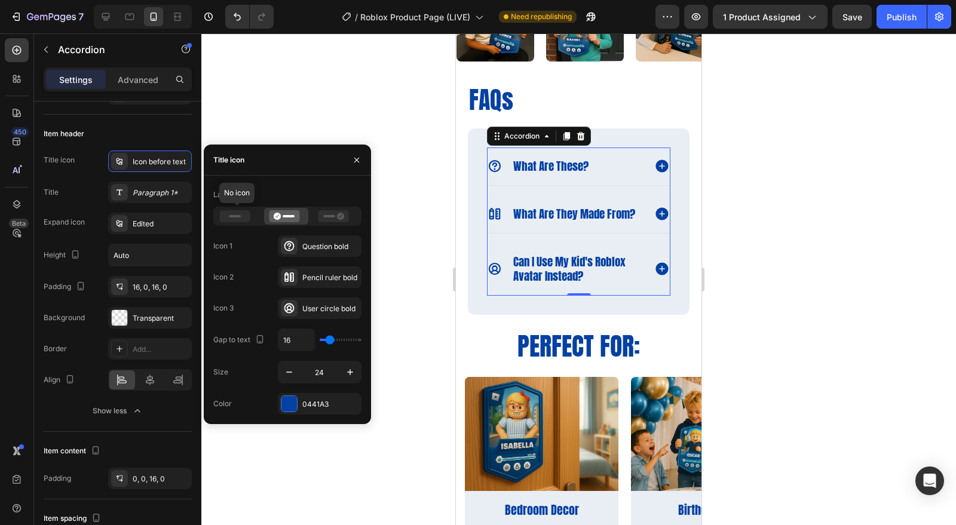
click at [252, 210] on span at bounding box center [236, 216] width 35 height 12
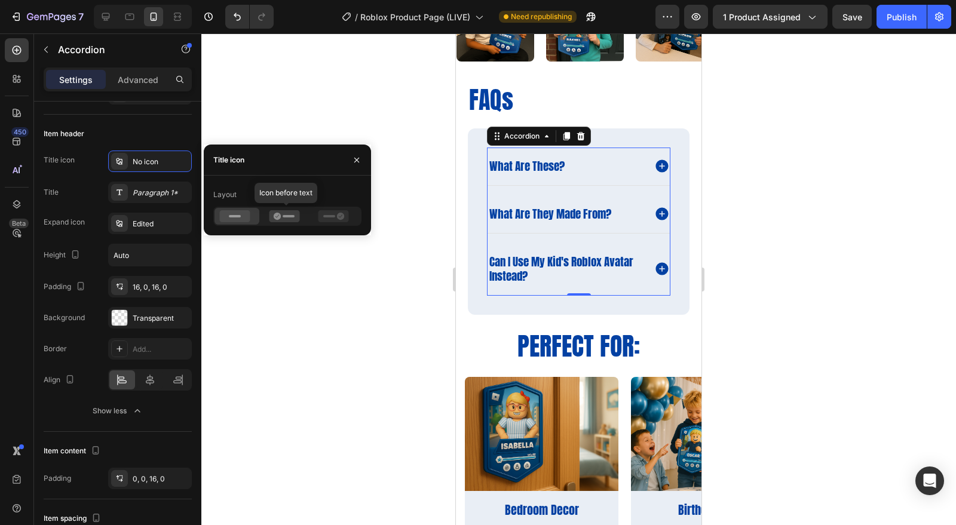
click at [284, 211] on icon at bounding box center [284, 216] width 30 height 12
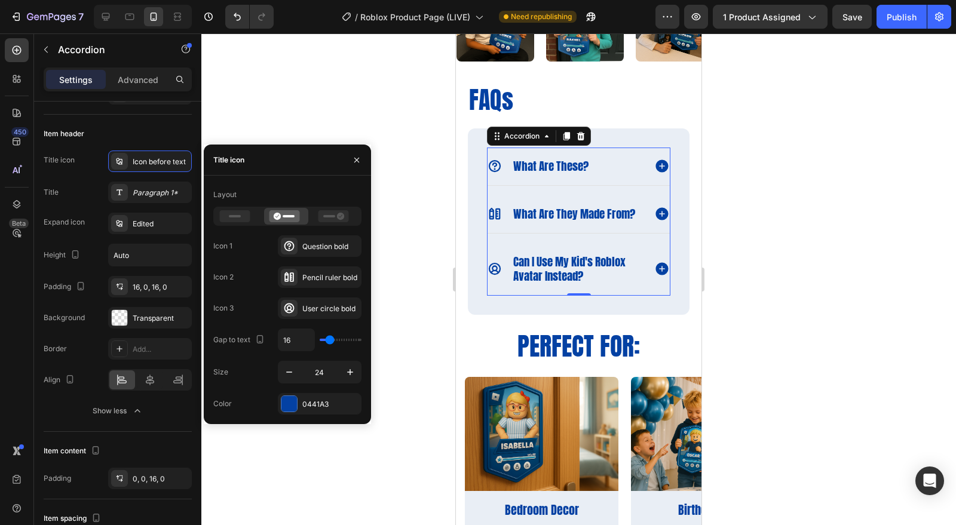
click at [302, 406] on div "0441A3" at bounding box center [330, 404] width 56 height 11
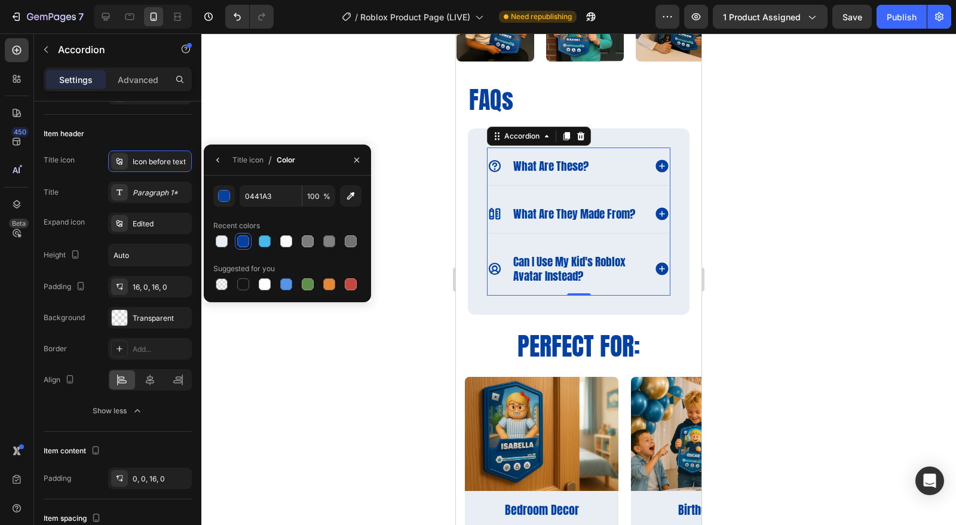
click at [214, 158] on icon "button" at bounding box center [218, 160] width 10 height 10
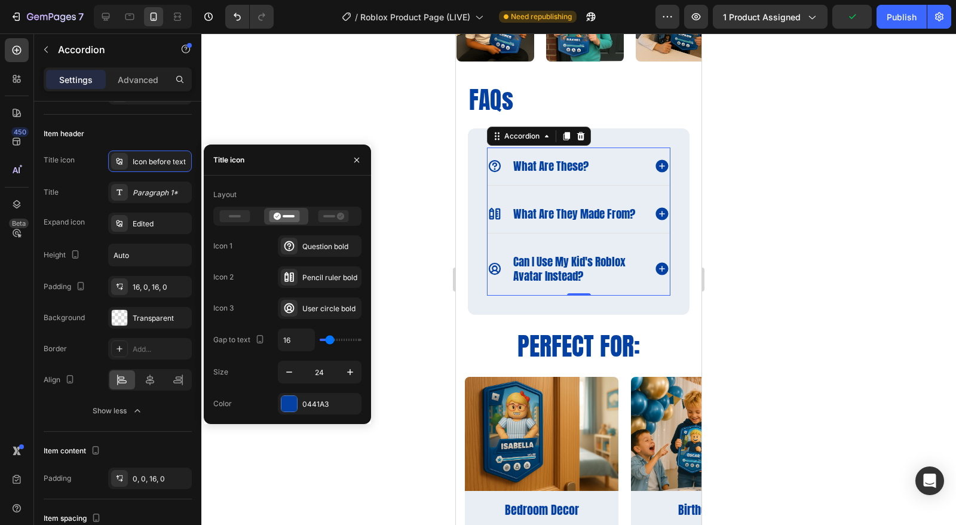
click at [300, 462] on div at bounding box center [578, 279] width 755 height 492
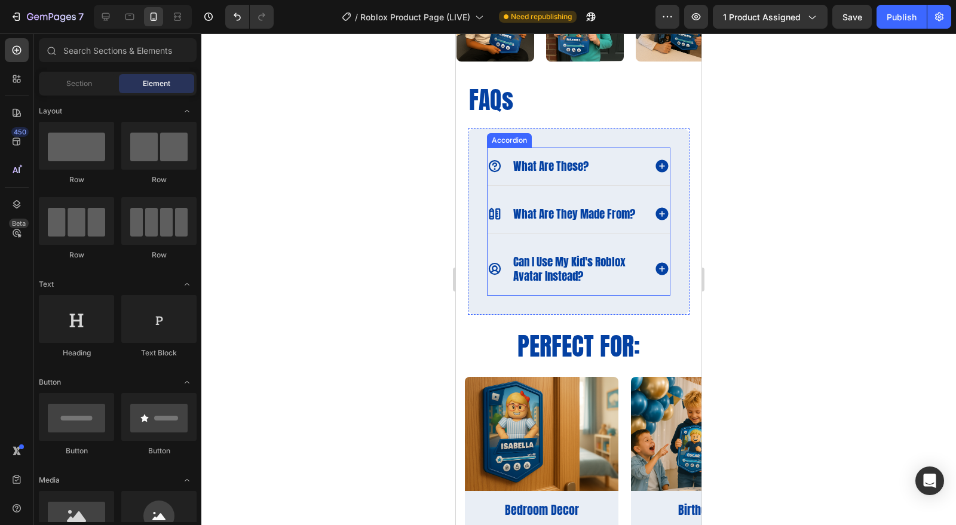
click at [571, 233] on div "what are they made from?" at bounding box center [578, 214] width 182 height 38
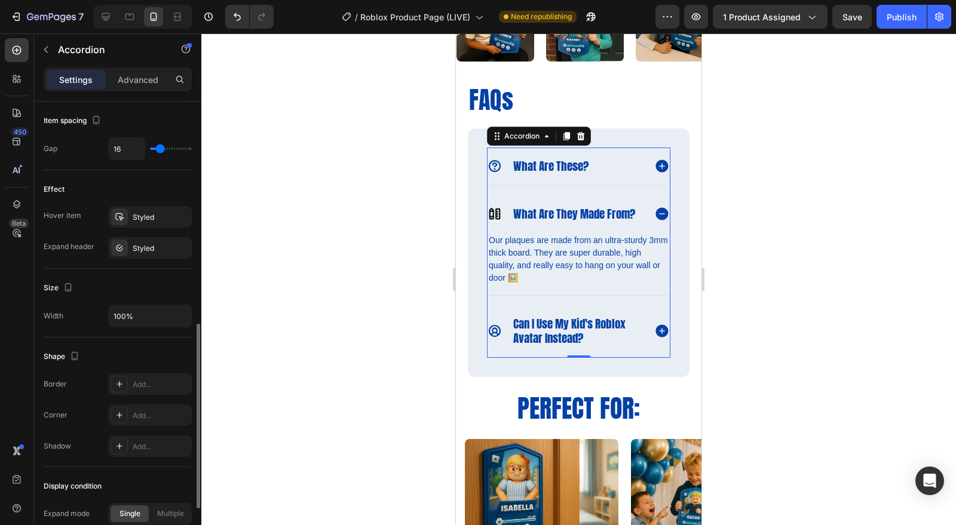
scroll to position [551, 0]
click at [142, 243] on div "Styled" at bounding box center [161, 248] width 56 height 11
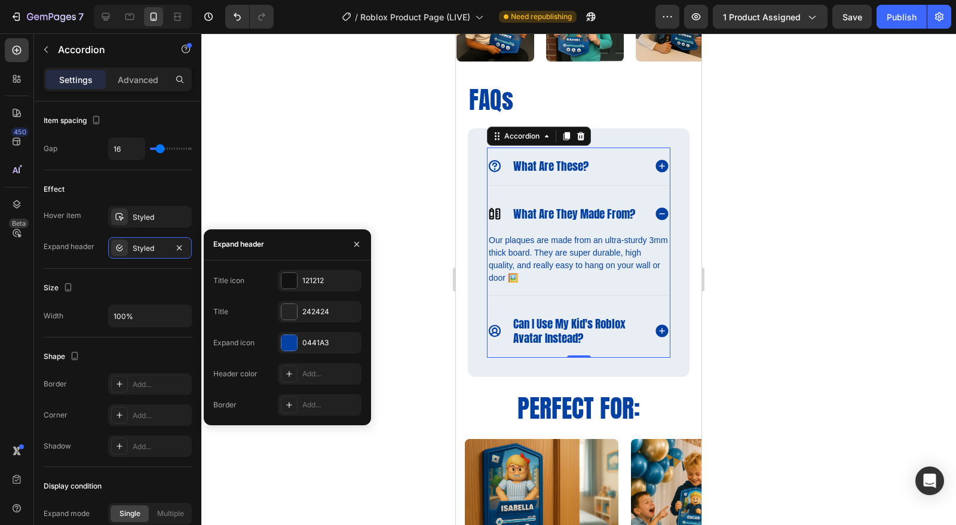
click at [282, 277] on div at bounding box center [289, 281] width 16 height 16
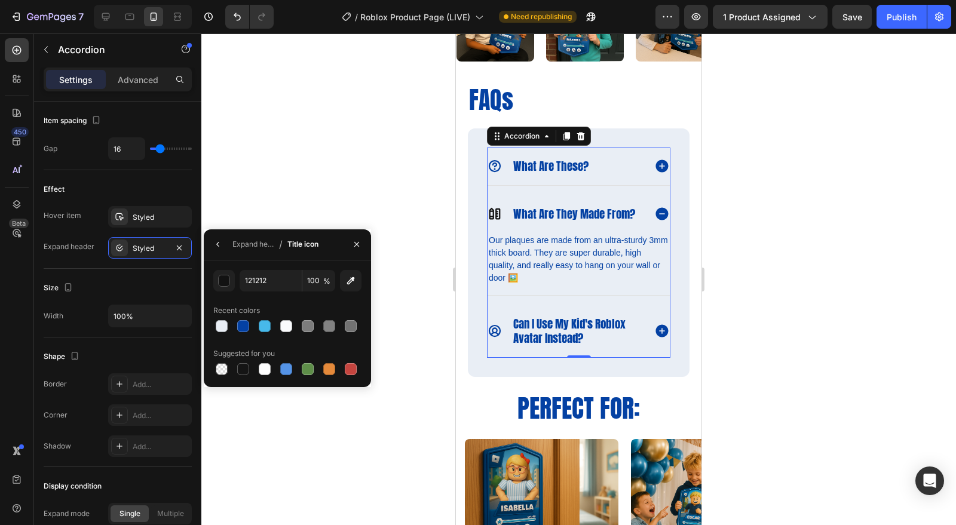
click at [238, 330] on div at bounding box center [243, 326] width 12 height 12
type input "0441A3"
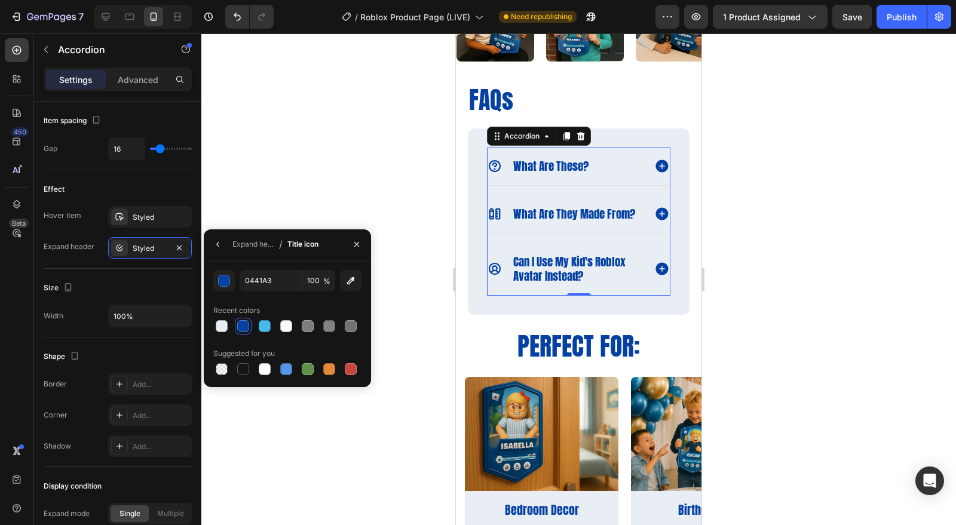
click at [147, 248] on div "Styled" at bounding box center [150, 248] width 35 height 11
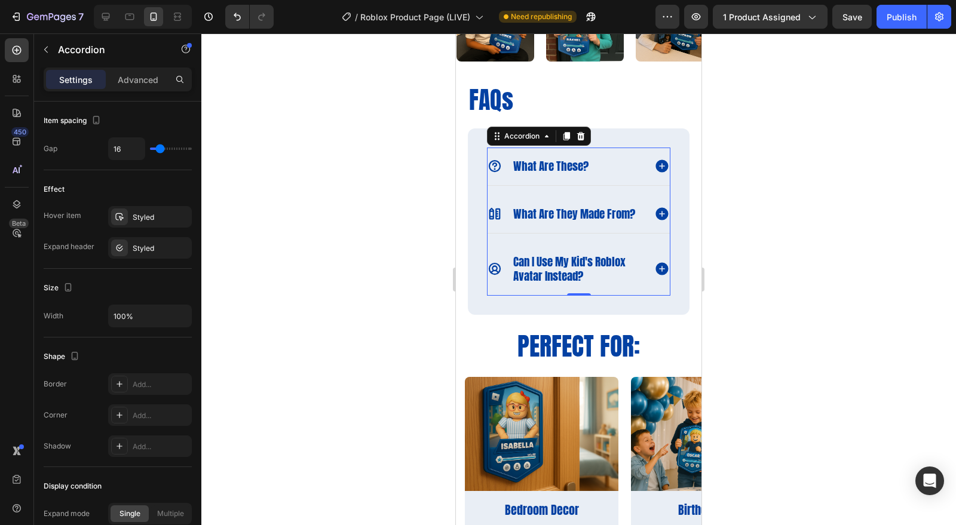
click at [147, 248] on div "Styled" at bounding box center [161, 248] width 56 height 11
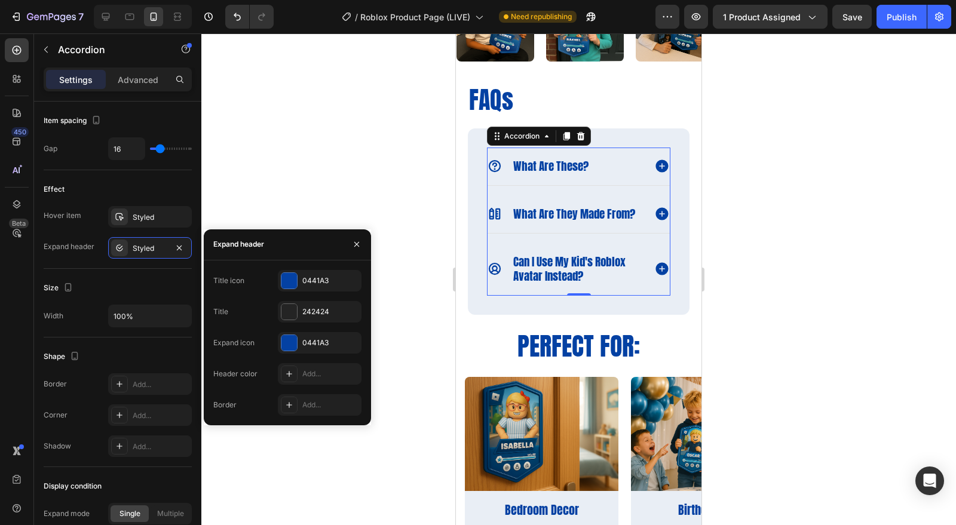
click at [290, 309] on div at bounding box center [289, 312] width 16 height 16
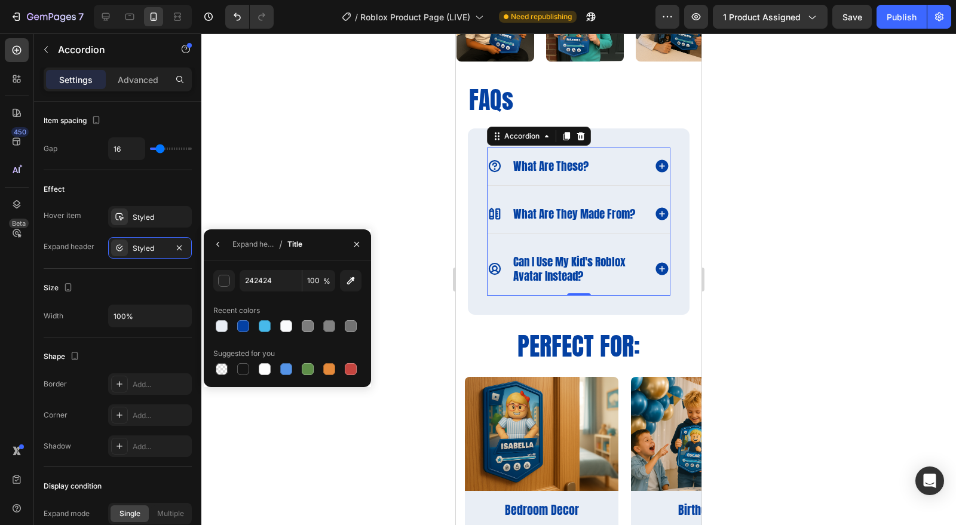
click at [246, 329] on div at bounding box center [243, 326] width 12 height 12
type input "0441A3"
click at [275, 215] on div at bounding box center [578, 279] width 755 height 492
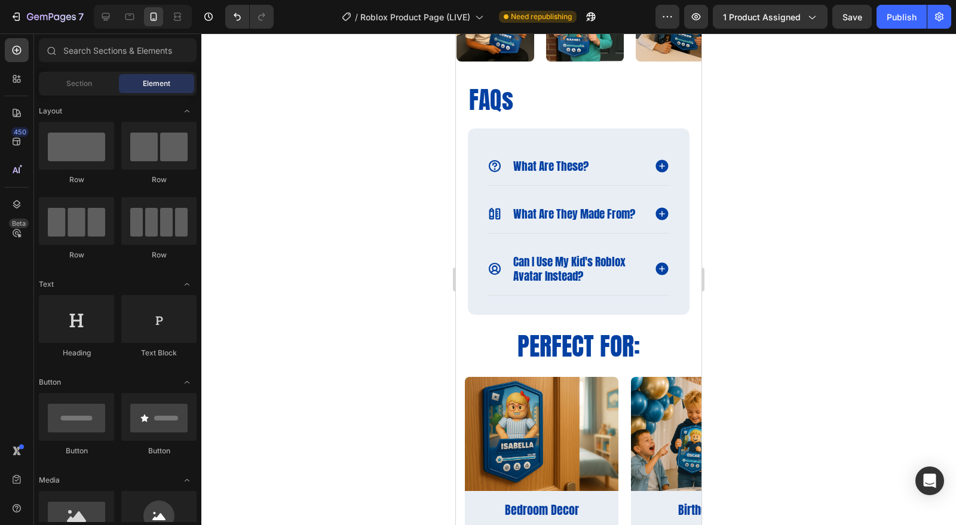
click at [275, 215] on div at bounding box center [578, 279] width 755 height 492
click at [538, 159] on span "what are these?" at bounding box center [550, 166] width 75 height 17
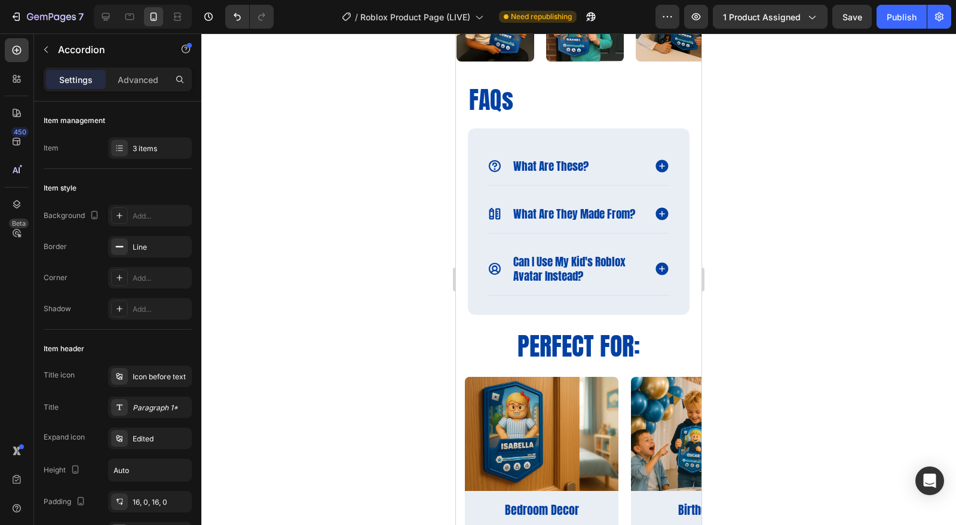
click at [762, 184] on div at bounding box center [578, 279] width 755 height 492
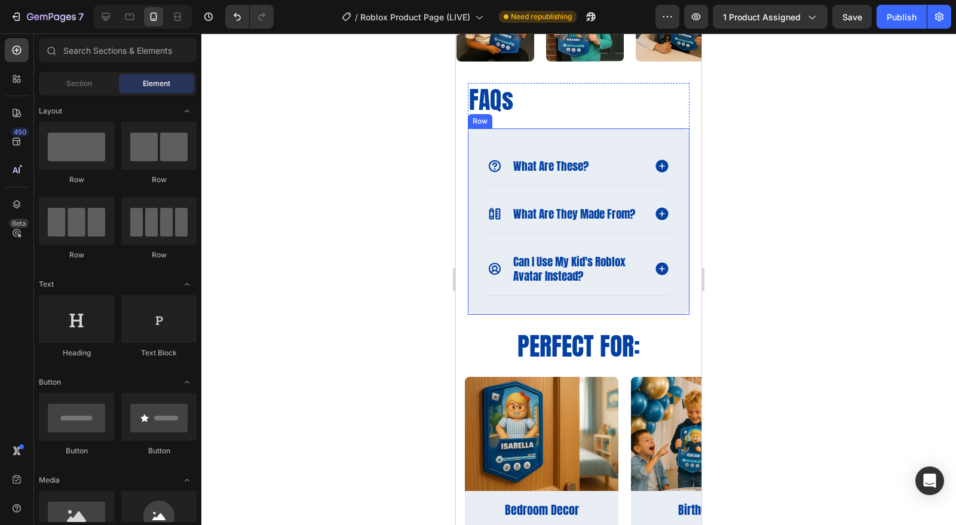
click at [608, 315] on div "what are these? what are they made from? can i use my kid's roblox avatar inste…" at bounding box center [579, 221] width 222 height 186
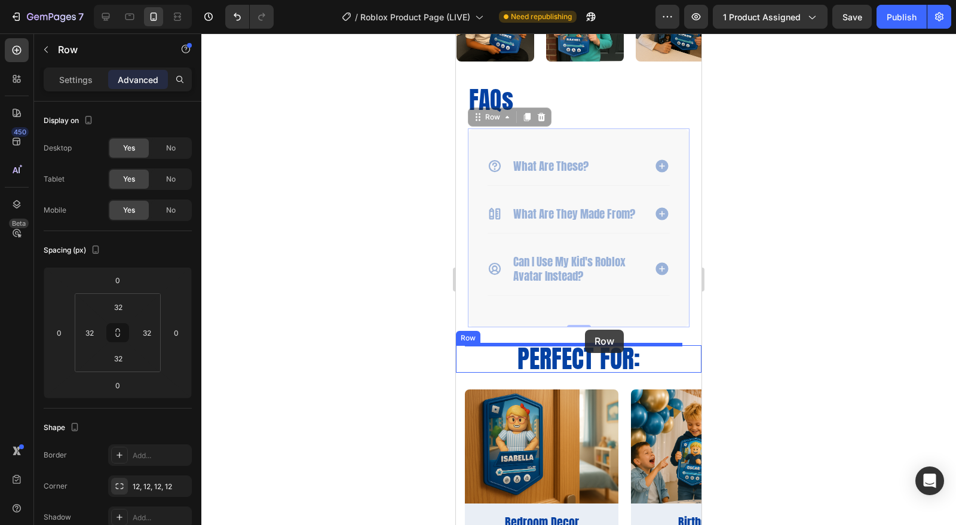
drag, startPoint x: 585, startPoint y: 325, endPoint x: 604, endPoint y: 332, distance: 19.7
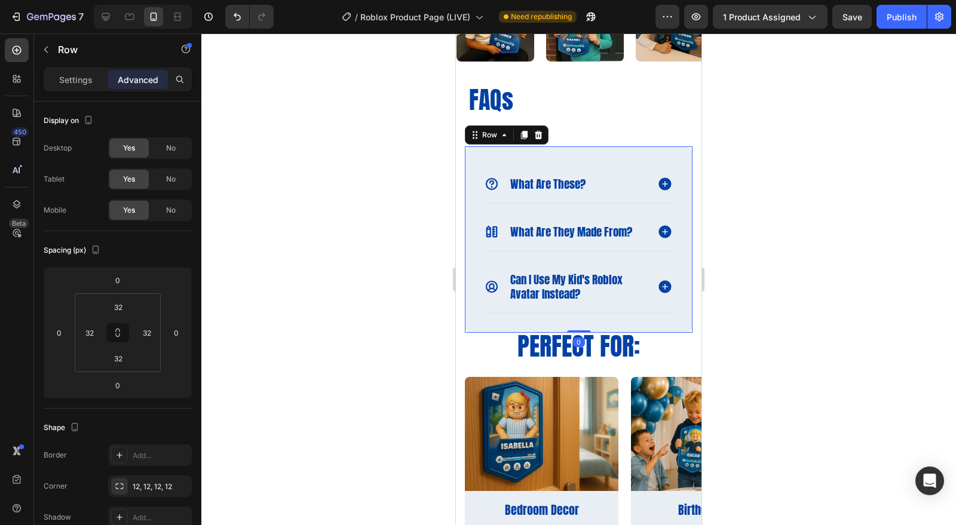
click at [775, 370] on div at bounding box center [578, 279] width 755 height 492
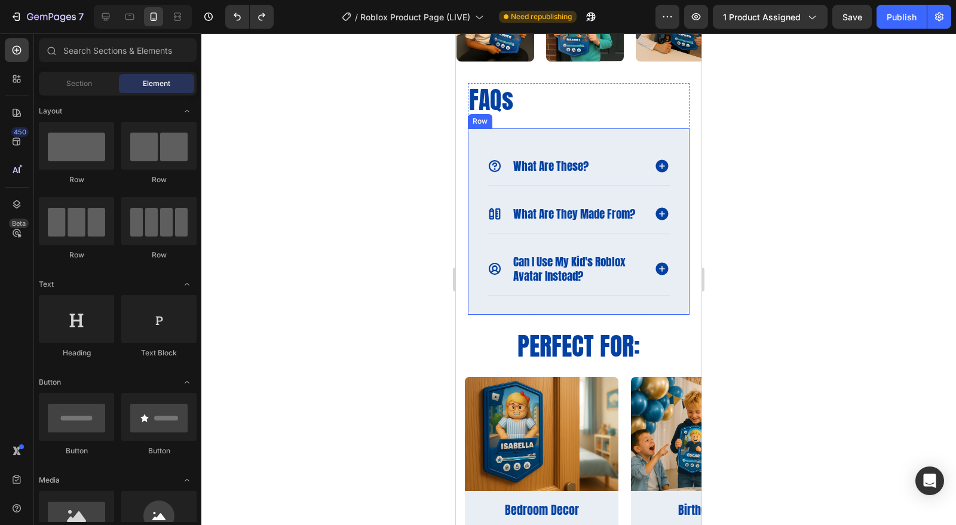
click at [590, 315] on div "what are these? what are they made from? can i use my kid's roblox avatar inste…" at bounding box center [579, 221] width 222 height 186
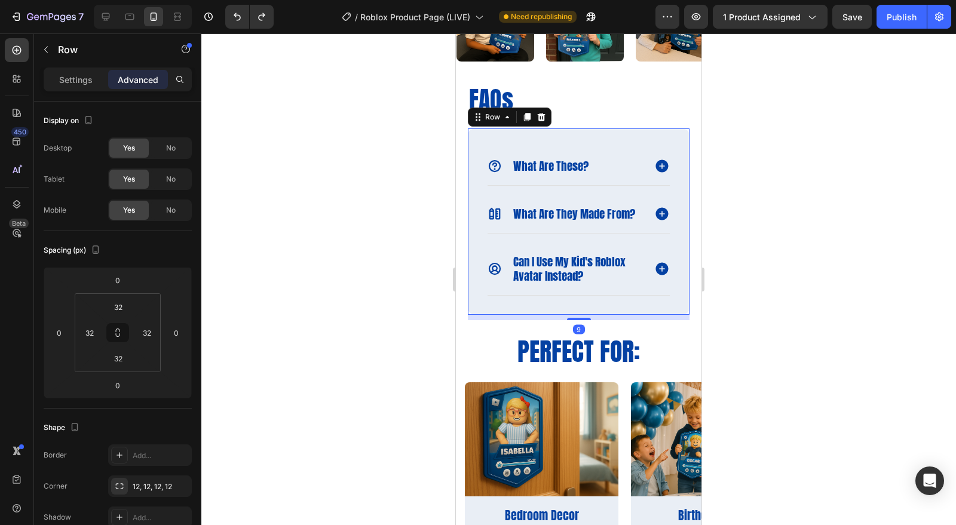
click at [574, 320] on div at bounding box center [579, 319] width 24 height 2
type input "9"
click at [807, 366] on div at bounding box center [578, 279] width 755 height 492
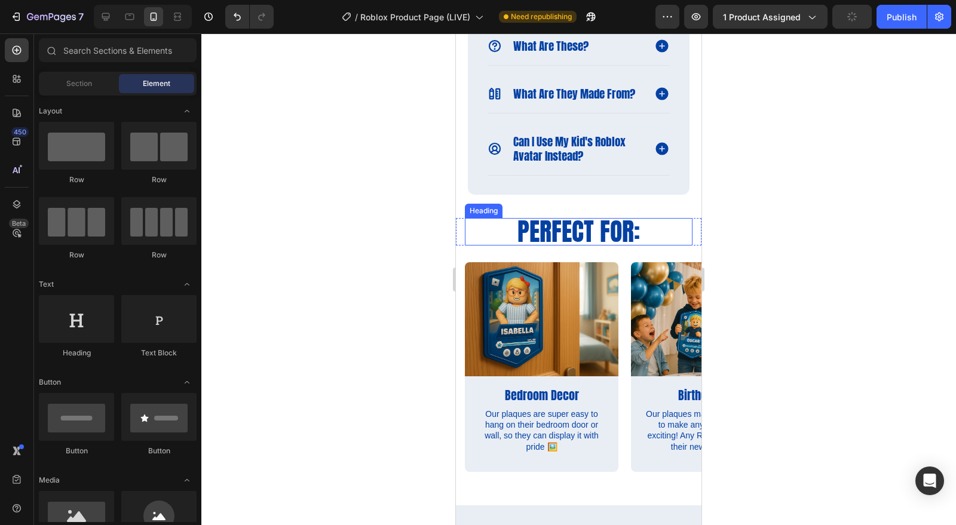
scroll to position [1300, 0]
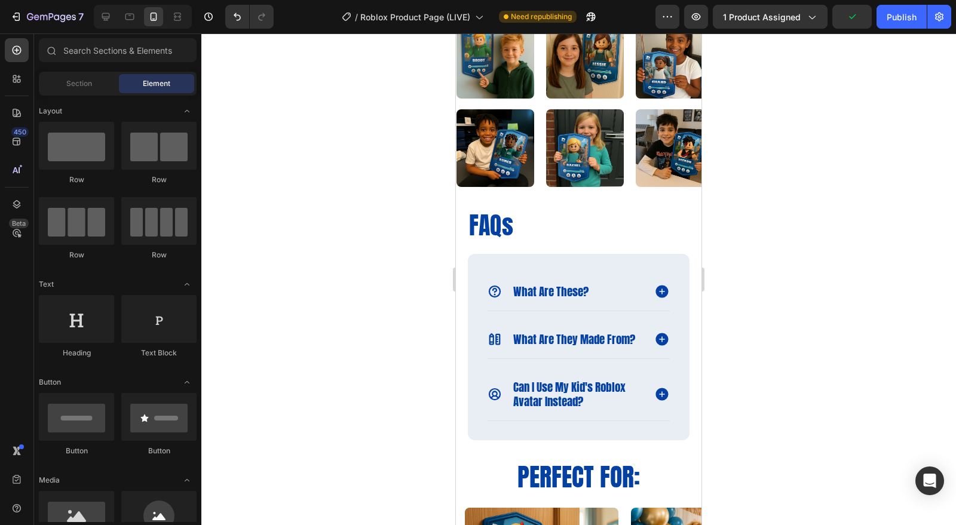
click at [836, 223] on div at bounding box center [578, 279] width 755 height 492
click at [575, 195] on div at bounding box center [579, 190] width 17 height 17
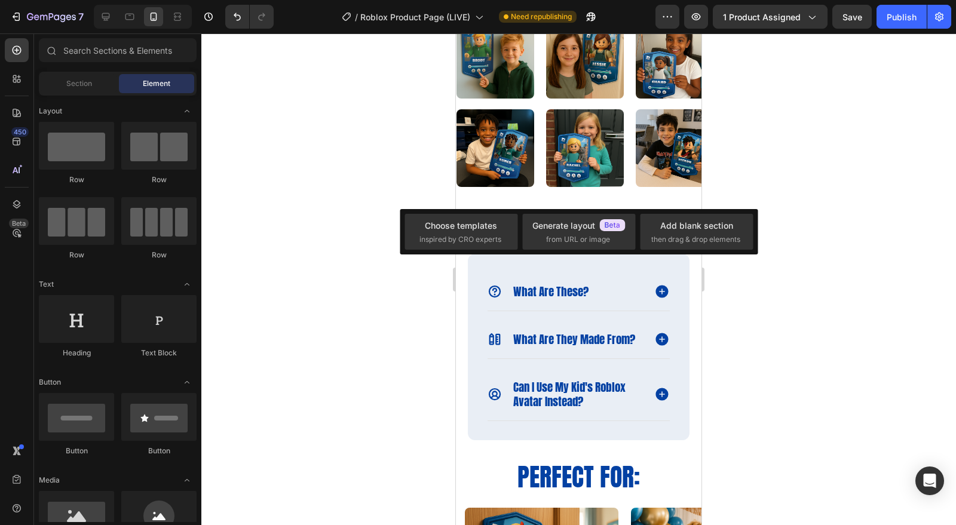
click at [470, 225] on div "Choose templates" at bounding box center [461, 225] width 72 height 13
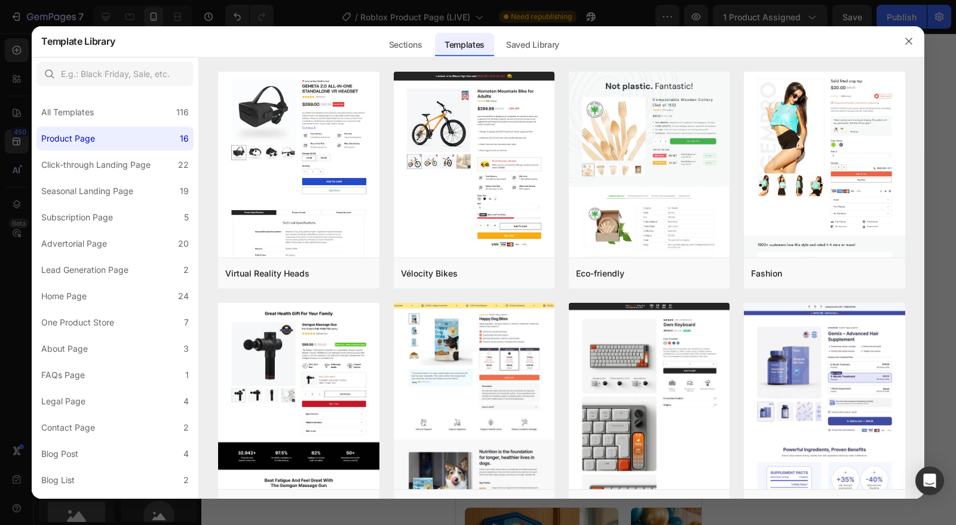
click at [903, 40] on button "button" at bounding box center [908, 41] width 19 height 19
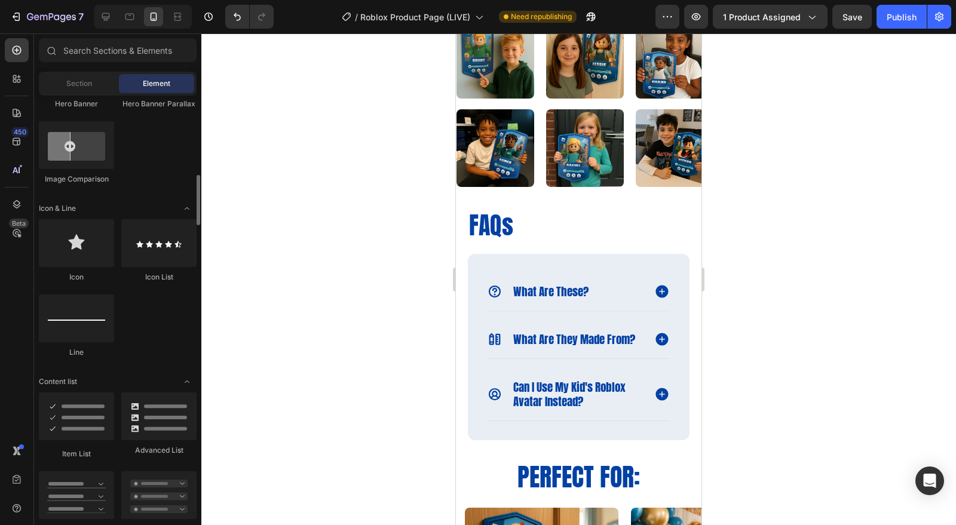
scroll to position [671, 0]
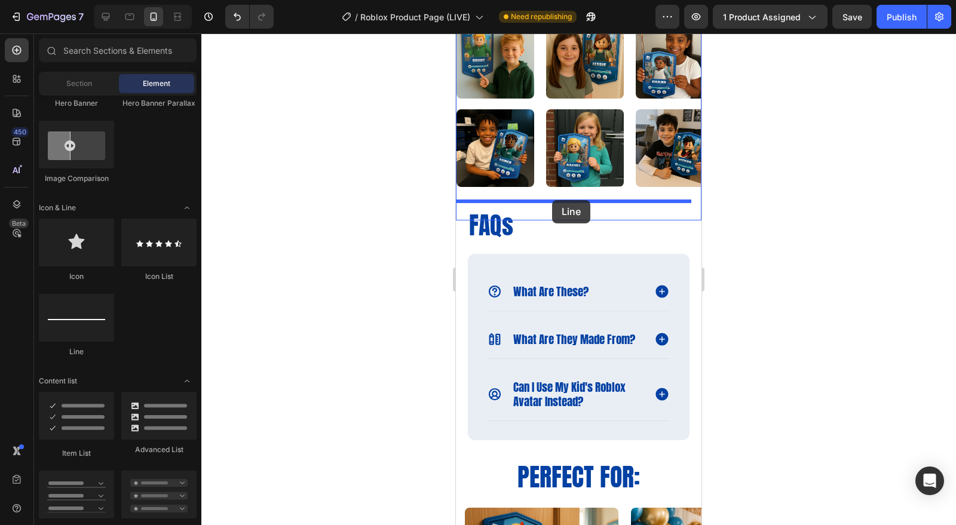
drag, startPoint x: 529, startPoint y: 360, endPoint x: 551, endPoint y: 201, distance: 159.8
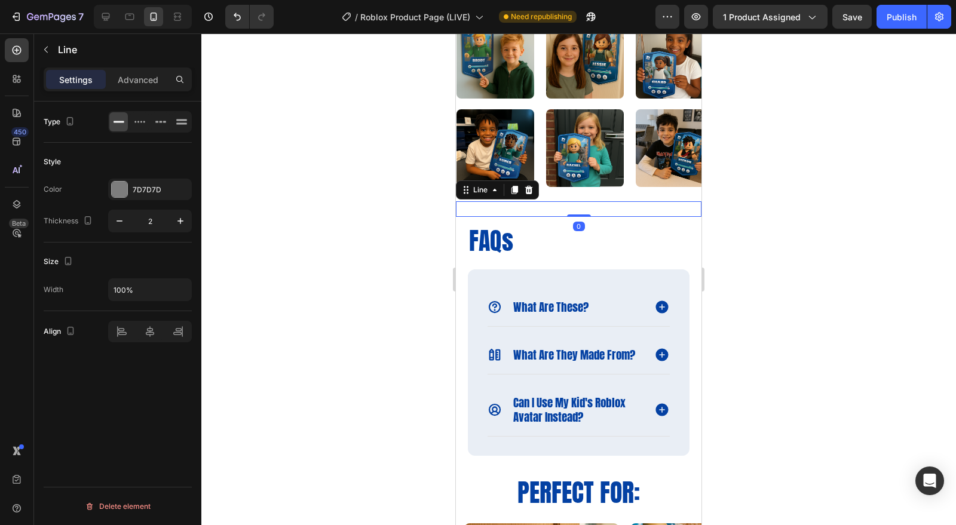
click at [783, 266] on div at bounding box center [578, 279] width 755 height 492
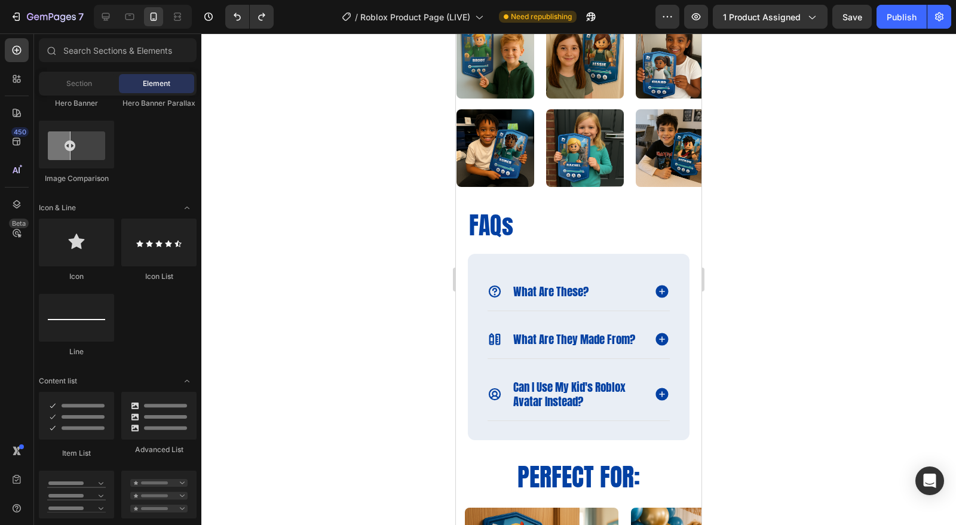
click at [104, 310] on div at bounding box center [76, 318] width 75 height 48
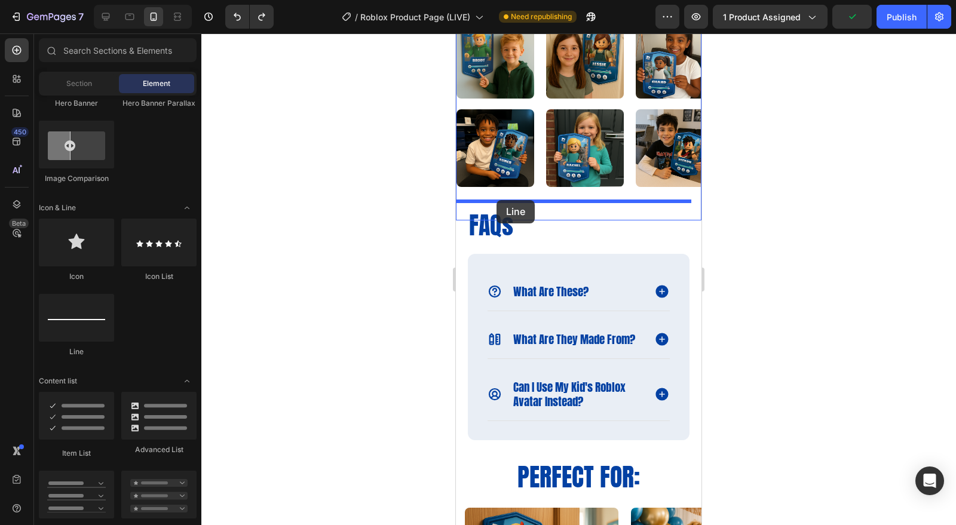
drag, startPoint x: 519, startPoint y: 364, endPoint x: 496, endPoint y: 200, distance: 165.8
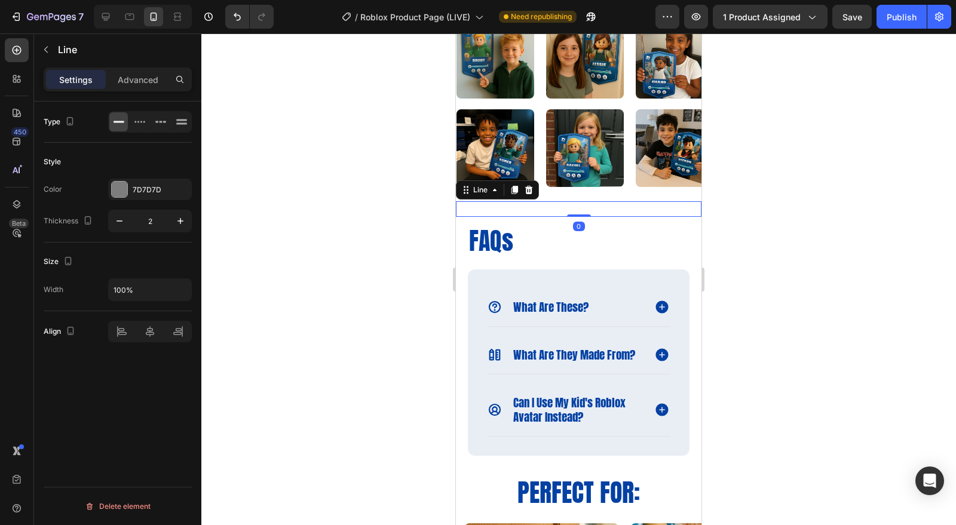
click at [118, 186] on div at bounding box center [120, 190] width 16 height 16
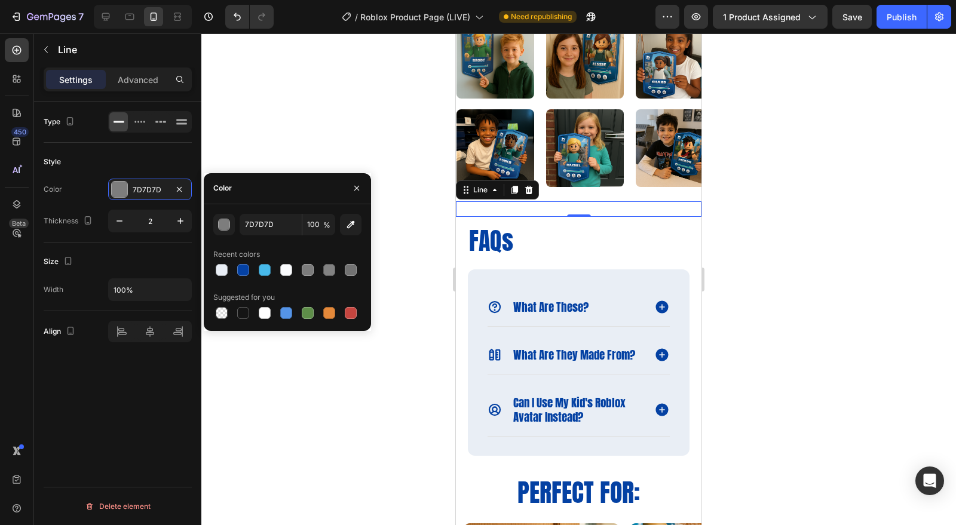
click at [247, 268] on div at bounding box center [243, 270] width 12 height 12
type input "0441A3"
click at [188, 222] on button "button" at bounding box center [181, 221] width 22 height 22
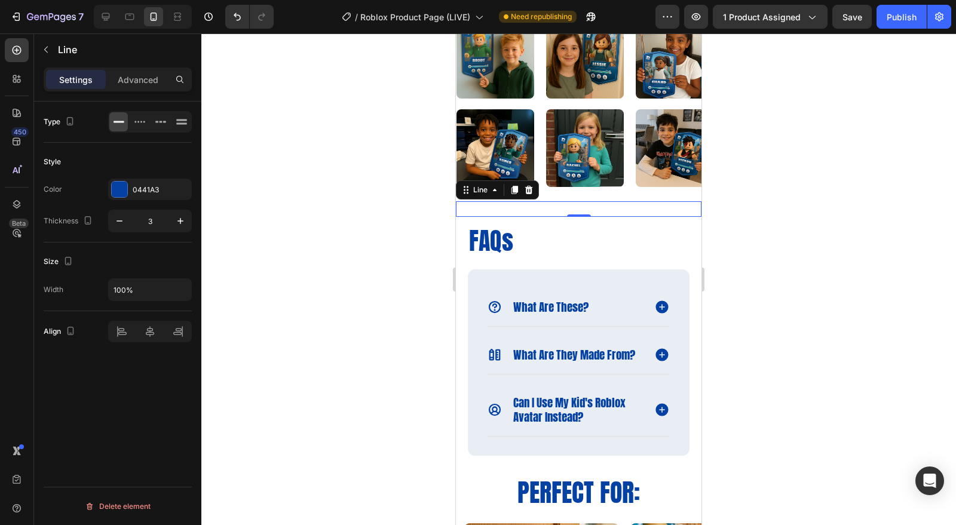
click at [188, 222] on button "button" at bounding box center [181, 221] width 22 height 22
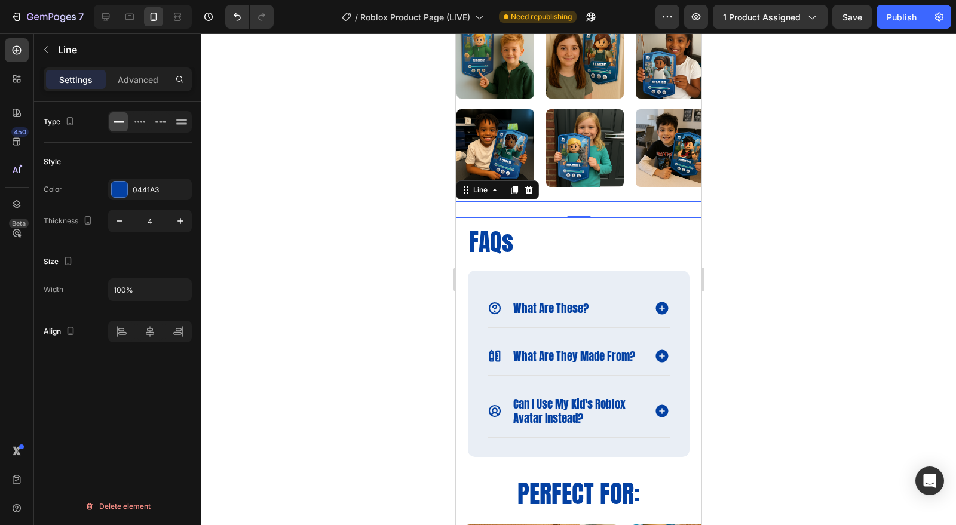
click at [188, 222] on button "button" at bounding box center [181, 221] width 22 height 22
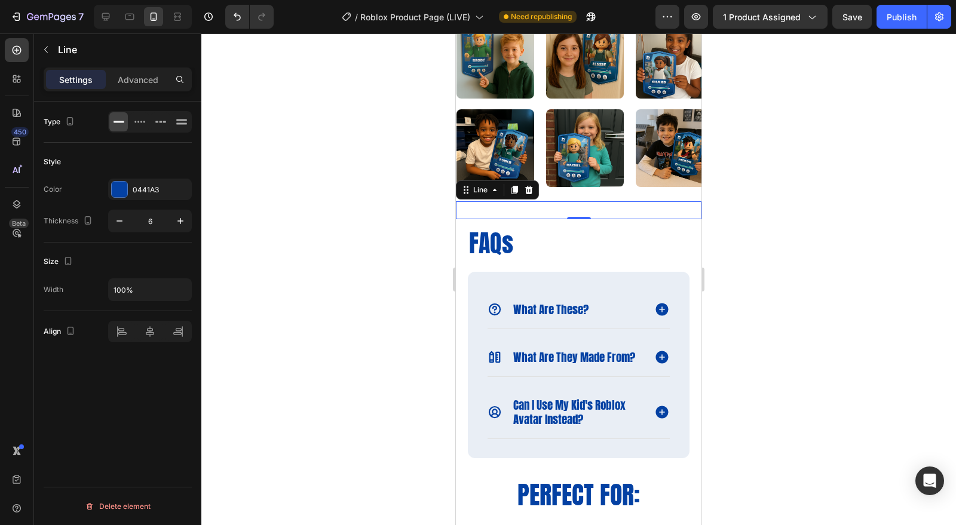
click at [188, 222] on button "button" at bounding box center [181, 221] width 22 height 22
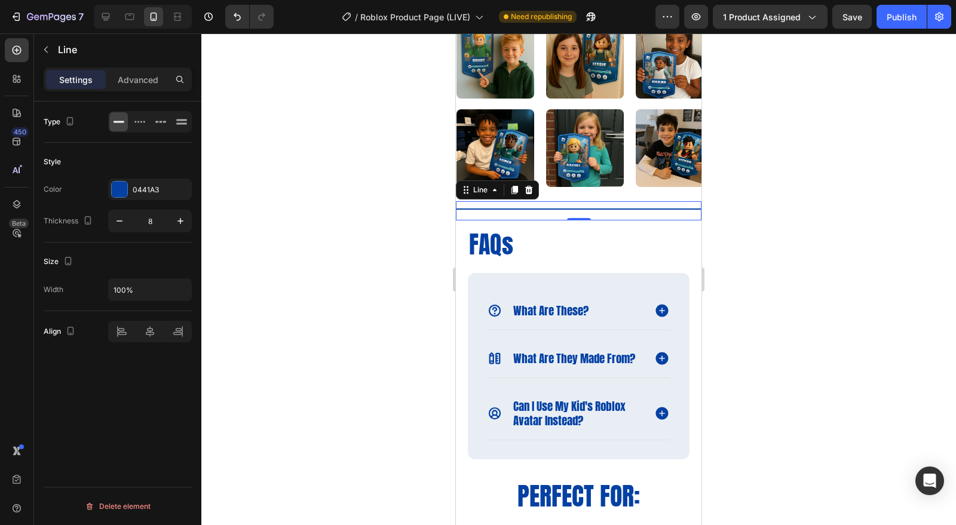
click at [188, 222] on button "button" at bounding box center [181, 221] width 22 height 22
type input "9"
click at [181, 123] on icon at bounding box center [181, 124] width 11 height 2
click at [114, 119] on icon at bounding box center [119, 122] width 12 height 12
click at [178, 286] on icon "button" at bounding box center [180, 290] width 12 height 12
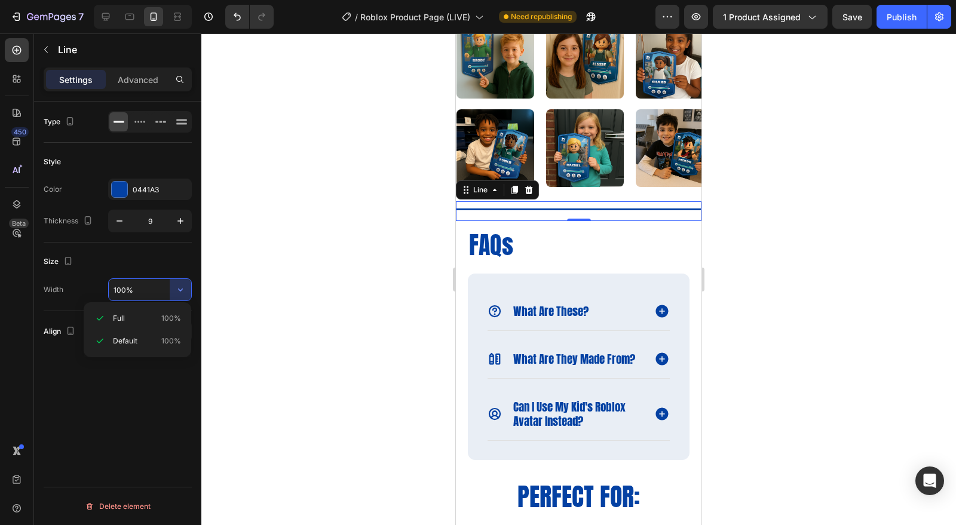
click at [162, 320] on p "Full 100%" at bounding box center [147, 318] width 68 height 11
click at [187, 287] on button "button" at bounding box center [181, 290] width 22 height 22
click at [106, 338] on div "Default 100%" at bounding box center [137, 341] width 98 height 23
click at [134, 87] on div "Advanced" at bounding box center [138, 79] width 60 height 19
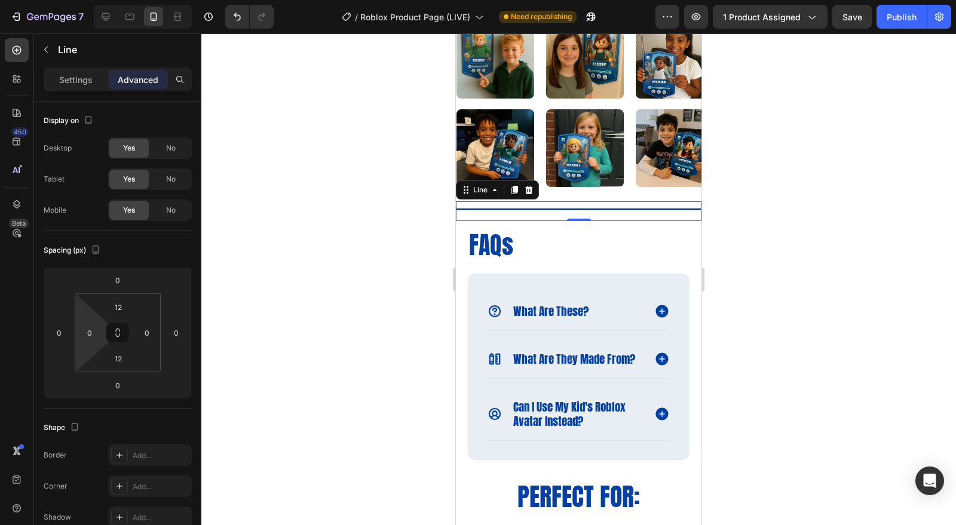
click at [90, 333] on input "0" at bounding box center [90, 333] width 18 height 18
type input "1"
type input "20"
click at [153, 336] on input "0" at bounding box center [147, 333] width 18 height 18
type input "20"
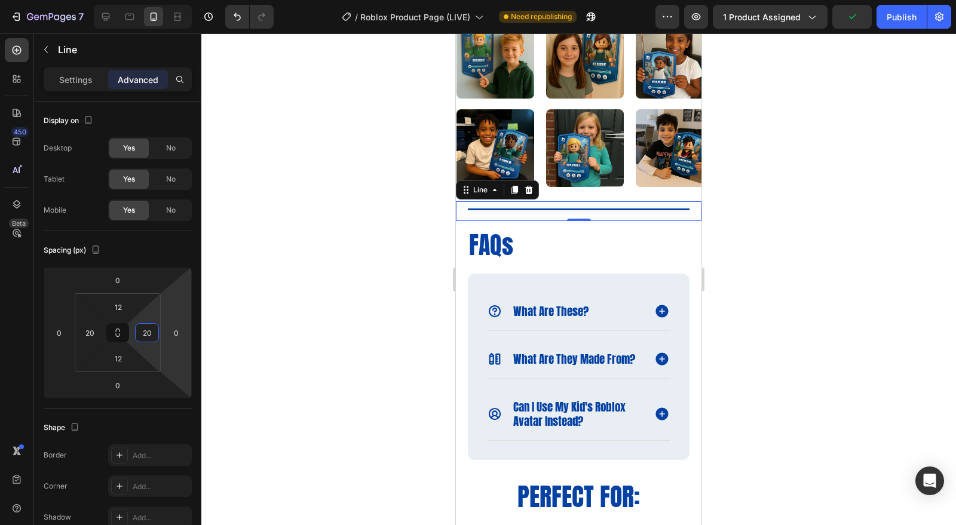
click at [298, 314] on div at bounding box center [578, 279] width 755 height 492
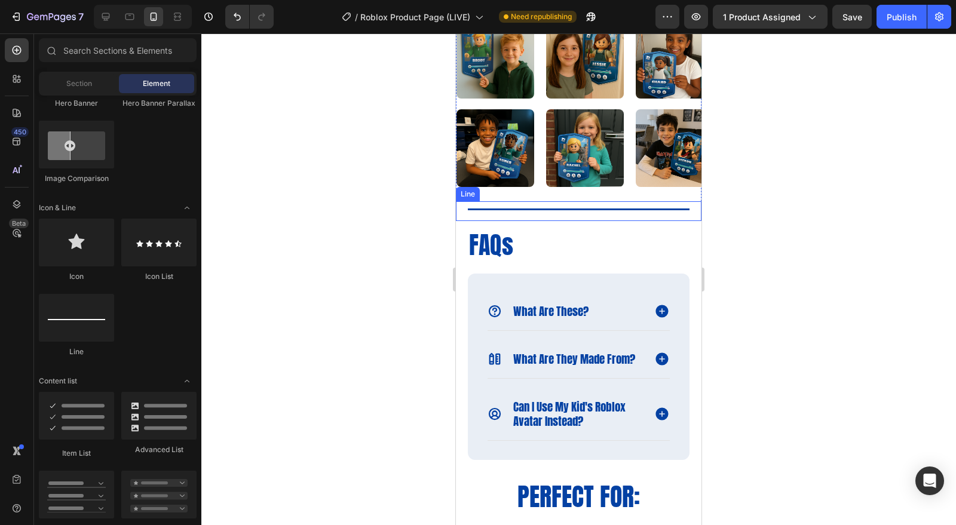
click at [591, 208] on div at bounding box center [579, 210] width 222 height 5
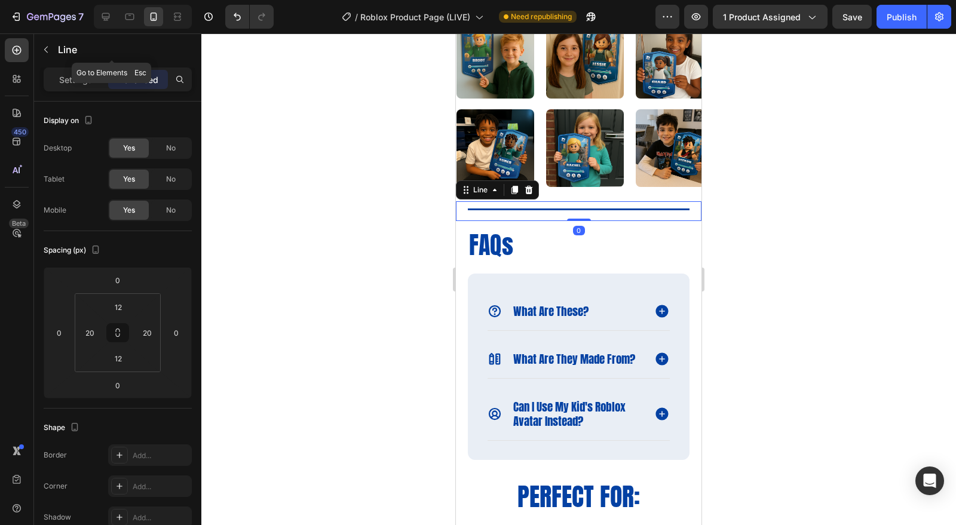
click at [48, 48] on icon "button" at bounding box center [46, 50] width 10 height 10
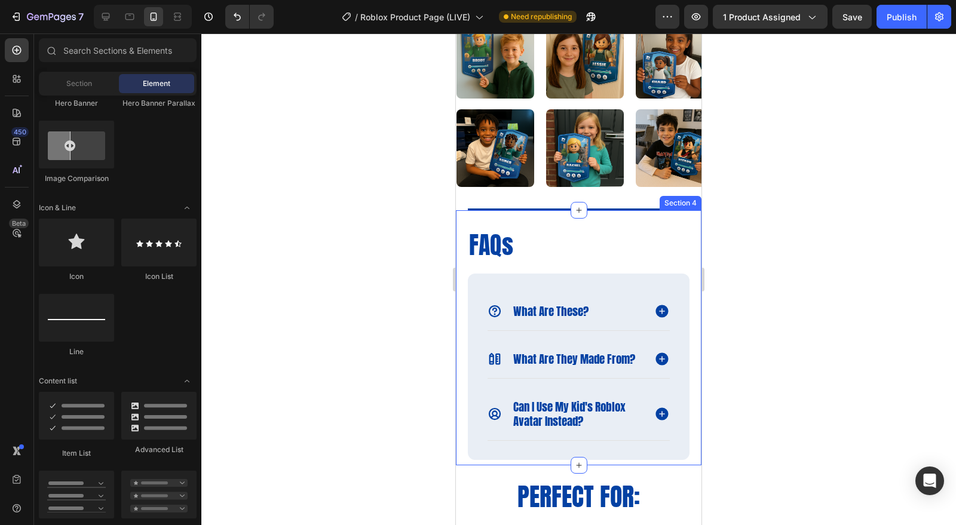
click at [506, 210] on div "FAQs Heading what are these? what are they made from? can i use my kid's roblox…" at bounding box center [579, 337] width 246 height 255
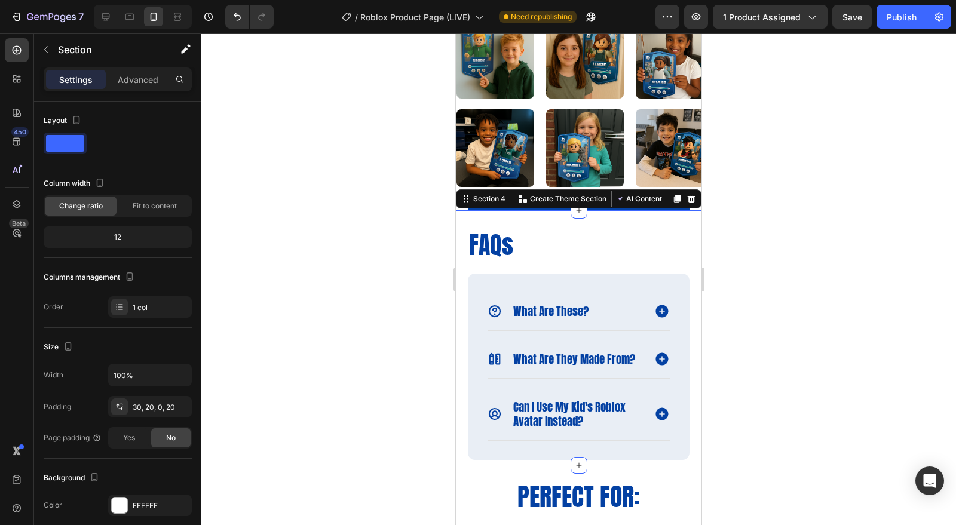
click at [506, 207] on div "Section 4 You can create reusable sections Create Theme Section AI Content Writ…" at bounding box center [579, 198] width 246 height 19
click at [899, 293] on div at bounding box center [578, 279] width 755 height 492
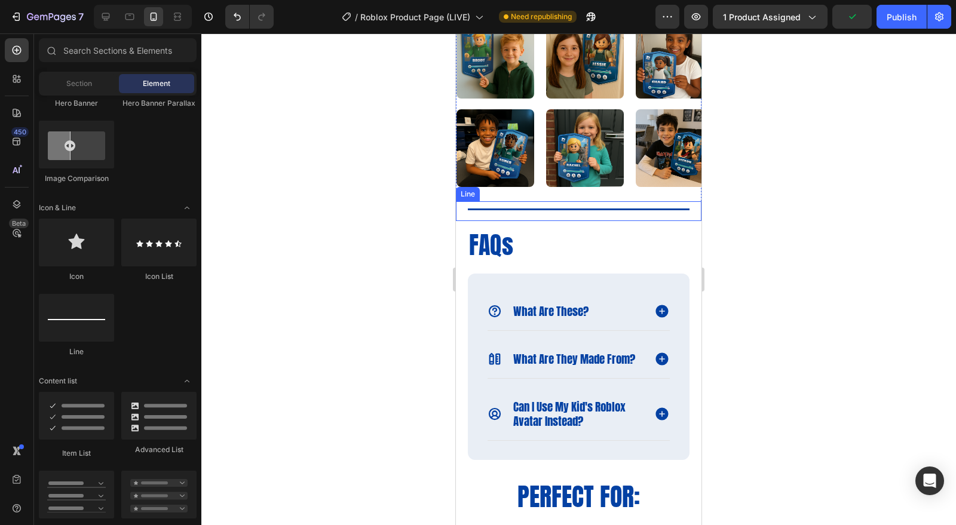
click at [643, 205] on div "Title Line" at bounding box center [579, 211] width 246 height 20
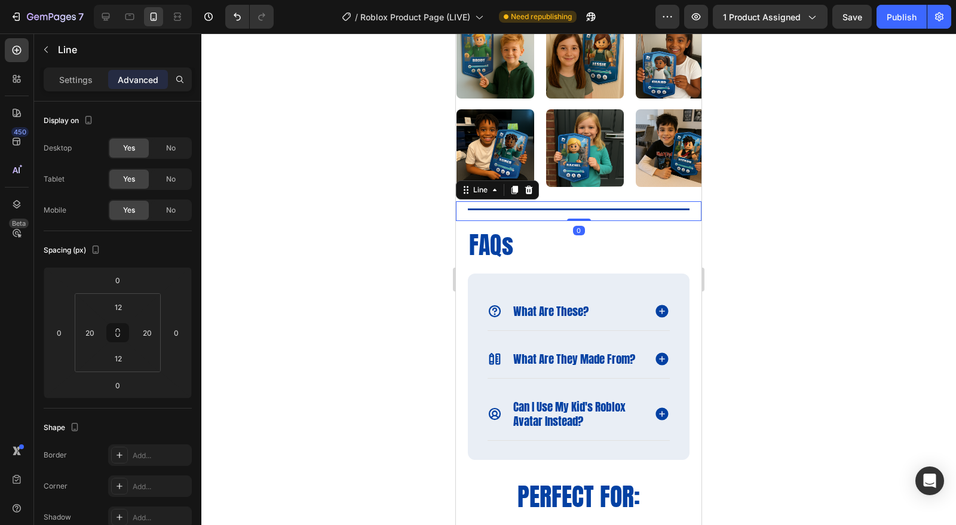
click at [64, 79] on p "Settings" at bounding box center [75, 79] width 33 height 13
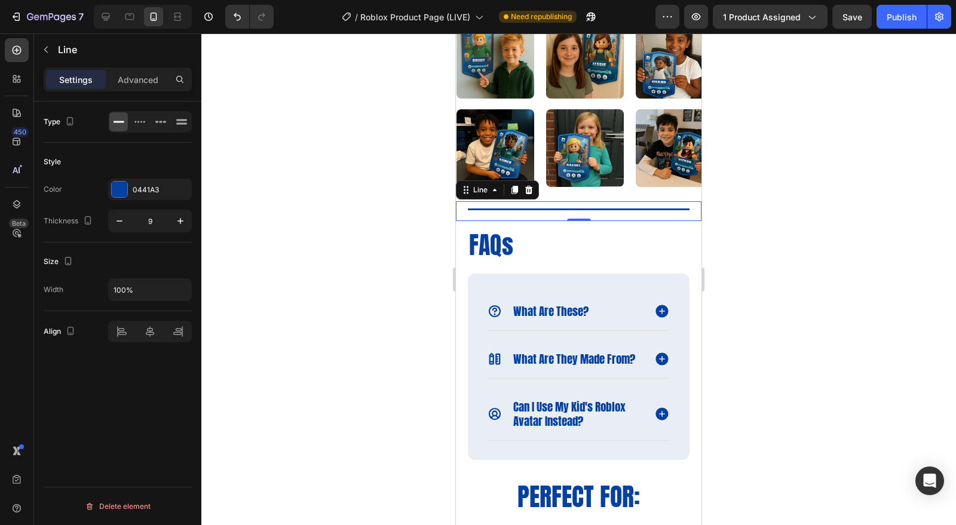
click at [121, 179] on div "0441A3" at bounding box center [150, 190] width 84 height 22
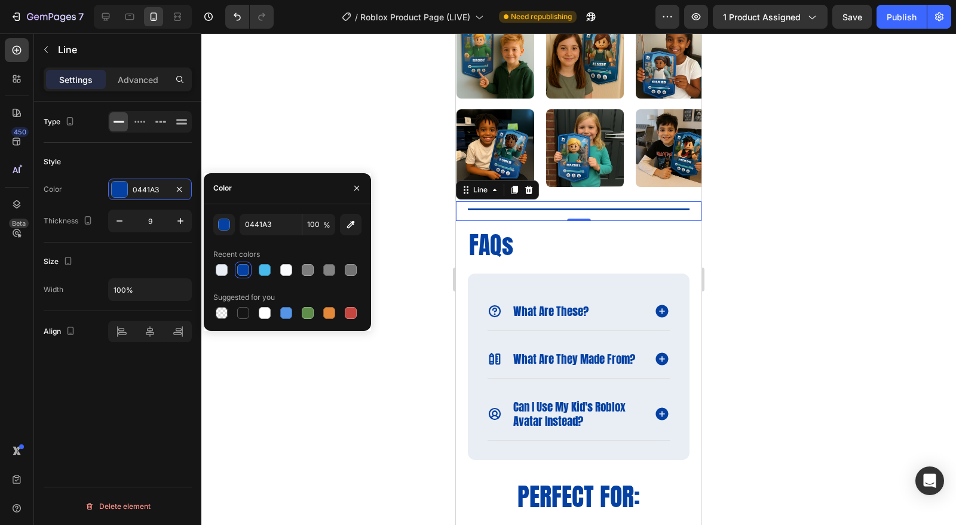
click at [225, 272] on div at bounding box center [222, 270] width 12 height 12
type input "E9EEF5"
click at [789, 327] on div at bounding box center [578, 279] width 755 height 492
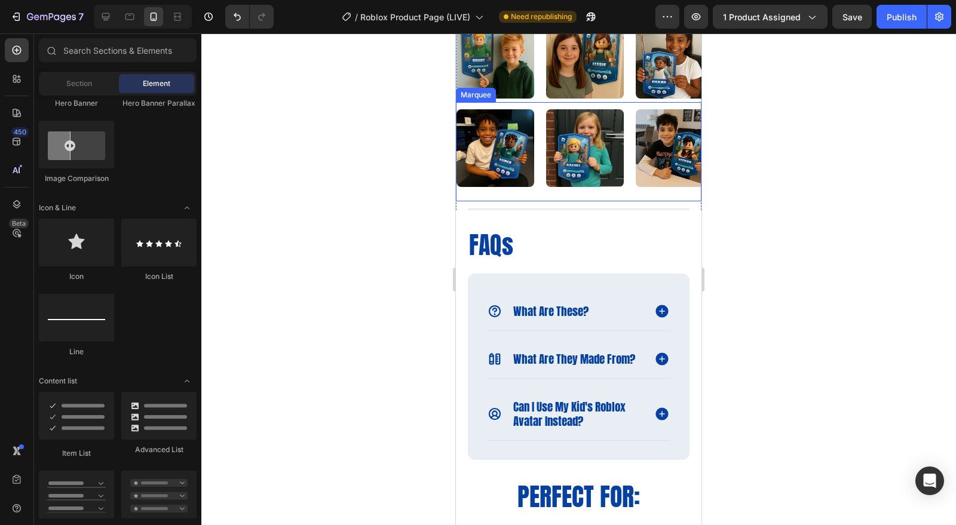
click at [568, 194] on div "Image Image Image Image Image Image Image Image Image Image Marquee" at bounding box center [579, 151] width 246 height 99
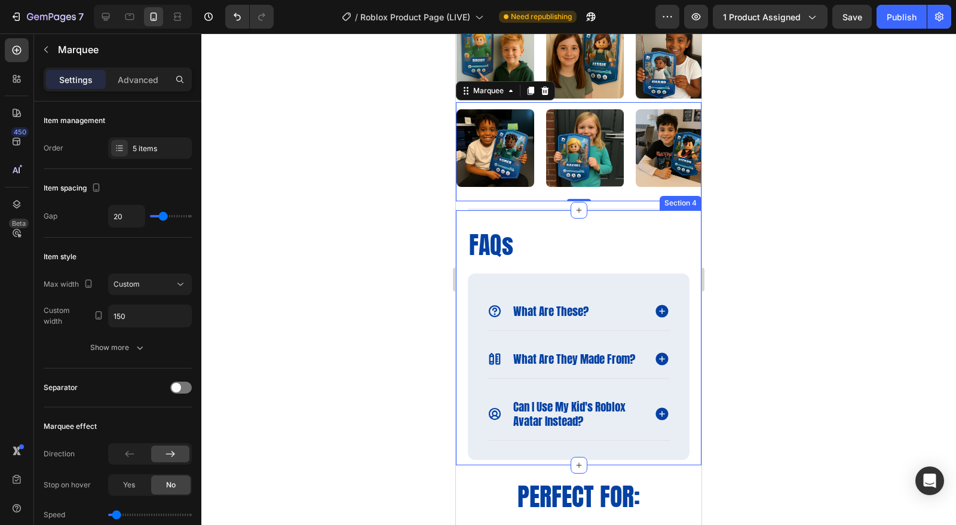
click at [544, 222] on div "FAQs Heading what are these? what are they made from? can i use my kid's roblox…" at bounding box center [579, 337] width 246 height 255
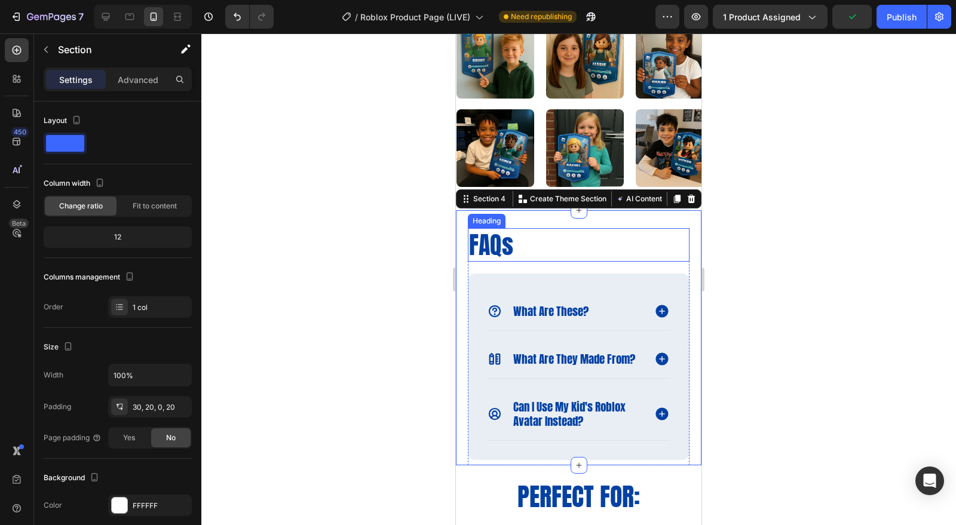
click at [498, 231] on h2 "FAQs" at bounding box center [579, 244] width 222 height 33
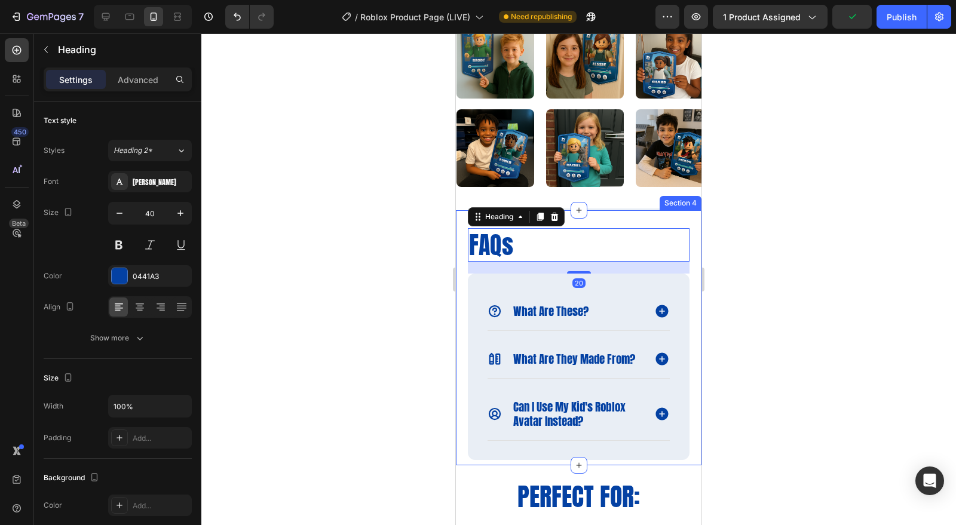
click at [588, 222] on div "FAQs Heading 20 what are these? what are they made from? can i use my kid's rob…" at bounding box center [579, 337] width 246 height 255
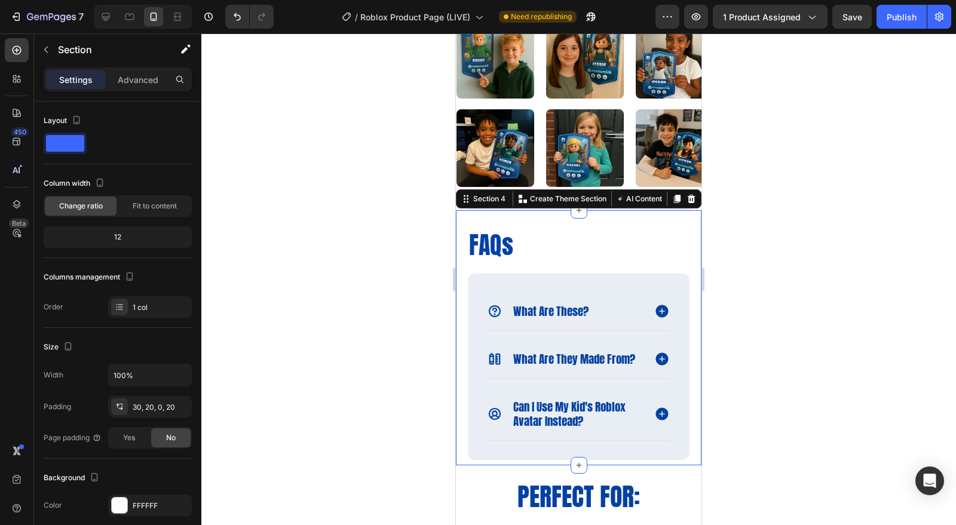
click at [136, 406] on div "30, 20, 0, 20" at bounding box center [161, 407] width 56 height 11
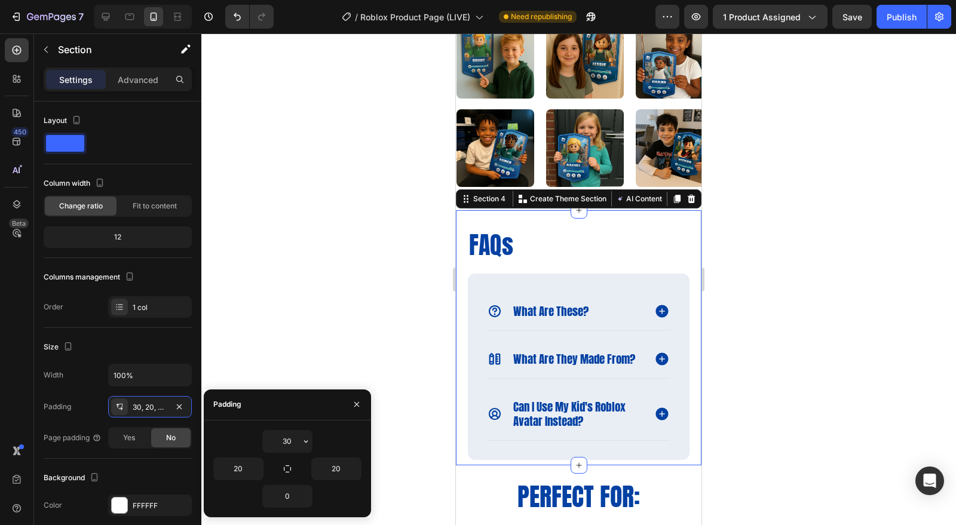
click at [283, 436] on input "30" at bounding box center [287, 442] width 49 height 22
type input "20"
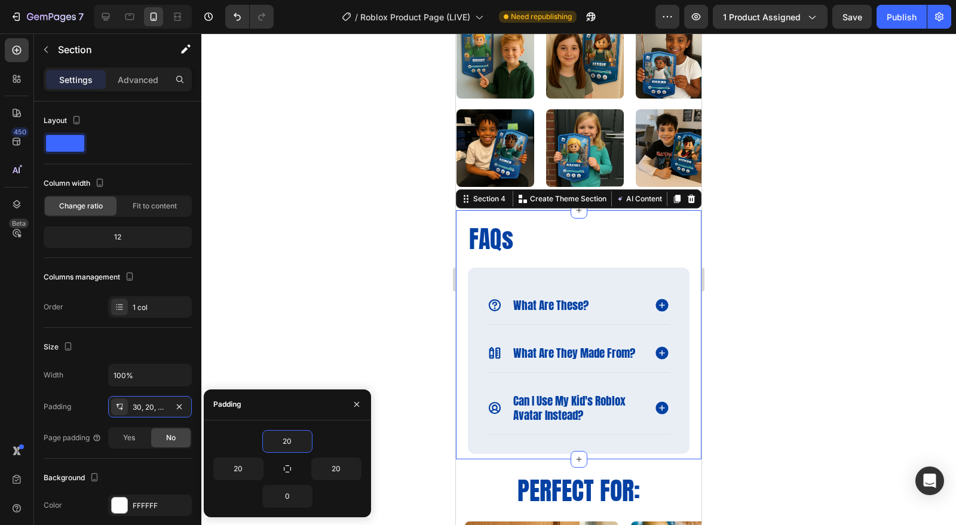
click at [744, 373] on div at bounding box center [578, 279] width 755 height 492
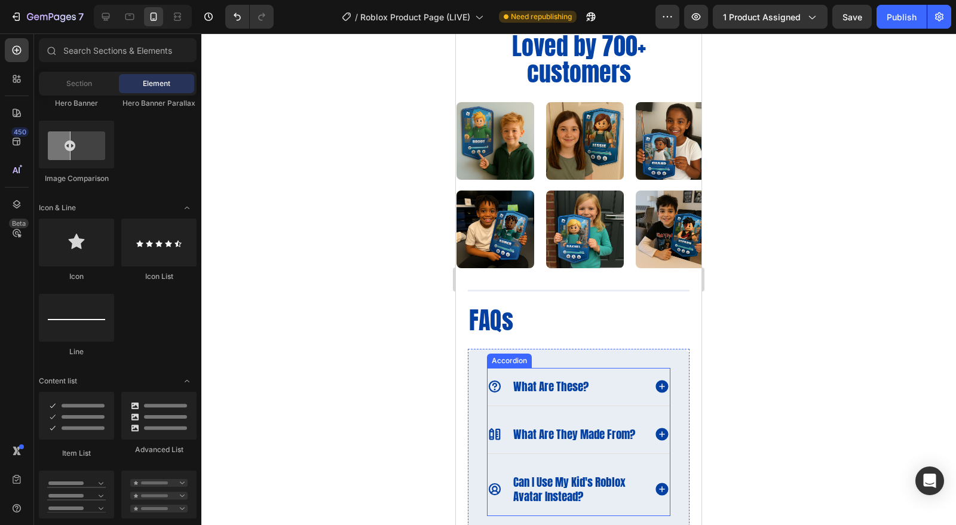
scroll to position [1382, 0]
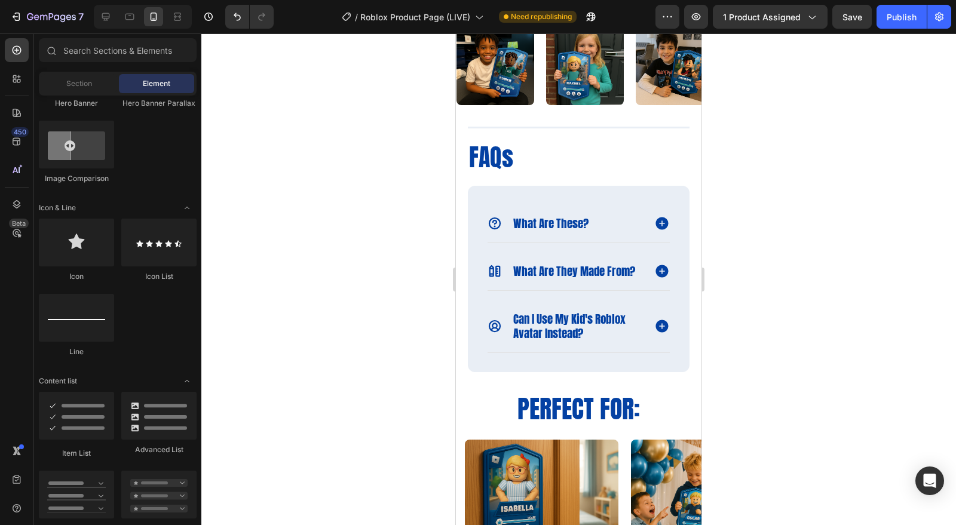
click at [860, 324] on div at bounding box center [578, 279] width 755 height 492
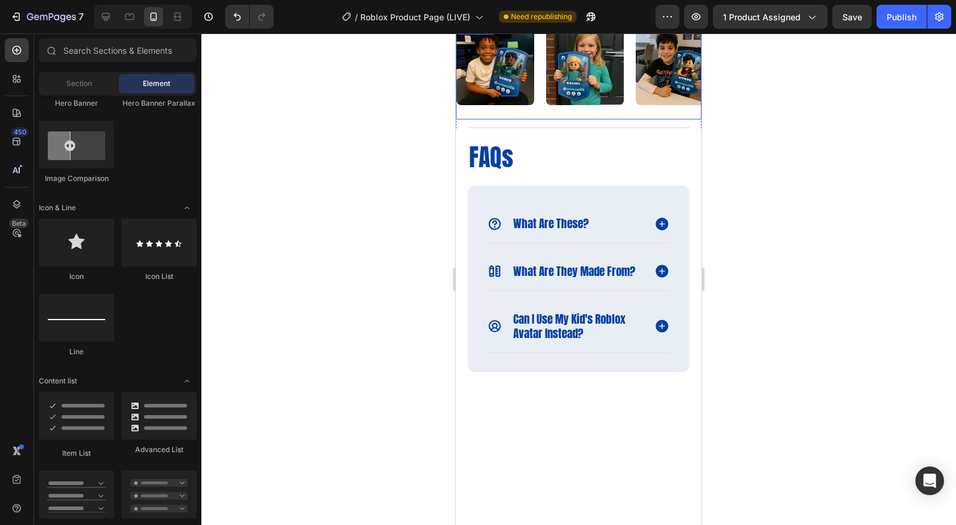
scroll to position [1139, 0]
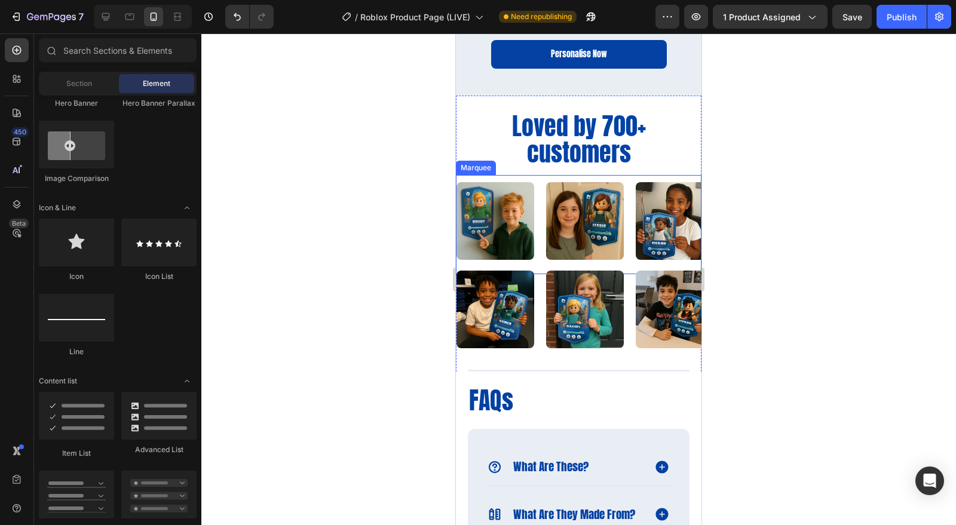
click at [539, 211] on div "Image" at bounding box center [501, 221] width 90 height 92
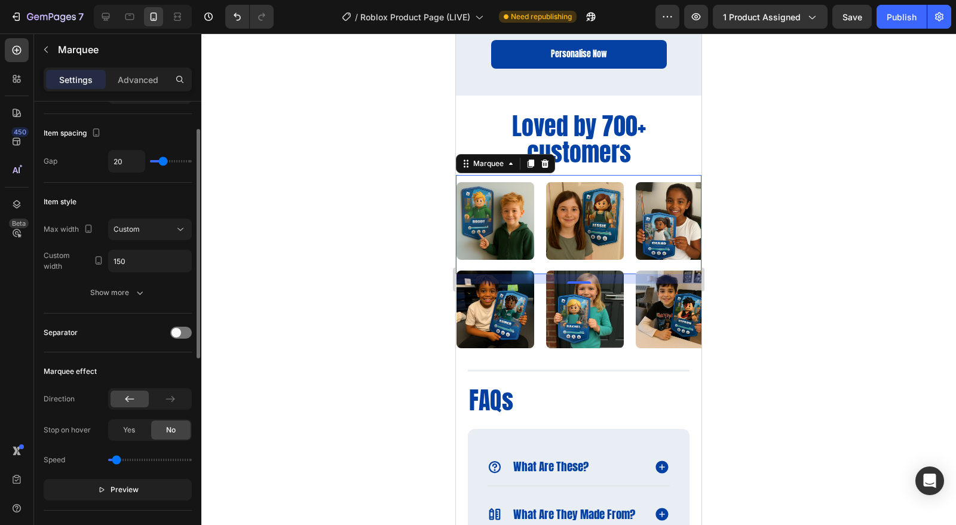
scroll to position [56, 0]
click at [133, 72] on div "Advanced" at bounding box center [138, 79] width 60 height 19
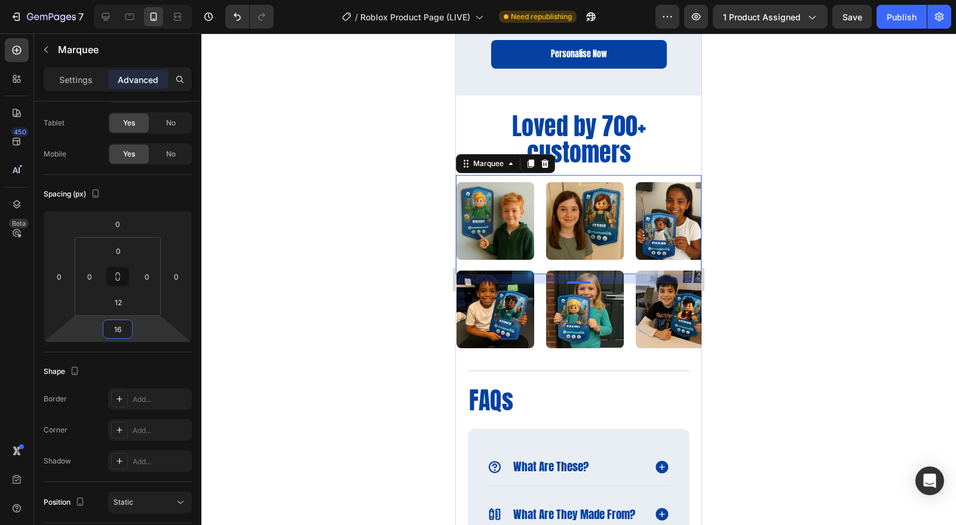
click at [116, 330] on input "16" at bounding box center [118, 329] width 24 height 18
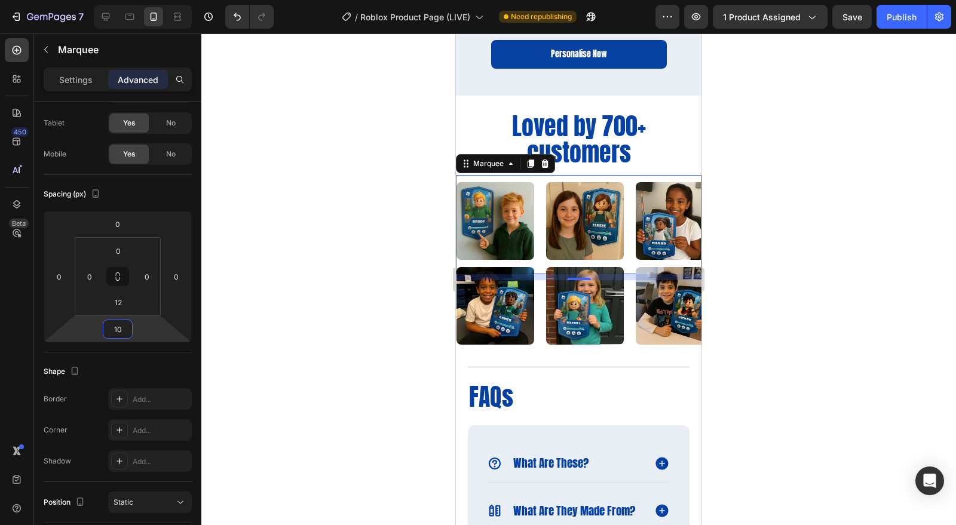
type input "16"
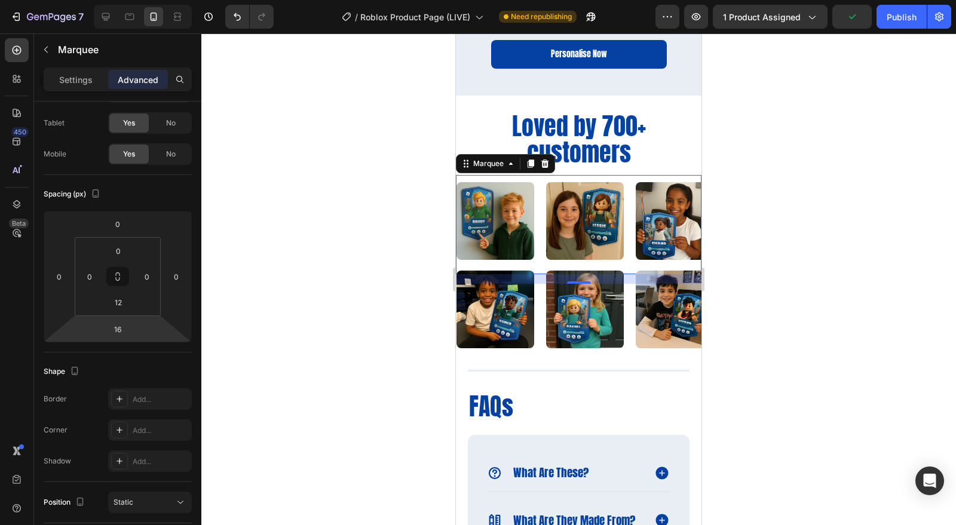
click at [790, 292] on div at bounding box center [578, 279] width 755 height 492
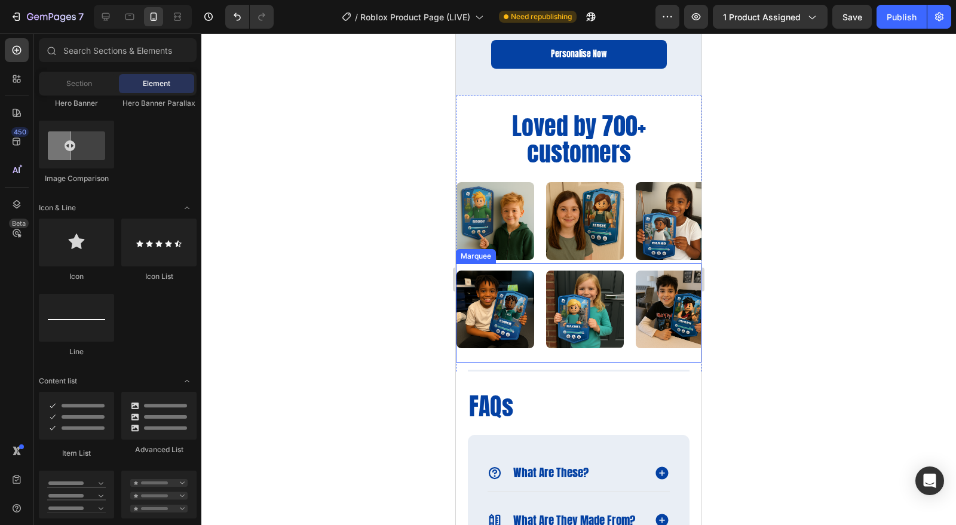
click at [592, 360] on div "Image Image Image Image Image Image Image Image Image Image Marquee" at bounding box center [579, 312] width 246 height 99
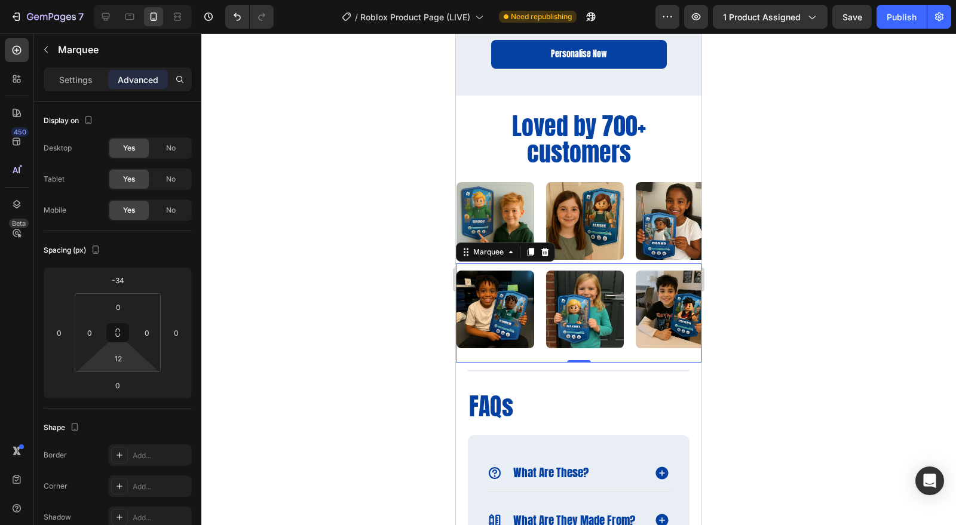
click at [119, 361] on input "12" at bounding box center [118, 358] width 24 height 18
type input "5"
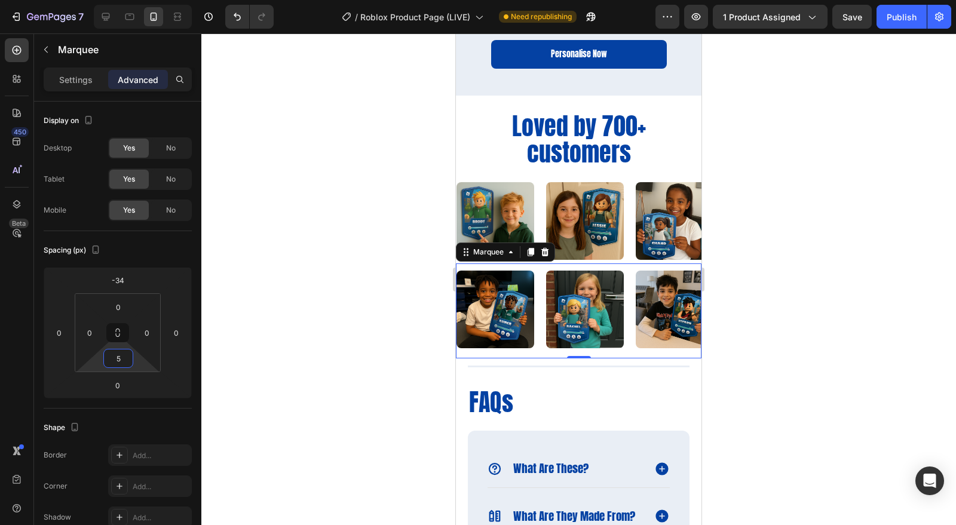
click at [748, 377] on div at bounding box center [578, 279] width 755 height 492
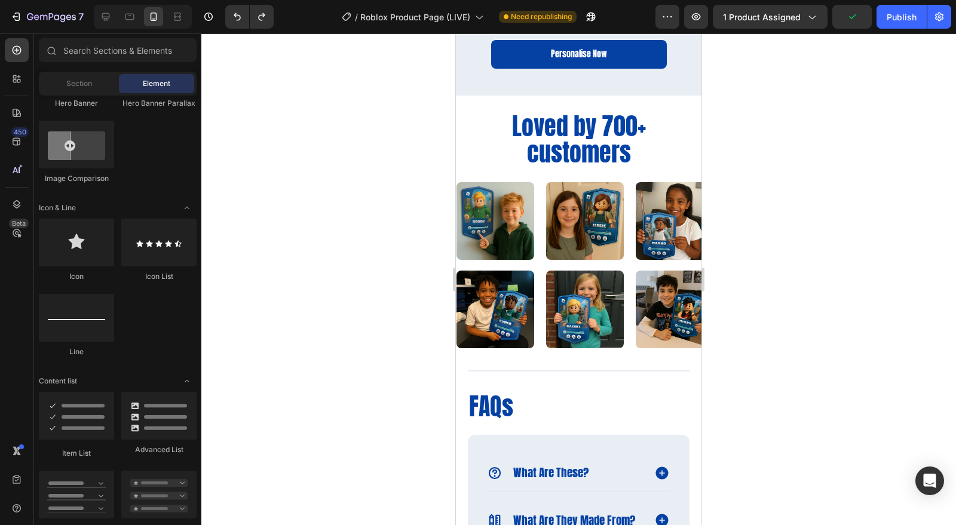
click at [779, 363] on div at bounding box center [578, 279] width 755 height 492
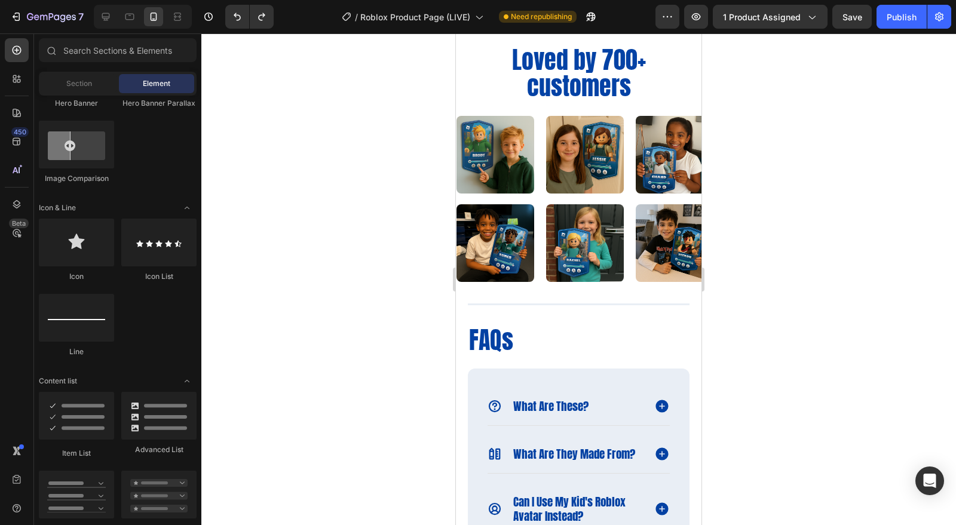
scroll to position [1206, 0]
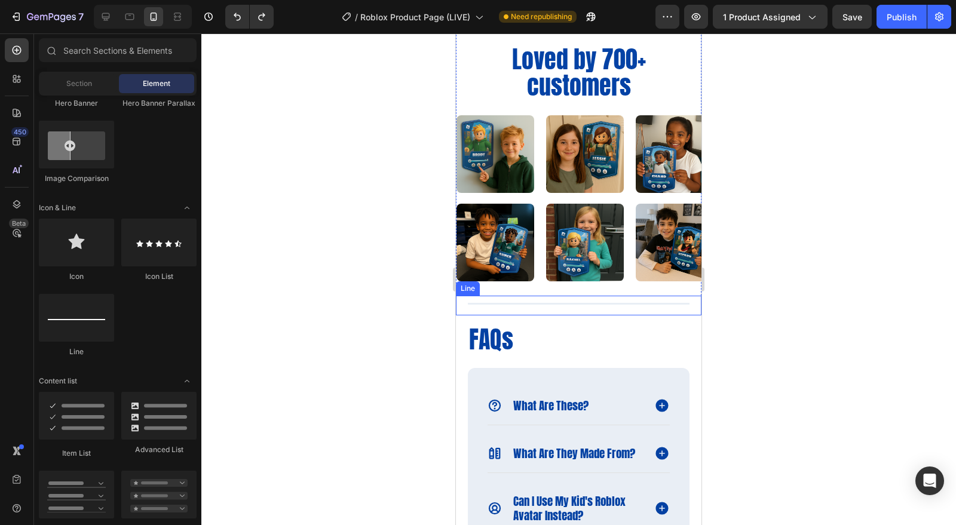
click at [530, 300] on div "Title Line" at bounding box center [579, 306] width 246 height 20
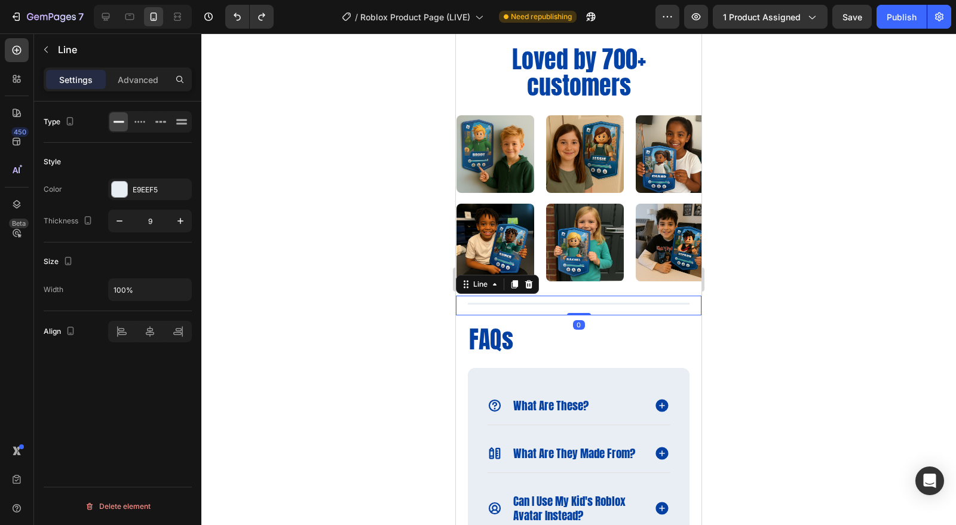
click at [124, 224] on icon "button" at bounding box center [120, 221] width 12 height 12
type input "8"
click at [759, 351] on div at bounding box center [578, 279] width 755 height 492
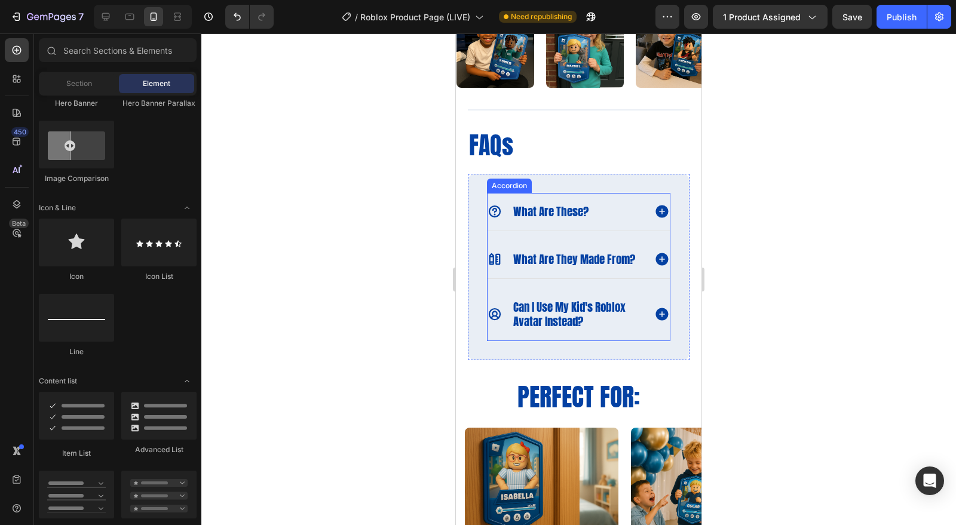
scroll to position [1398, 0]
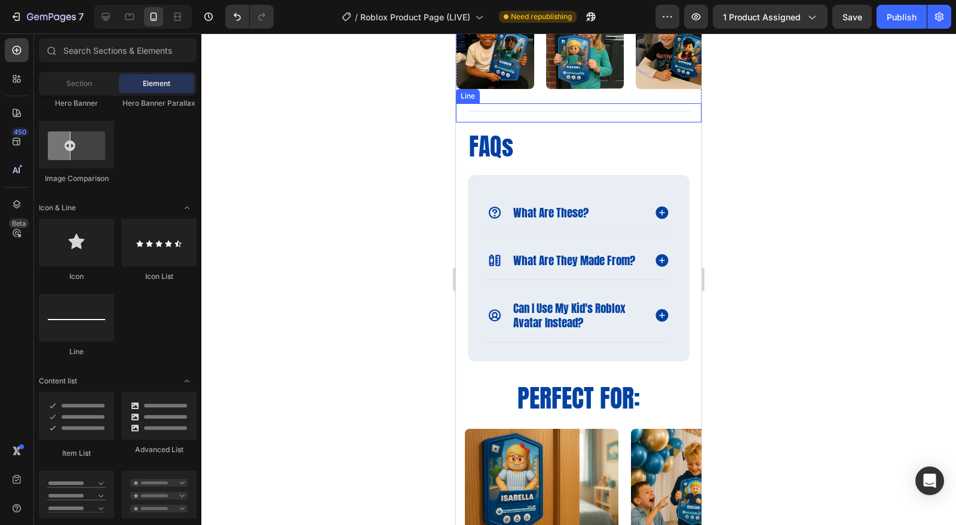
click at [541, 105] on div "Title Line" at bounding box center [579, 112] width 246 height 19
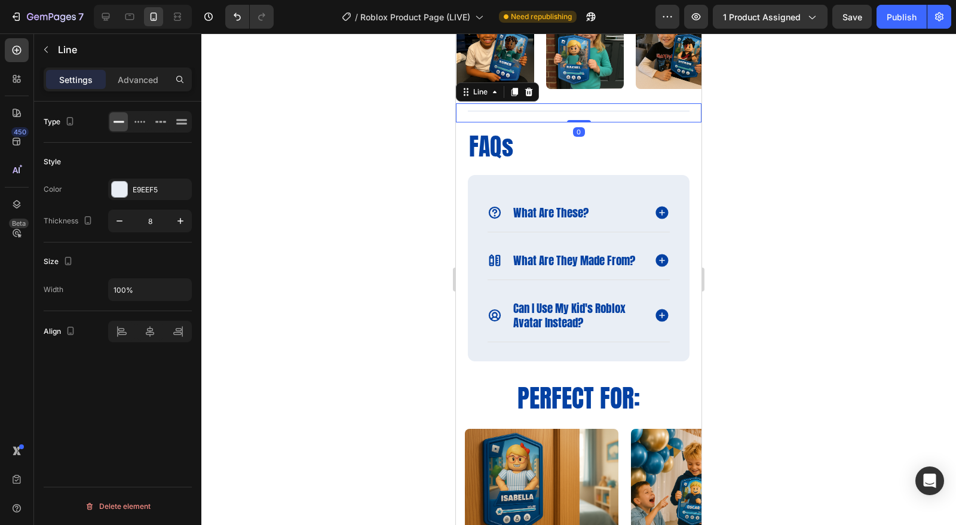
click at [511, 93] on icon at bounding box center [515, 92] width 10 height 10
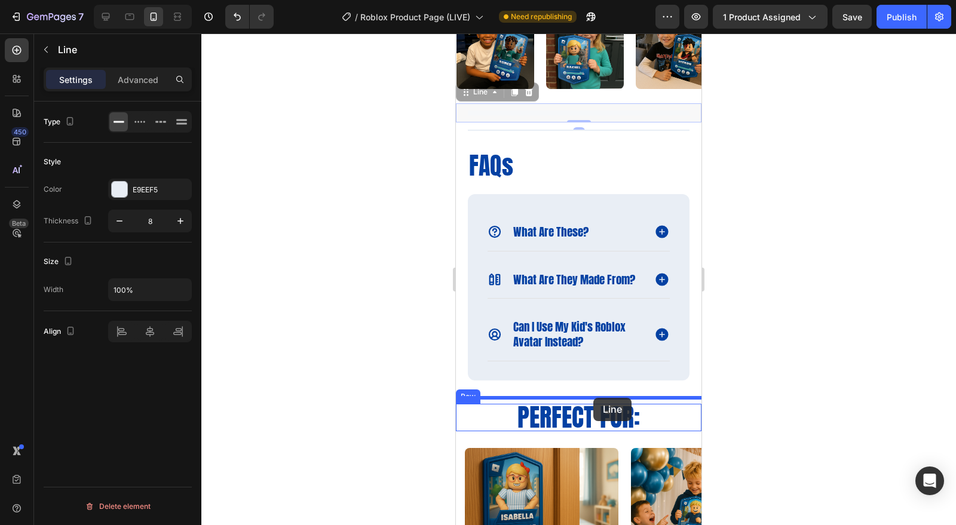
drag, startPoint x: 617, startPoint y: 114, endPoint x: 593, endPoint y: 398, distance: 285.9
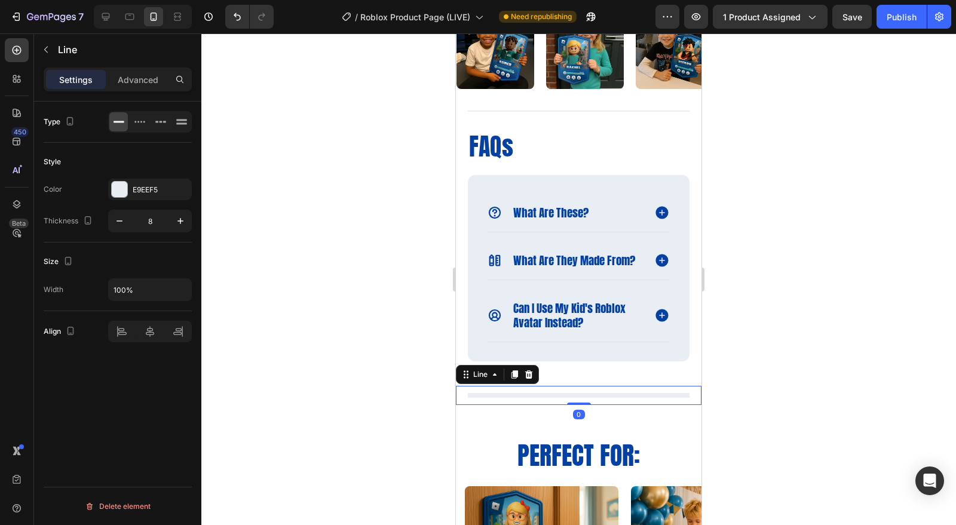
click at [753, 411] on div at bounding box center [578, 279] width 755 height 492
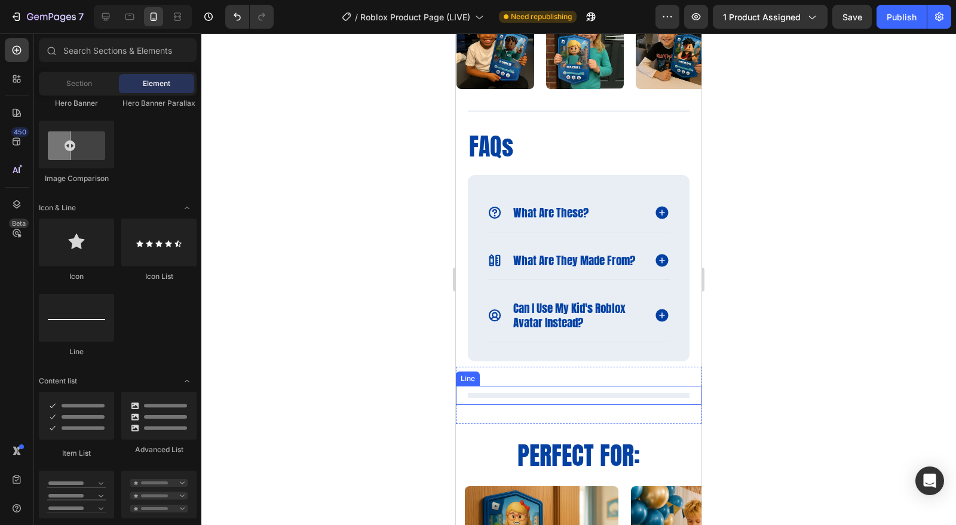
click at [620, 398] on div at bounding box center [579, 395] width 222 height 5
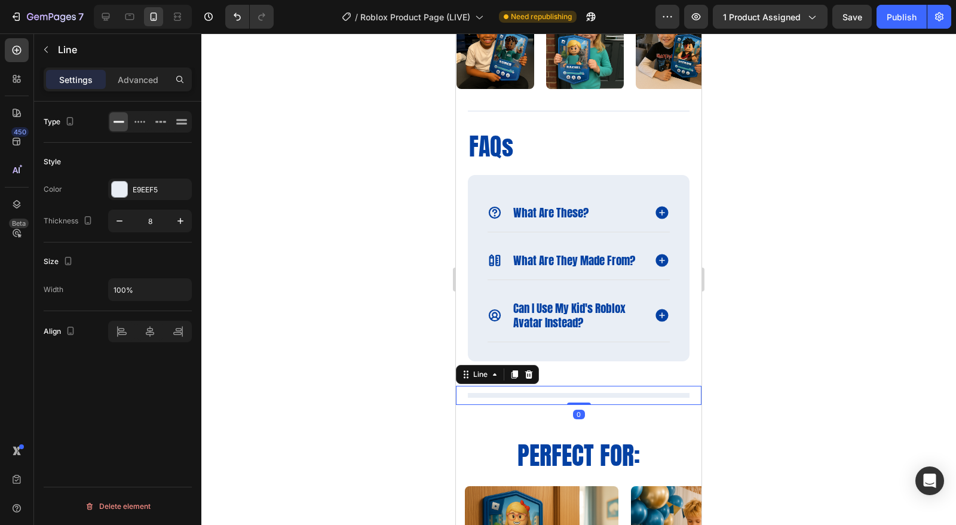
click at [121, 215] on icon "button" at bounding box center [120, 221] width 12 height 12
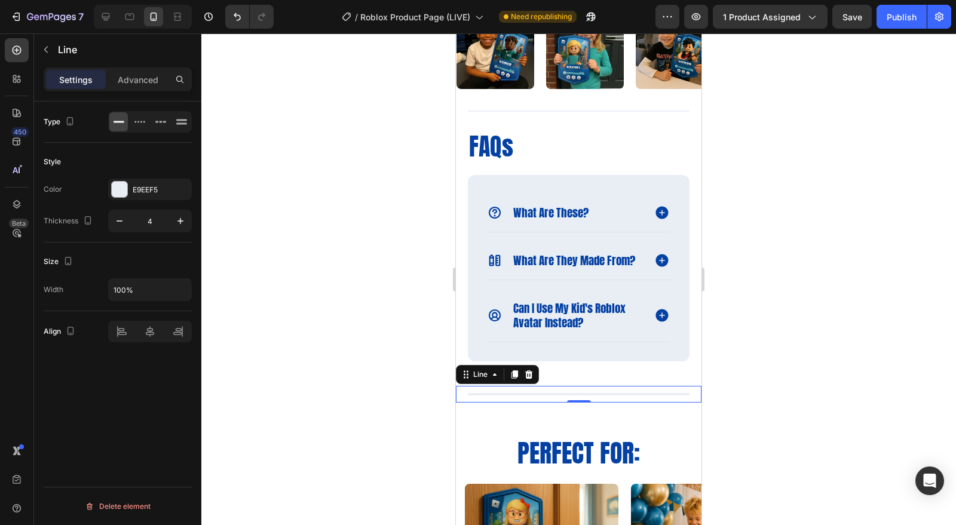
click at [121, 215] on icon "button" at bounding box center [120, 221] width 12 height 12
type input "2"
click at [413, 341] on div at bounding box center [578, 279] width 755 height 492
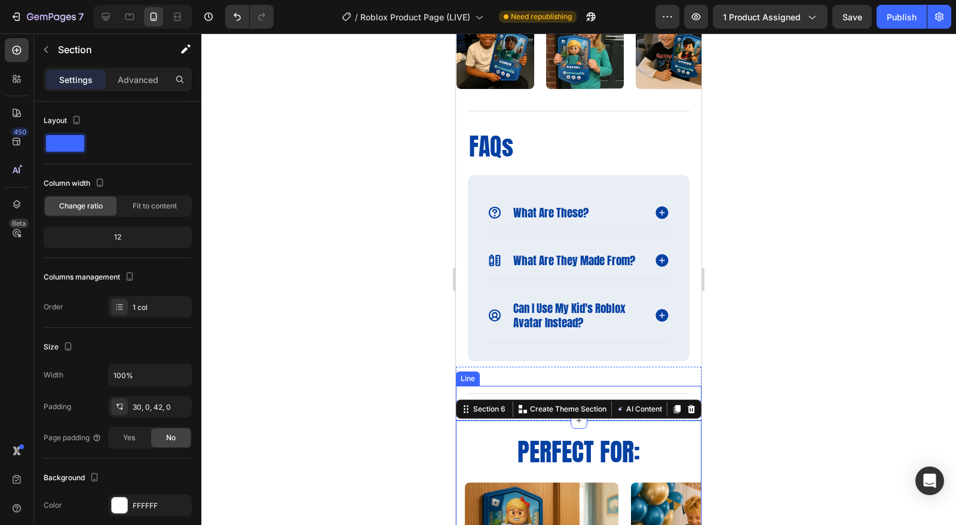
click at [527, 401] on div "Title Line" at bounding box center [579, 394] width 246 height 16
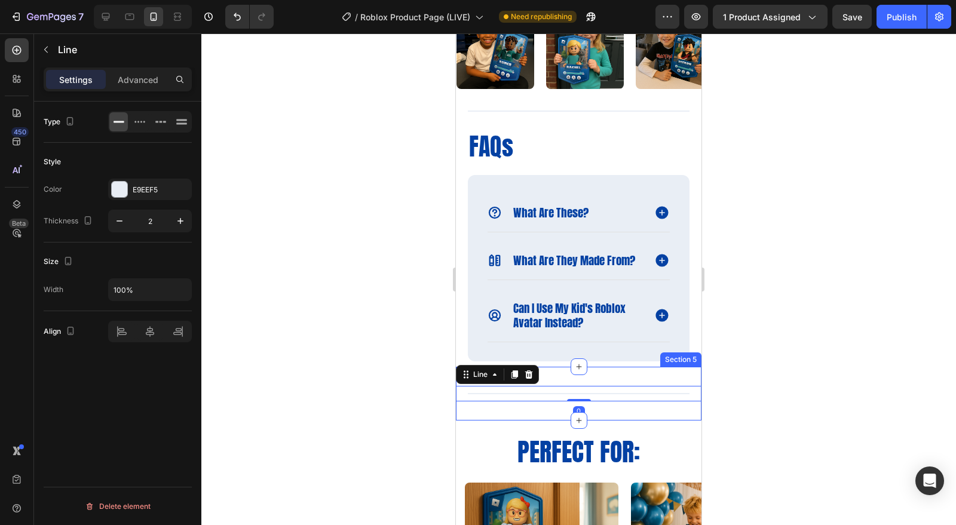
click at [555, 421] on div "Title Line 0 Section 5" at bounding box center [579, 394] width 246 height 54
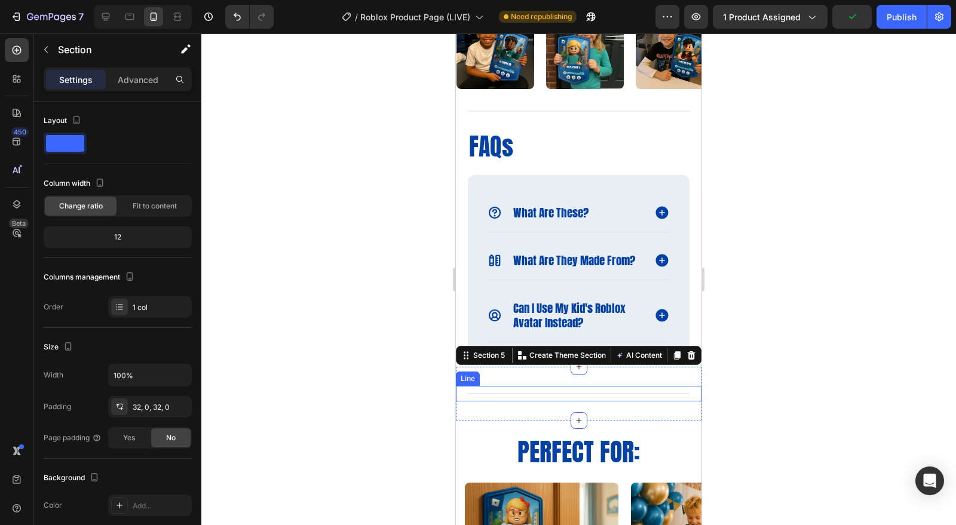
click at [529, 401] on div "Title Line" at bounding box center [579, 394] width 246 height 16
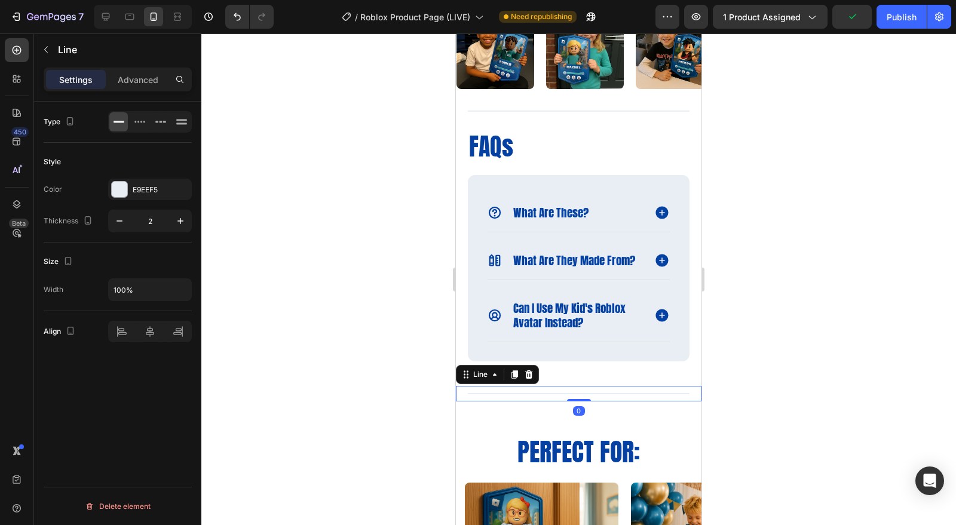
click at [529, 401] on div "Title Line 0" at bounding box center [579, 394] width 246 height 16
click at [561, 386] on div "Title Line 0 Section 5" at bounding box center [579, 394] width 246 height 54
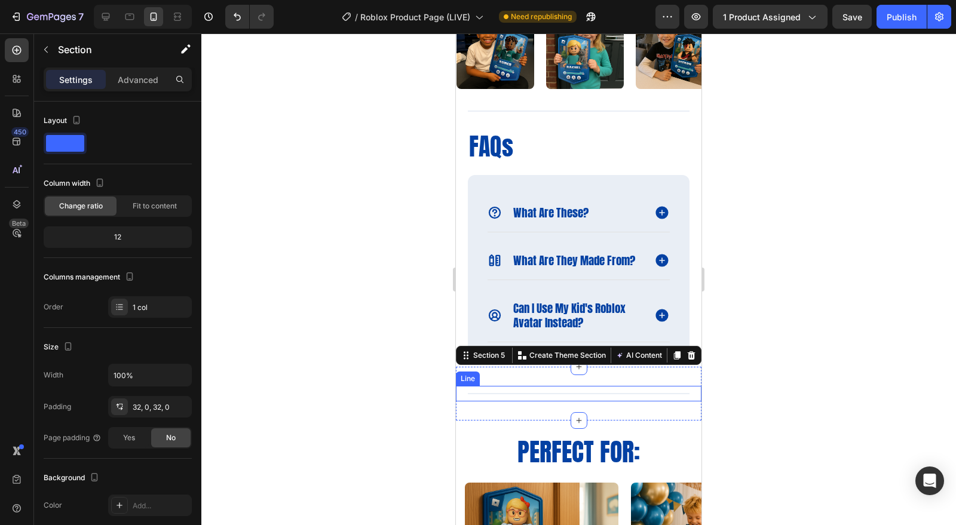
click at [550, 401] on div "Title Line" at bounding box center [579, 394] width 246 height 16
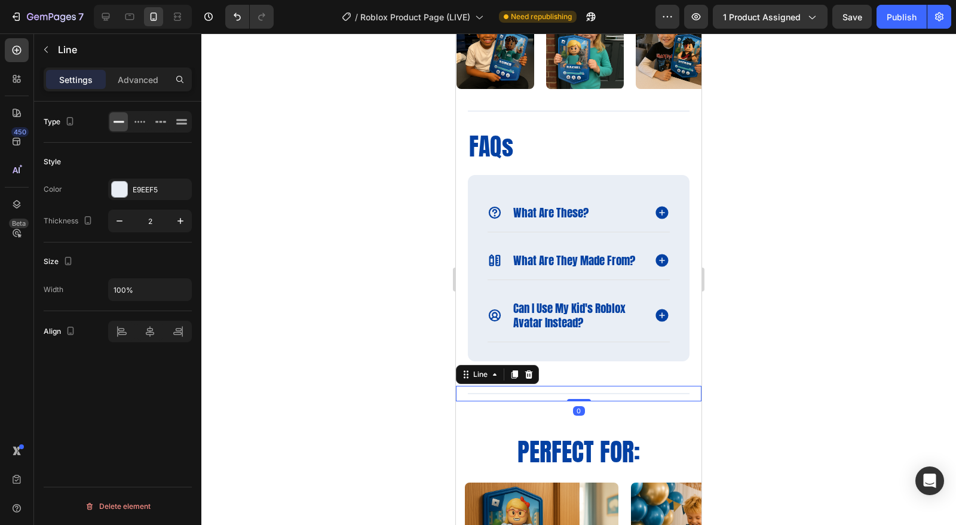
click at [148, 76] on p "Advanced" at bounding box center [138, 79] width 41 height 13
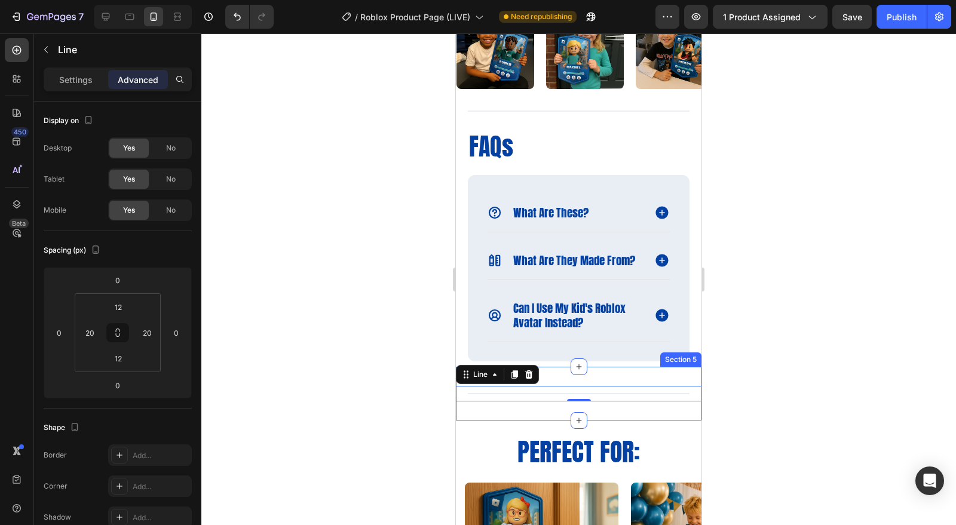
click at [539, 421] on div "Title Line 0 Section 5" at bounding box center [579, 394] width 246 height 54
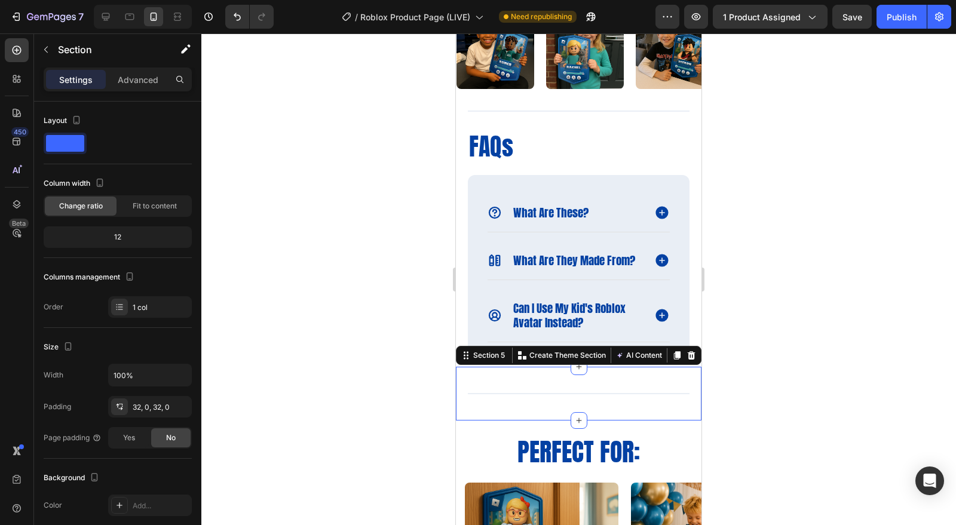
click at [148, 405] on div "32, 0, 32, 0" at bounding box center [161, 407] width 56 height 11
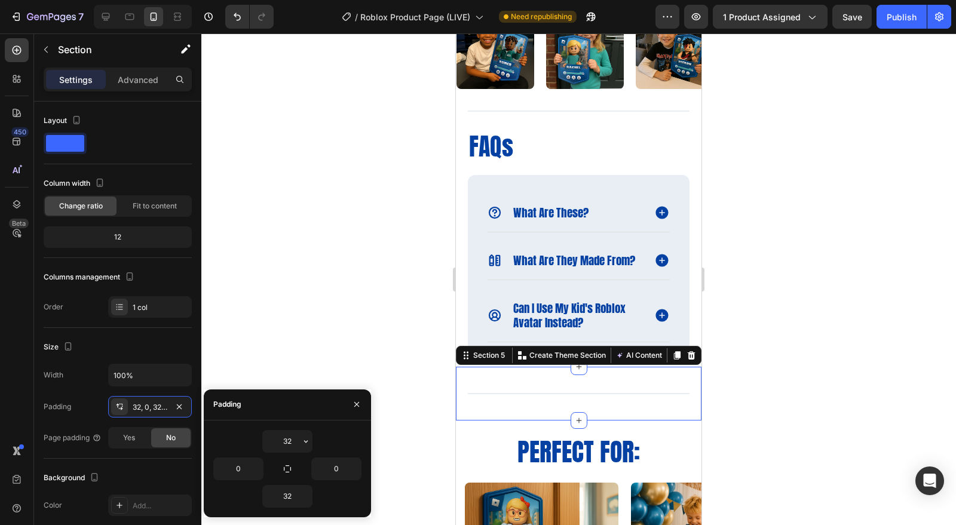
click at [275, 436] on input "32" at bounding box center [287, 442] width 49 height 22
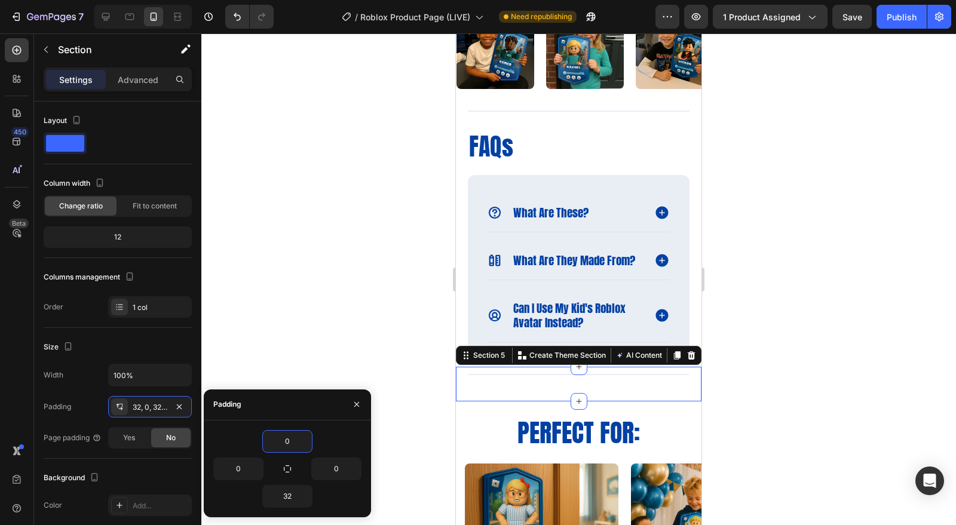
type input "0"
click at [284, 492] on input "32" at bounding box center [287, 497] width 49 height 22
type input "0"
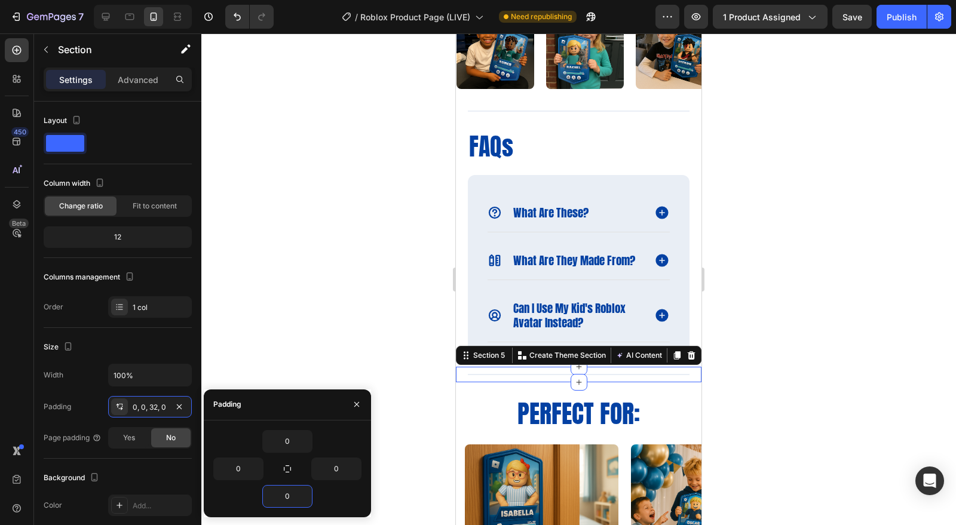
click at [788, 478] on div at bounding box center [578, 279] width 755 height 492
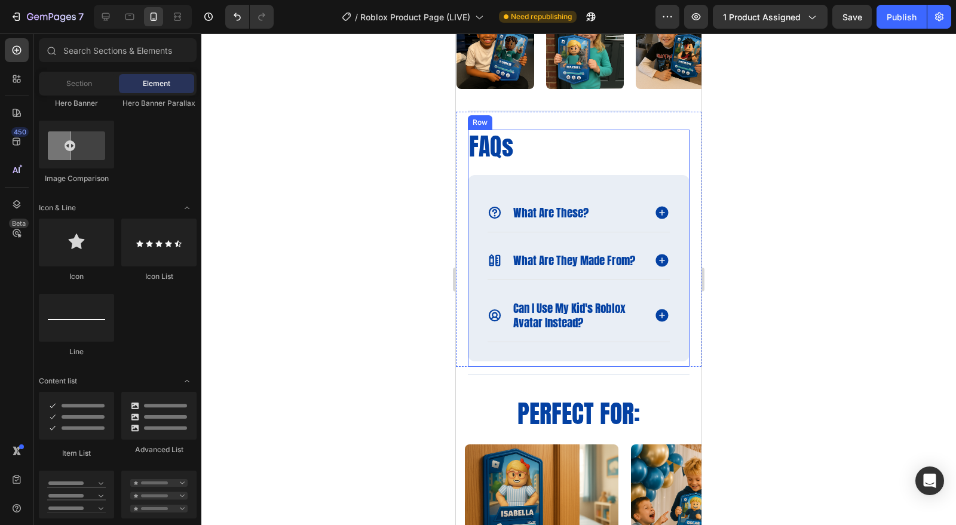
click at [601, 367] on div "FAQs Heading what are these? what are they made from? can i use my kid's roblox…" at bounding box center [579, 248] width 222 height 237
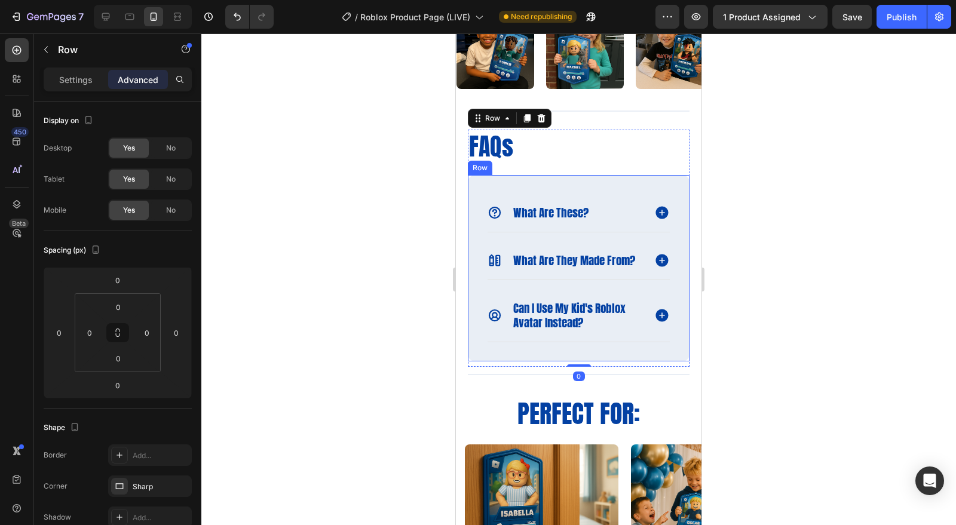
click at [599, 361] on div "what are these? what are they made from? can i use my kid's roblox avatar inste…" at bounding box center [579, 268] width 222 height 186
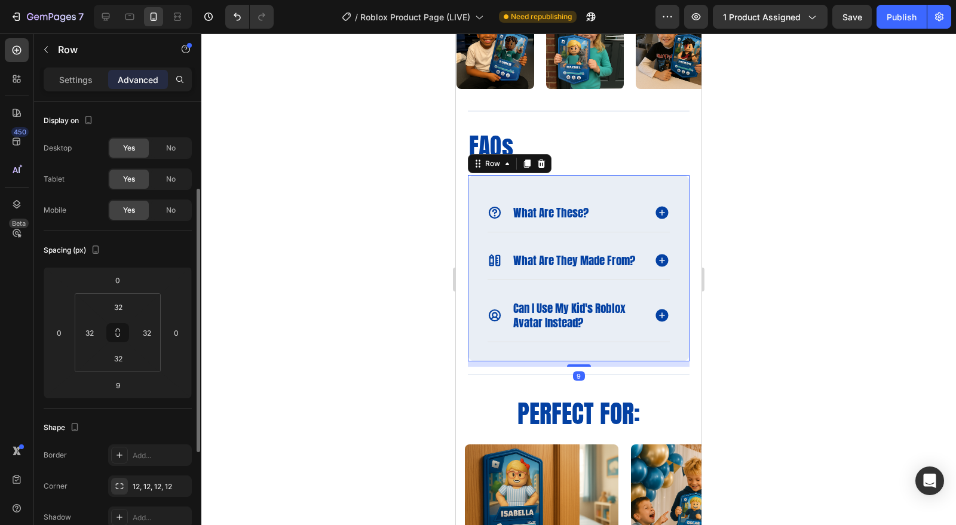
scroll to position [56, 0]
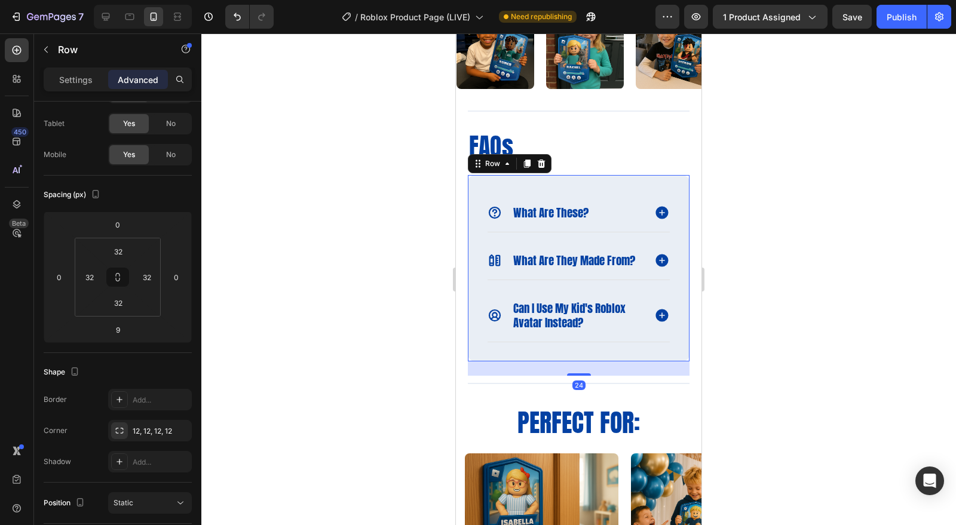
drag, startPoint x: 575, startPoint y: 378, endPoint x: 573, endPoint y: 386, distance: 8.7
click at [573, 376] on div at bounding box center [579, 374] width 24 height 2
type input "23"
click at [755, 393] on div at bounding box center [578, 279] width 755 height 492
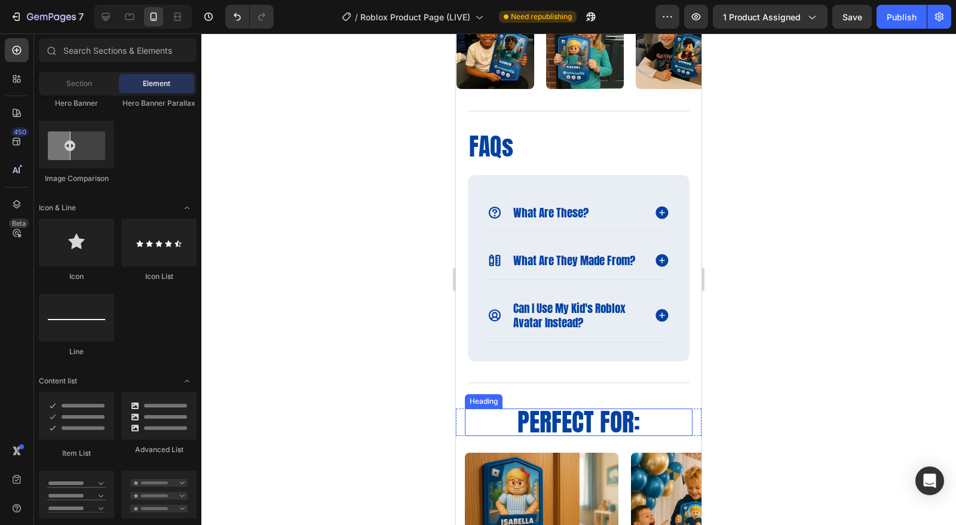
click at [594, 422] on h2 "Perfect for:" at bounding box center [579, 422] width 228 height 27
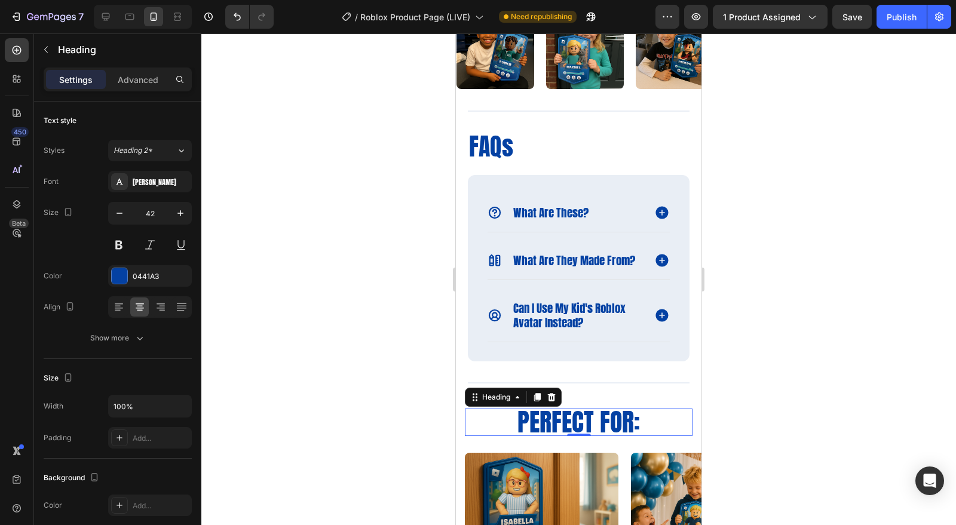
click at [133, 84] on p "Advanced" at bounding box center [138, 79] width 41 height 13
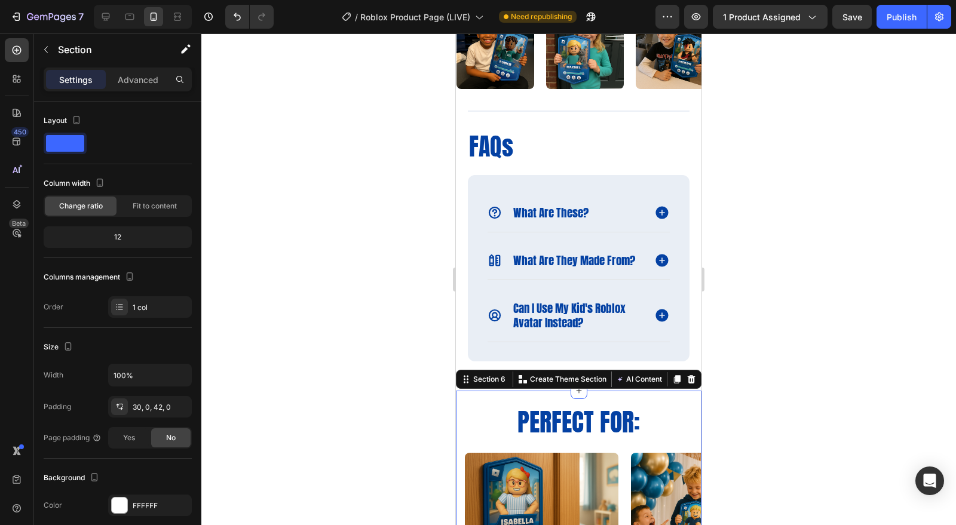
click at [129, 399] on div "30, 0, 42, 0" at bounding box center [150, 407] width 84 height 22
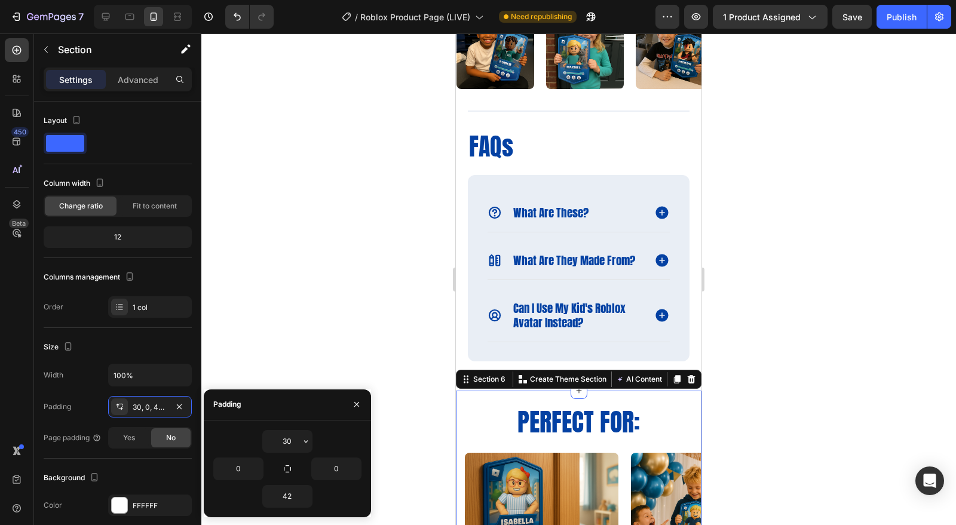
click at [296, 445] on input "30" at bounding box center [287, 442] width 49 height 22
type input "20"
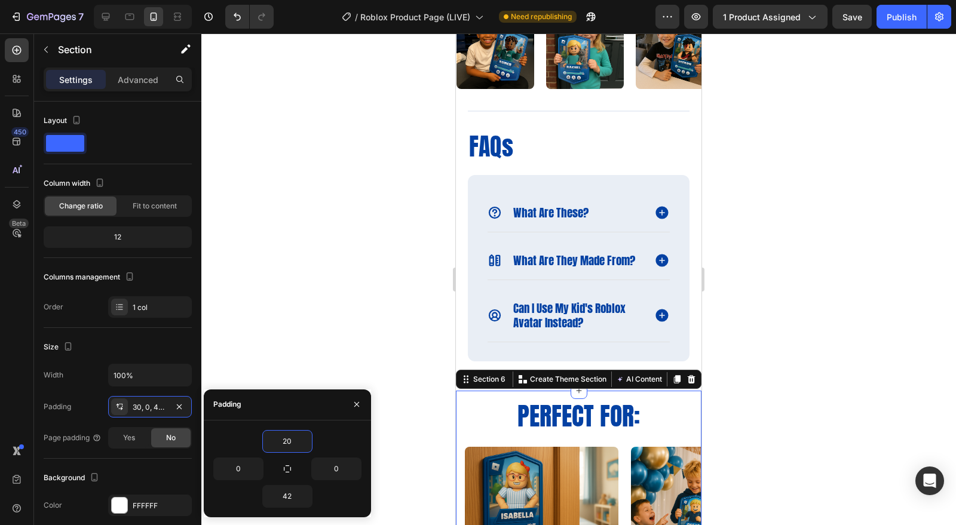
click at [864, 429] on div at bounding box center [578, 279] width 755 height 492
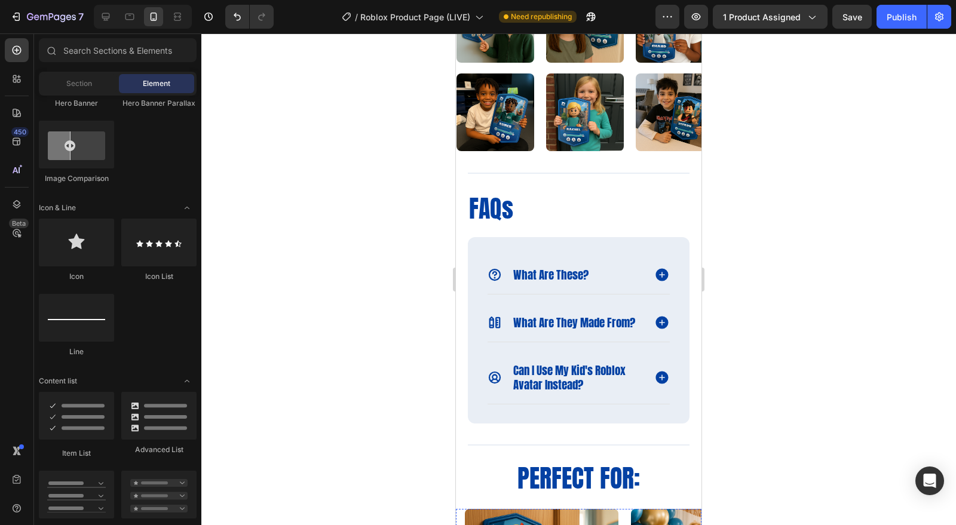
scroll to position [1332, 0]
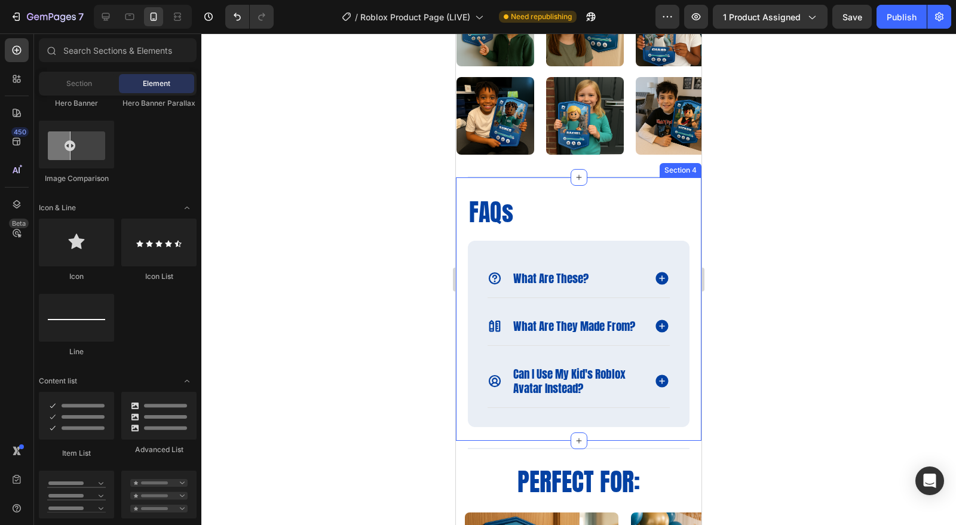
click at [531, 188] on div "FAQs Heading what are these? what are they made from? can i use my kid's roblox…" at bounding box center [579, 308] width 246 height 263
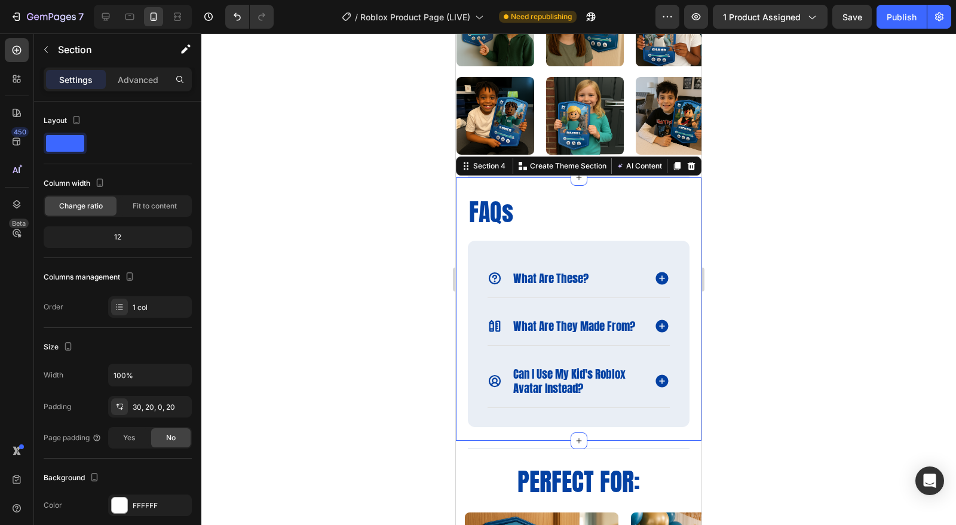
click at [142, 405] on div "30, 20, 0, 20" at bounding box center [161, 407] width 56 height 11
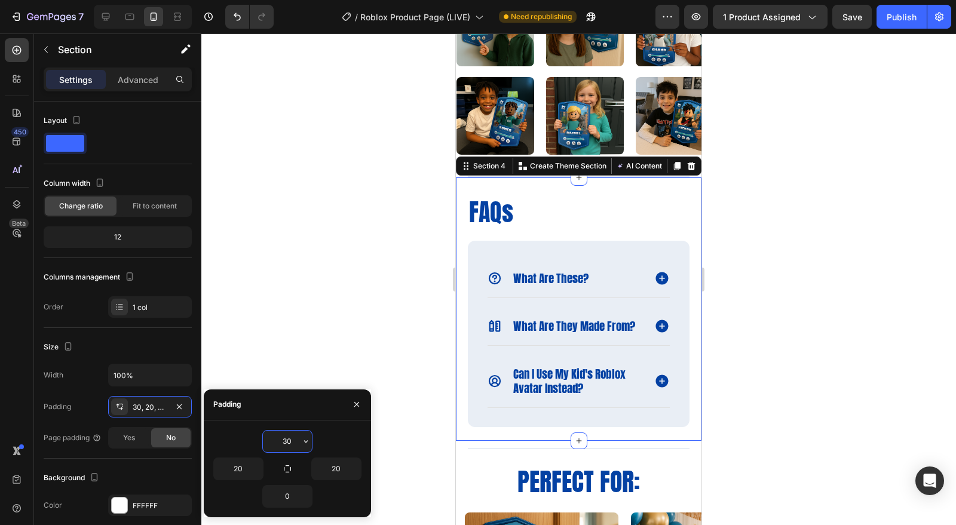
click at [285, 437] on input "30" at bounding box center [287, 442] width 49 height 22
type input "20"
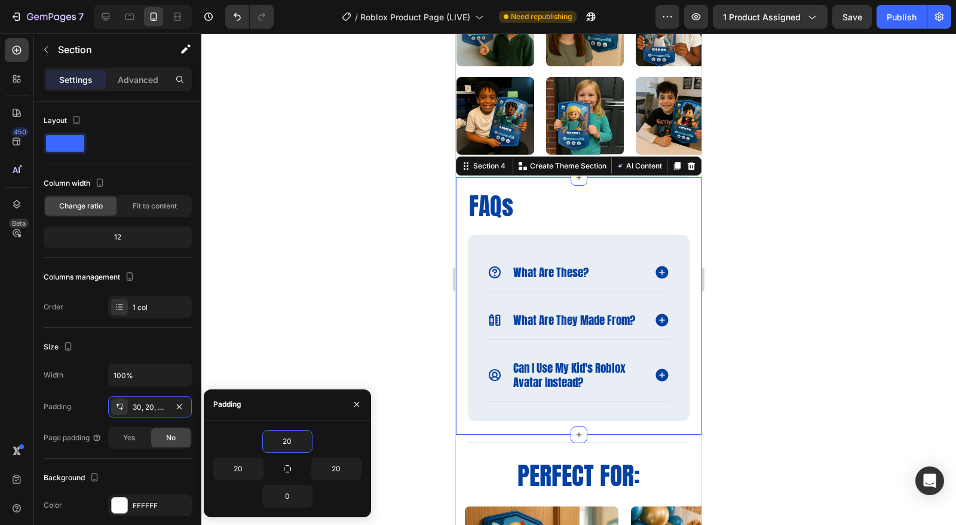
click at [813, 410] on div at bounding box center [578, 279] width 755 height 492
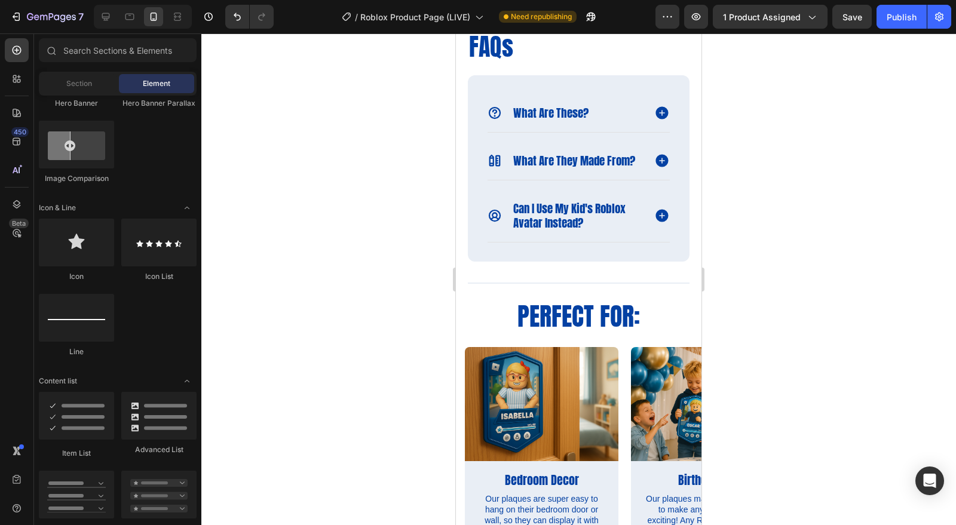
scroll to position [1412, 0]
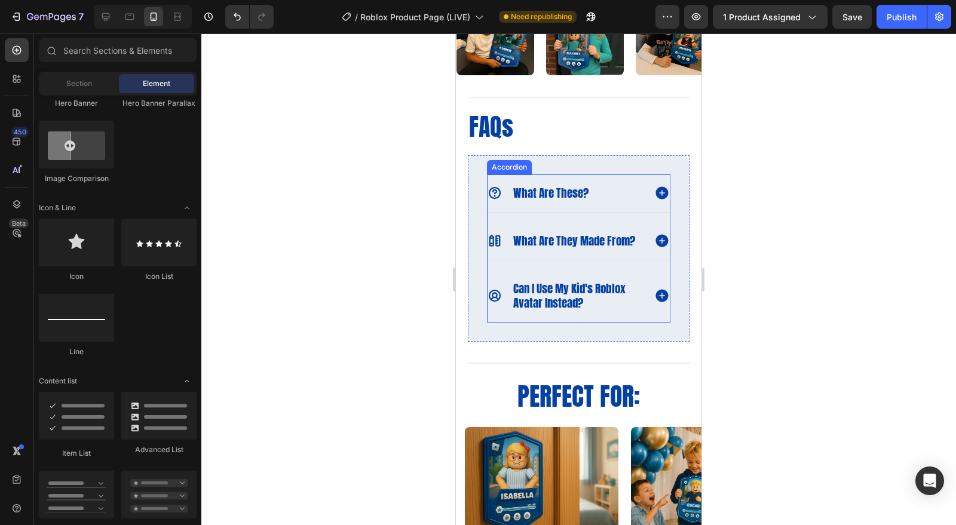
click at [655, 190] on icon at bounding box center [661, 193] width 13 height 13
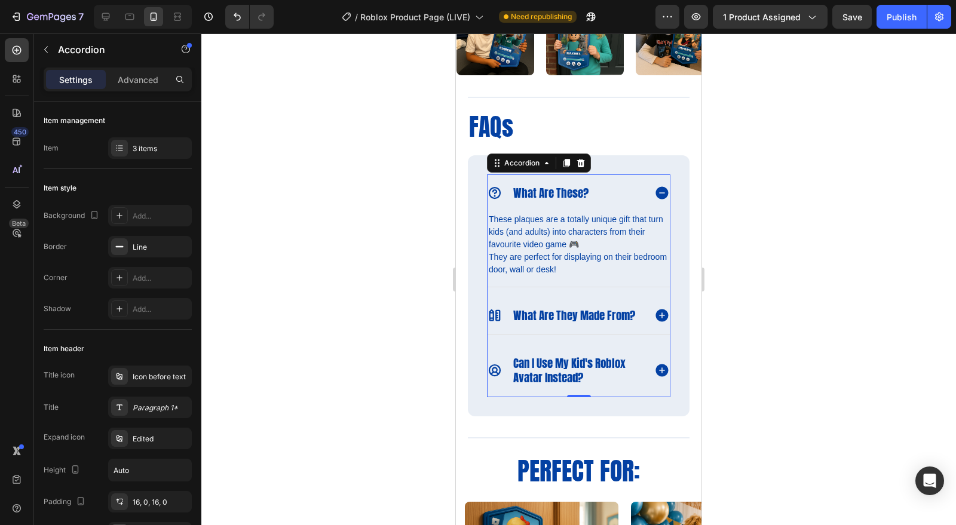
click at [655, 194] on icon at bounding box center [661, 193] width 13 height 13
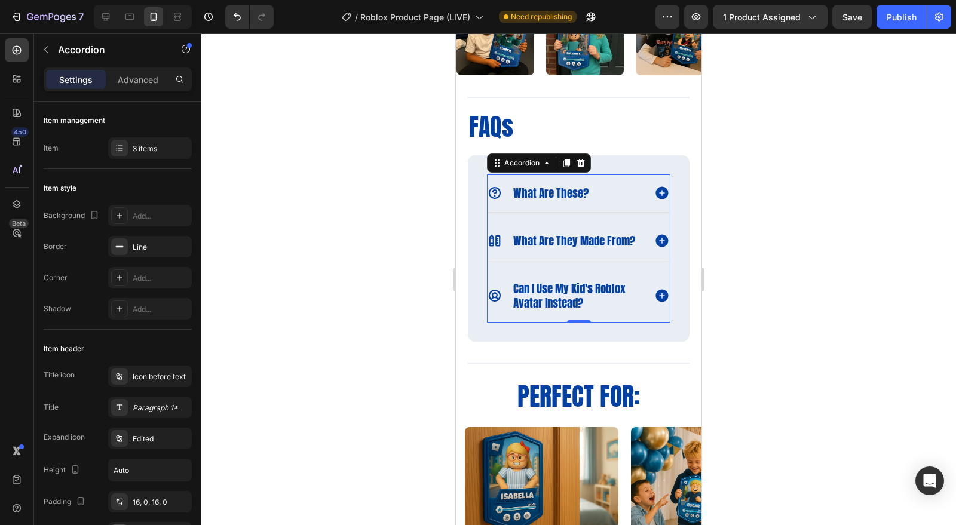
click at [784, 252] on div at bounding box center [578, 279] width 755 height 492
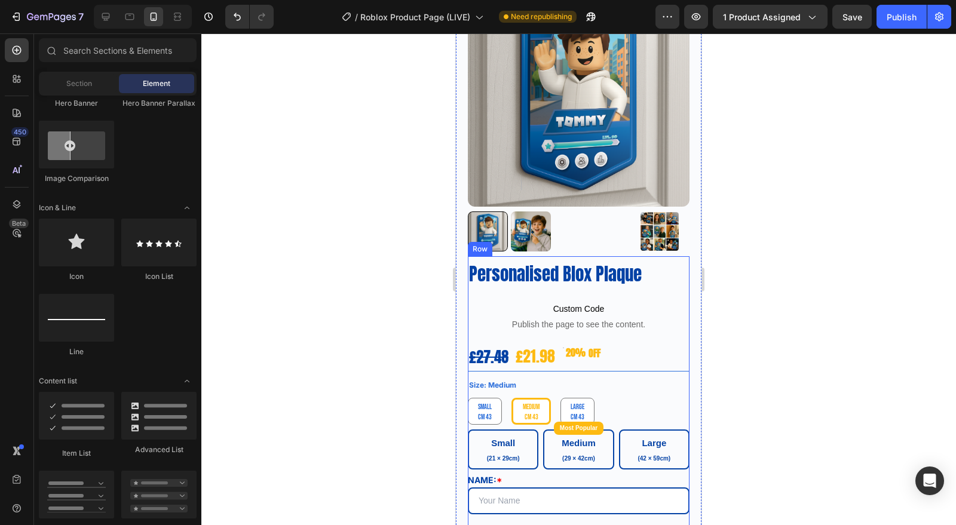
scroll to position [133, 0]
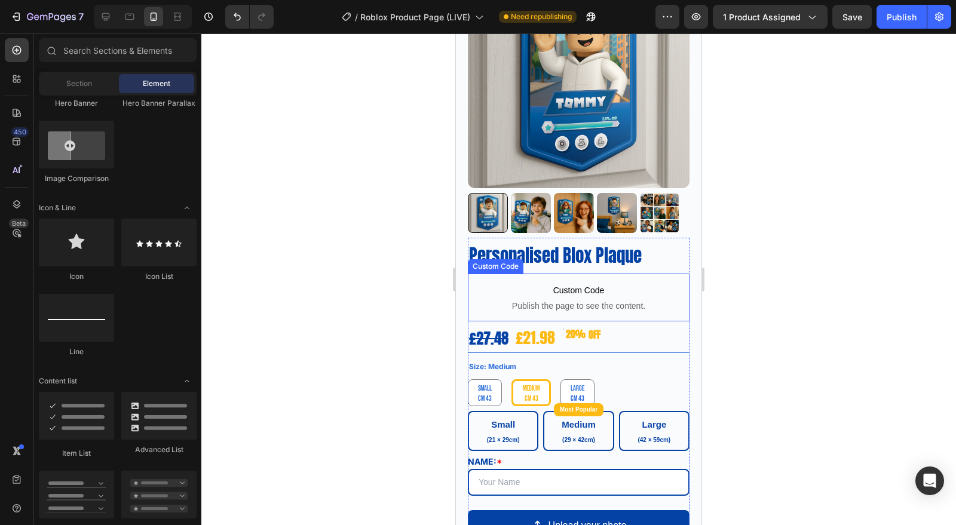
click at [591, 286] on span "Custom Code" at bounding box center [579, 290] width 222 height 14
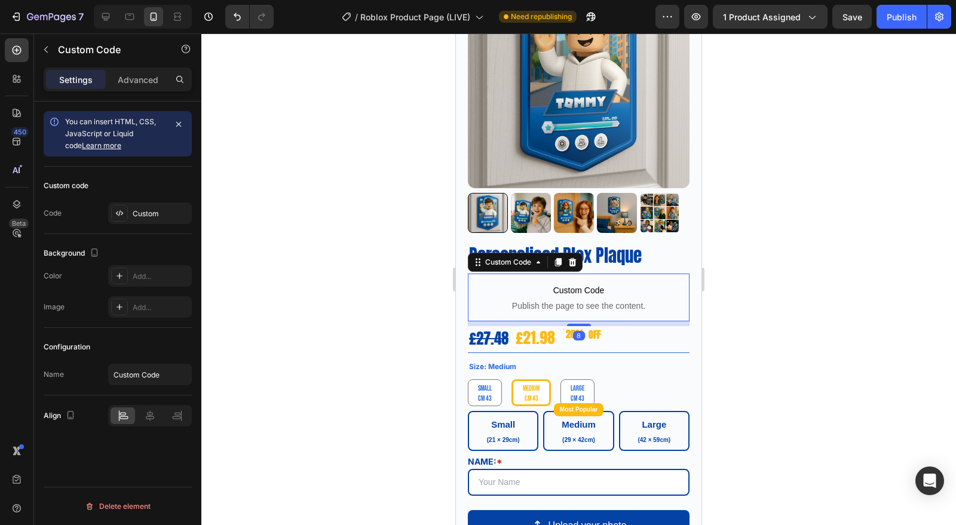
click at [791, 336] on div at bounding box center [578, 279] width 755 height 492
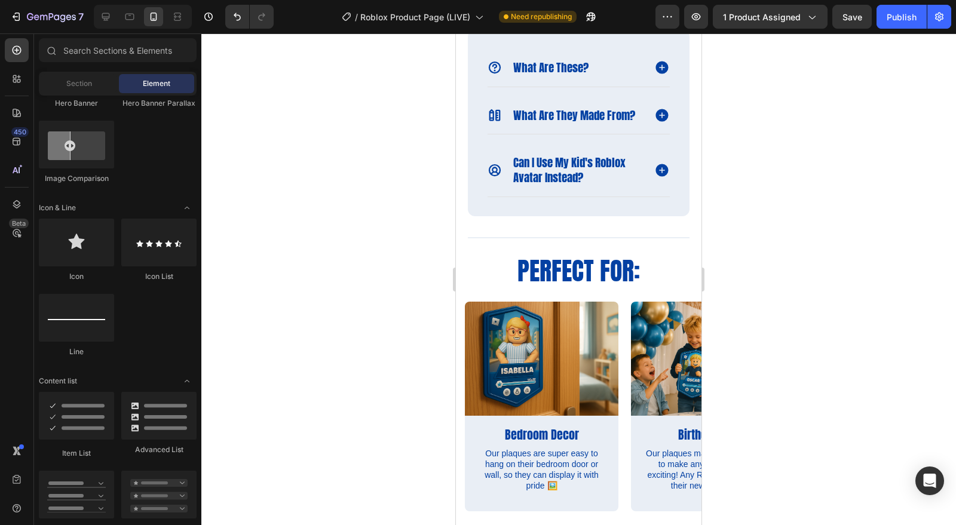
scroll to position [1537, 0]
click at [655, 122] on icon at bounding box center [661, 115] width 13 height 13
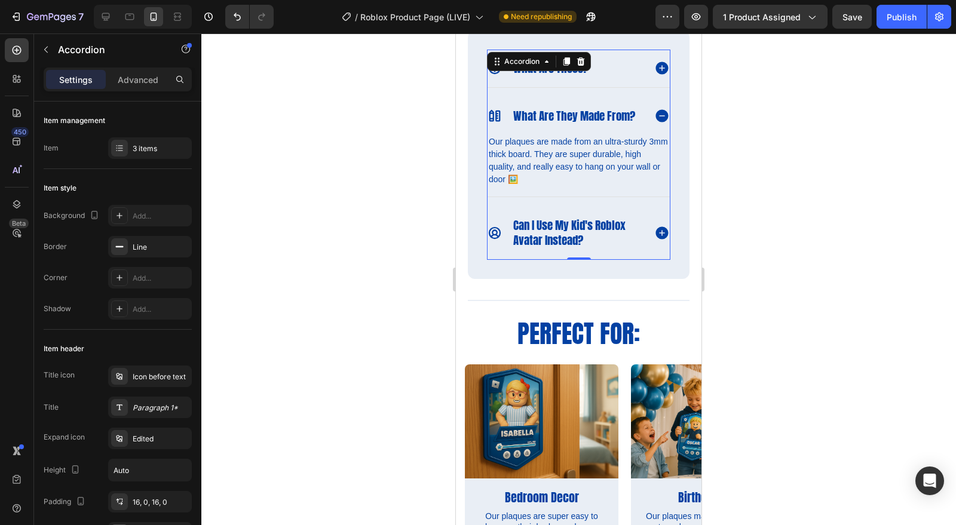
click at [655, 122] on icon at bounding box center [661, 115] width 13 height 13
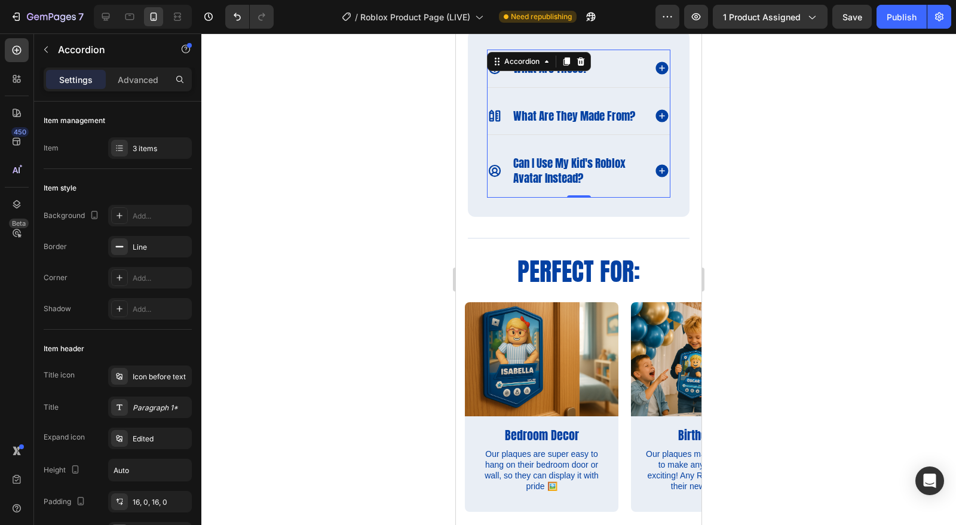
click at [756, 200] on div at bounding box center [578, 279] width 755 height 492
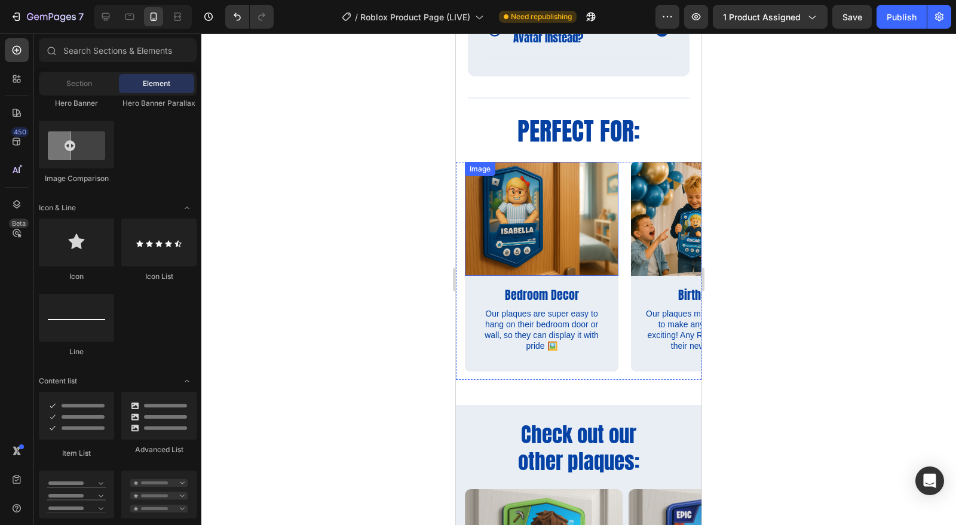
scroll to position [1679, 0]
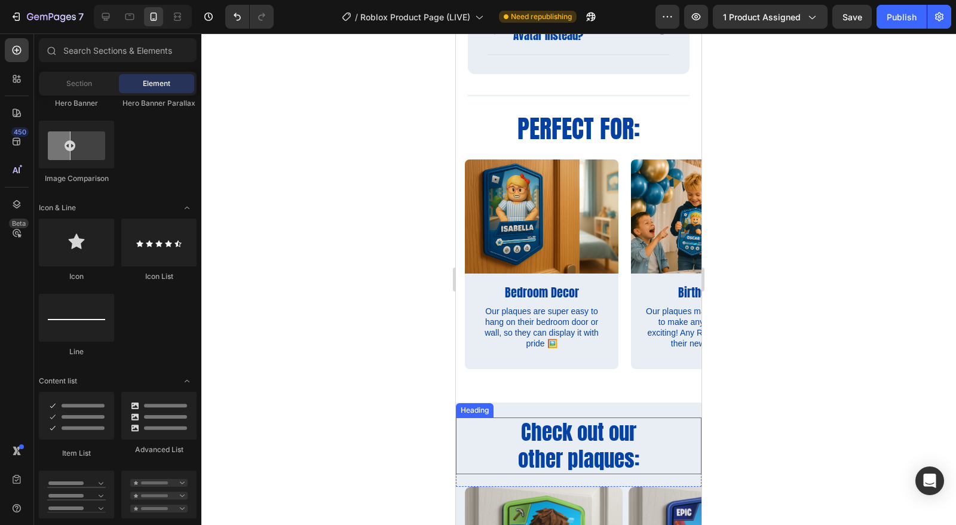
click at [589, 455] on h2 "Check out our other plaques:" at bounding box center [579, 446] width 246 height 57
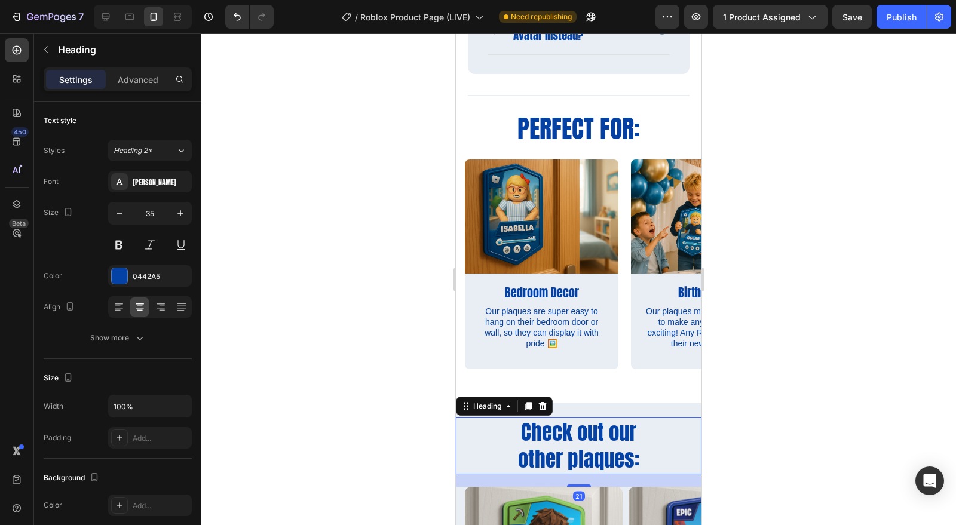
click at [134, 268] on div "0442A5" at bounding box center [150, 276] width 84 height 22
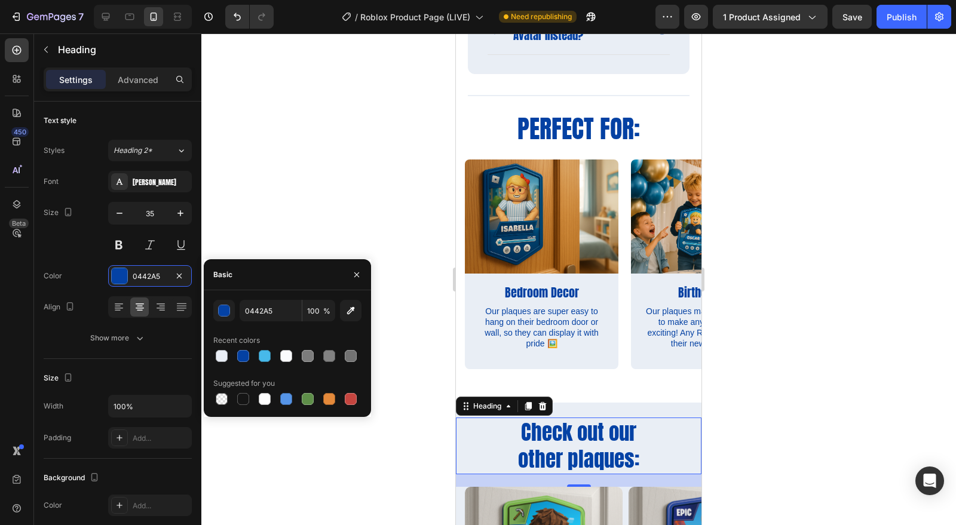
click at [249, 360] on div at bounding box center [243, 356] width 12 height 12
type input "0441A3"
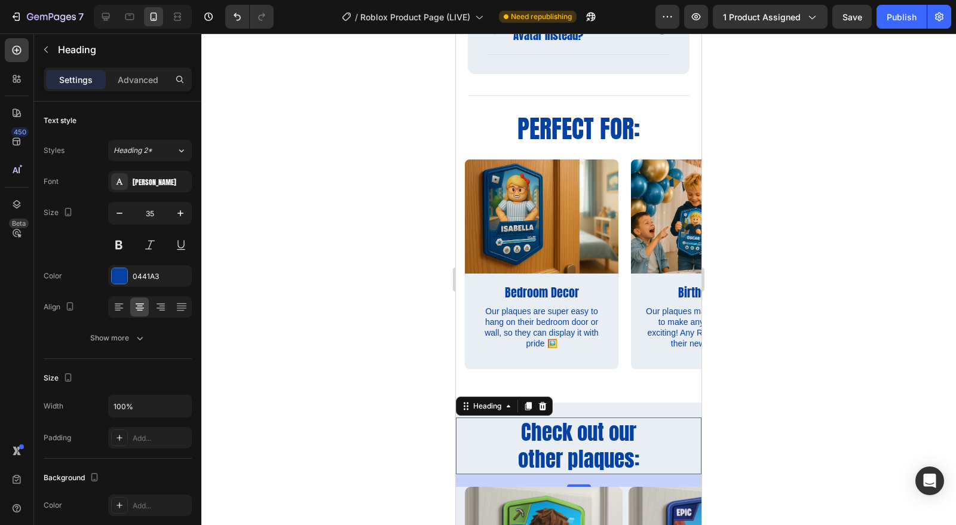
click at [753, 409] on div at bounding box center [578, 279] width 755 height 492
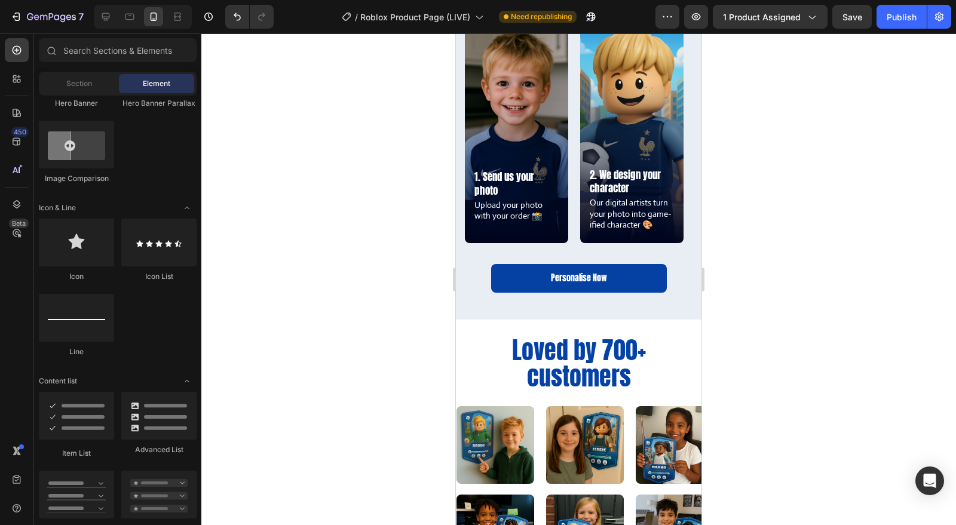
scroll to position [820, 0]
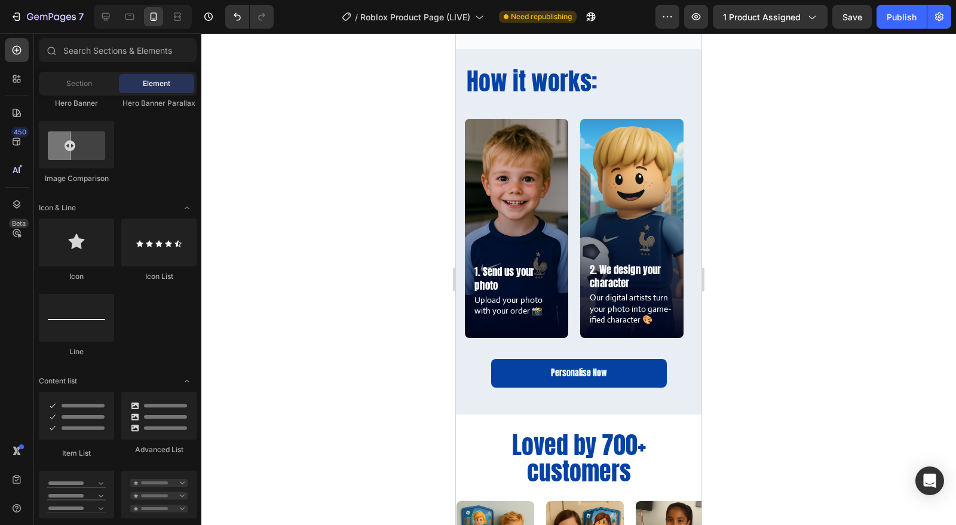
click at [489, 112] on div "How it works: Heading Row" at bounding box center [579, 84] width 246 height 56
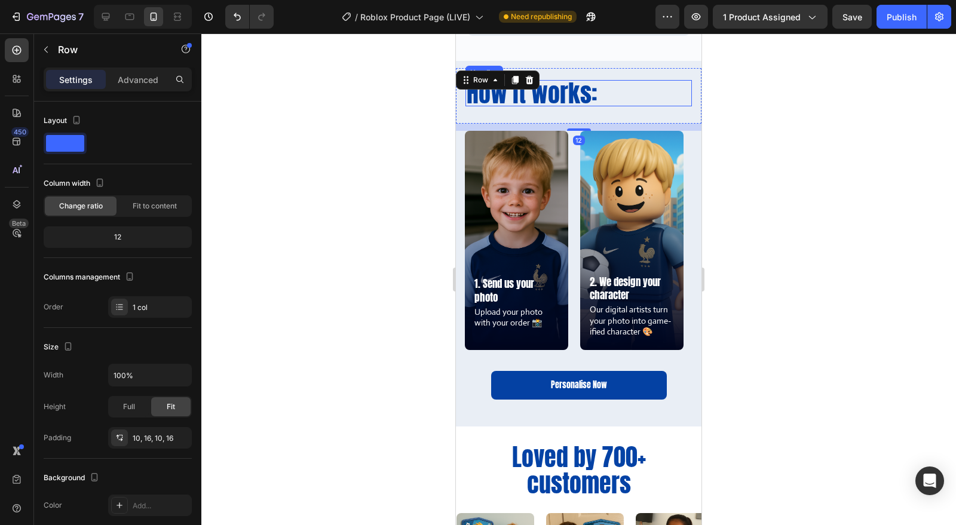
scroll to position [781, 0]
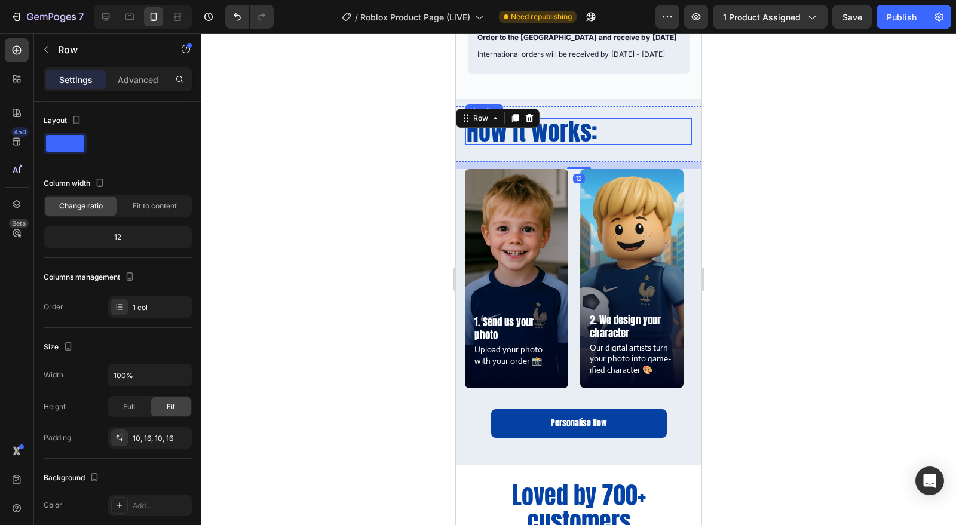
click at [573, 120] on h2 "How it works:" at bounding box center [578, 131] width 226 height 26
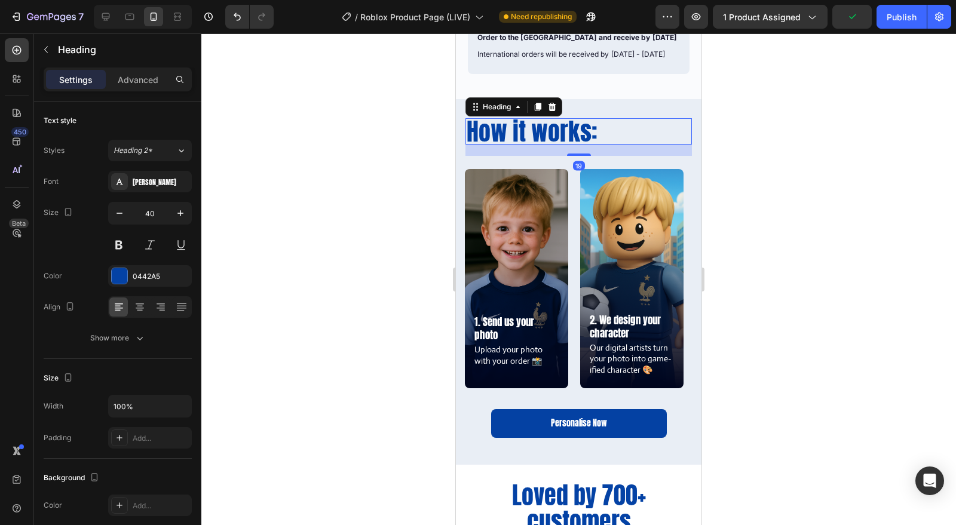
click at [125, 281] on div at bounding box center [120, 276] width 16 height 16
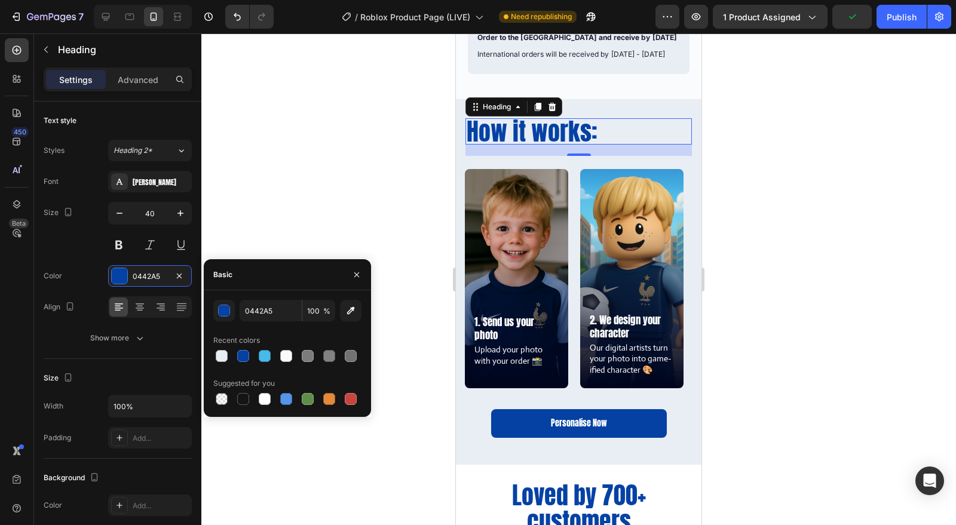
click at [242, 357] on div at bounding box center [243, 356] width 12 height 12
type input "0441A3"
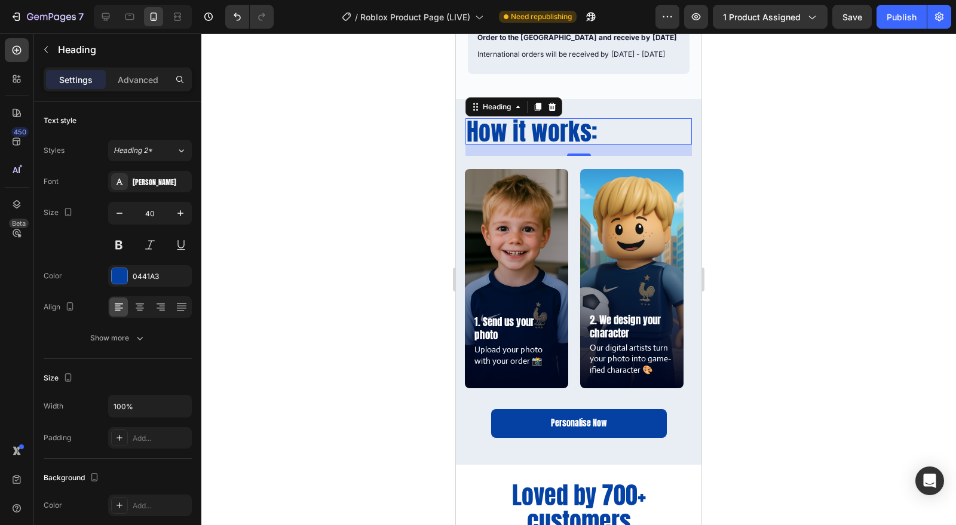
click at [807, 351] on div at bounding box center [578, 279] width 755 height 492
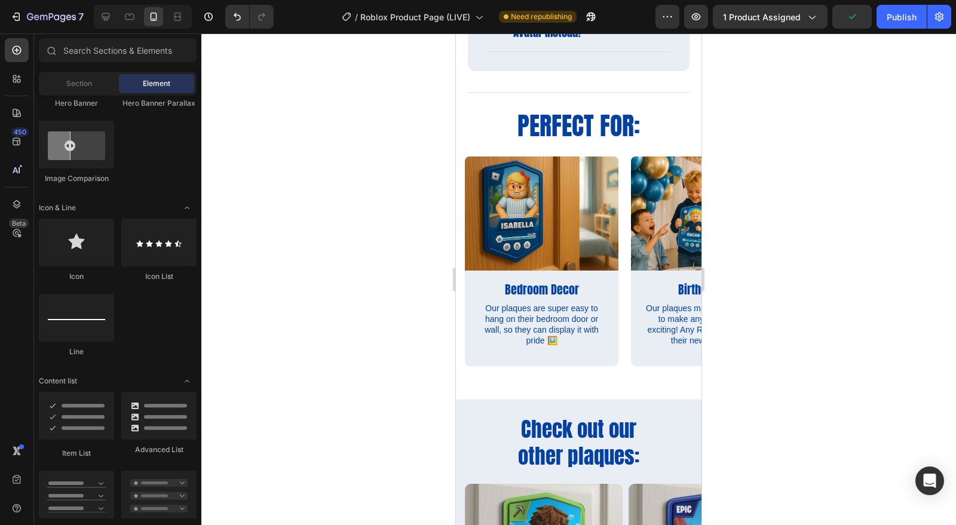
scroll to position [1700, 0]
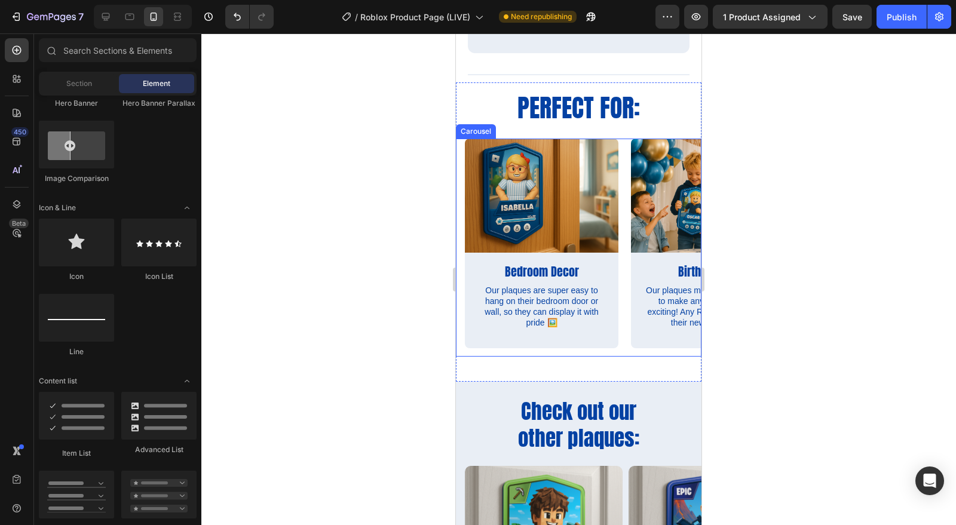
click at [463, 278] on div "Image Bedroom Decor Text Block Our plaques are super easy to hang on their bedr…" at bounding box center [579, 248] width 246 height 218
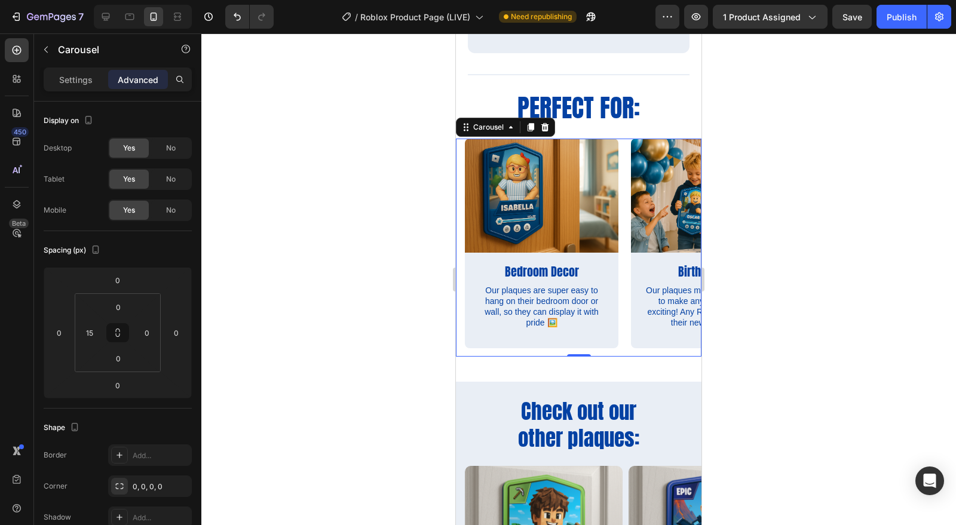
click at [625, 298] on div "Image Bedroom Decor Text Block Our plaques are super easy to hang on their bedr…" at bounding box center [583, 248] width 237 height 218
click at [81, 81] on p "Settings" at bounding box center [75, 79] width 33 height 13
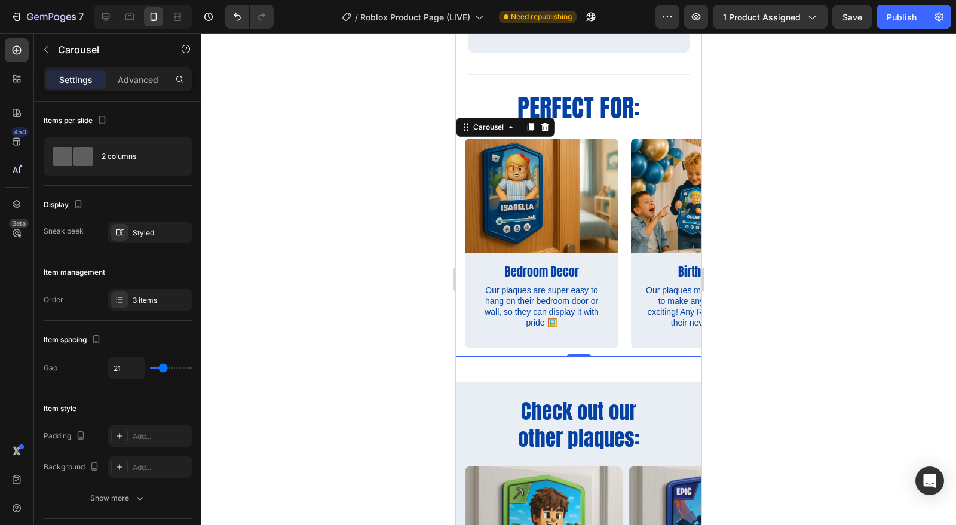
click at [117, 297] on icon at bounding box center [120, 300] width 10 height 10
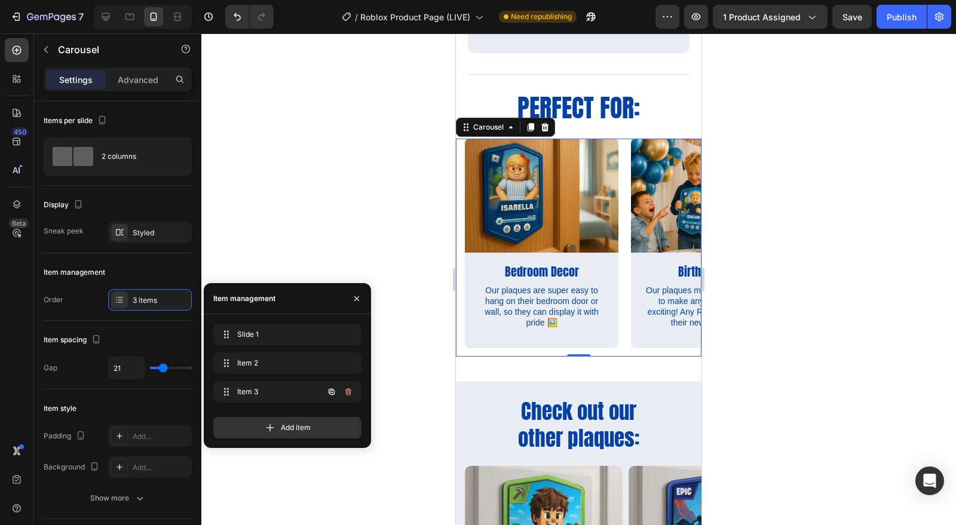
click at [223, 390] on icon at bounding box center [227, 392] width 10 height 10
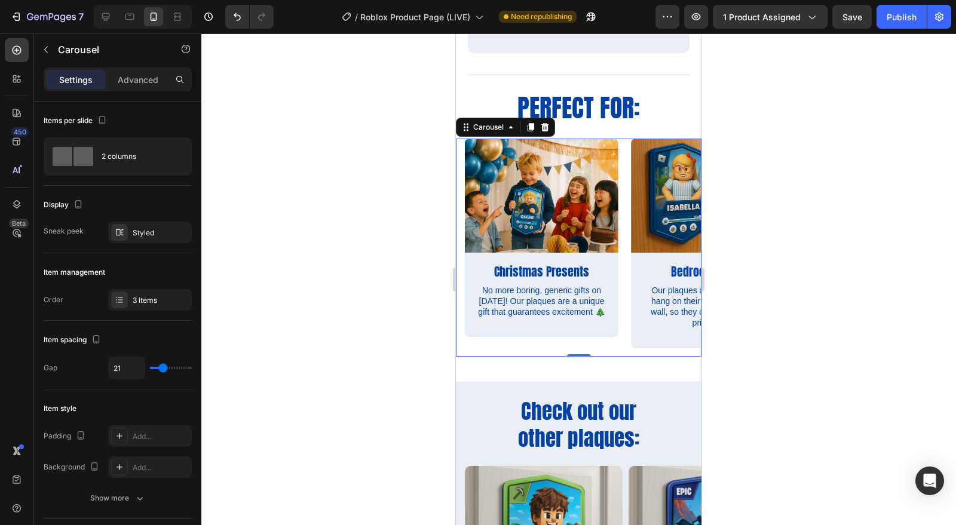
click at [799, 392] on div at bounding box center [578, 279] width 755 height 492
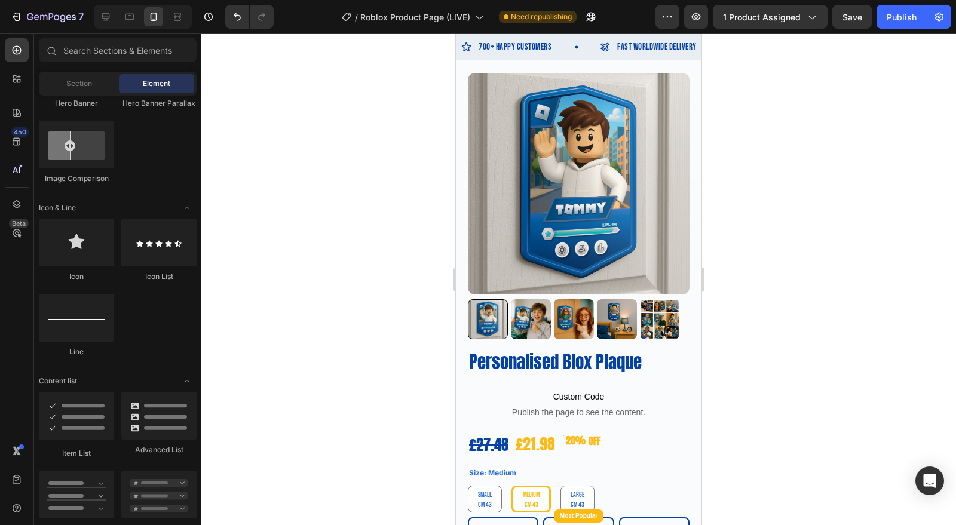
scroll to position [0, 0]
